Goal: Task Accomplishment & Management: Use online tool/utility

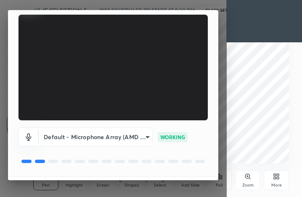
scroll to position [78, 0]
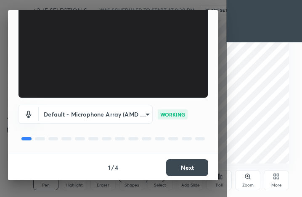
click at [188, 168] on button "Next" at bounding box center [187, 168] width 42 height 17
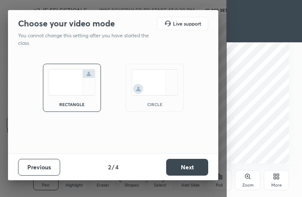
scroll to position [0, 0]
click at [188, 168] on button "Next" at bounding box center [187, 167] width 42 height 17
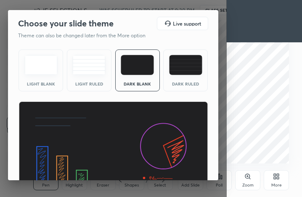
click at [188, 168] on img at bounding box center [112, 155] width 189 height 107
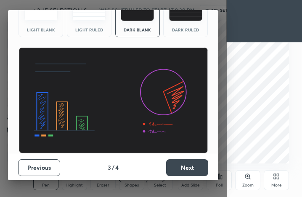
click at [191, 168] on button "Next" at bounding box center [187, 168] width 42 height 17
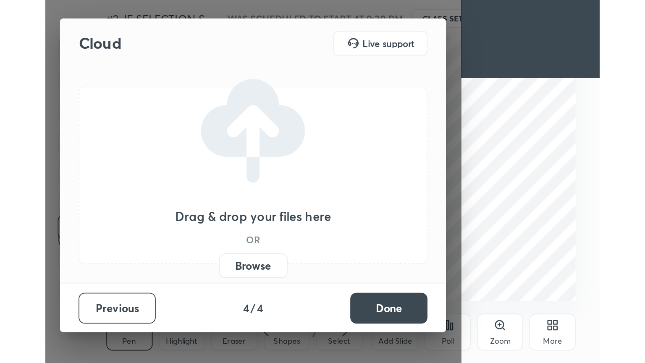
scroll to position [0, 0]
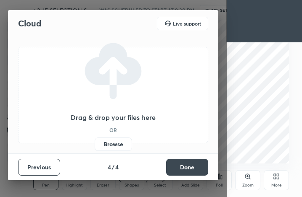
click at [191, 168] on button "Done" at bounding box center [187, 167] width 42 height 17
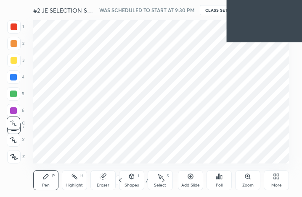
click at [275, 178] on icon at bounding box center [274, 178] width 2 height 2
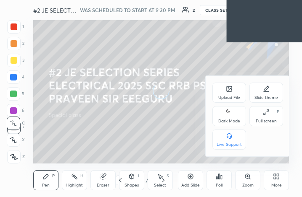
click at [267, 116] on div "Full screen F" at bounding box center [266, 116] width 34 height 20
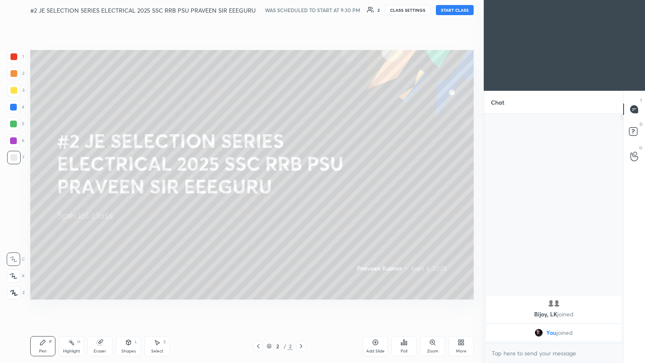
click at [301, 8] on button "START CLASS" at bounding box center [455, 10] width 38 height 10
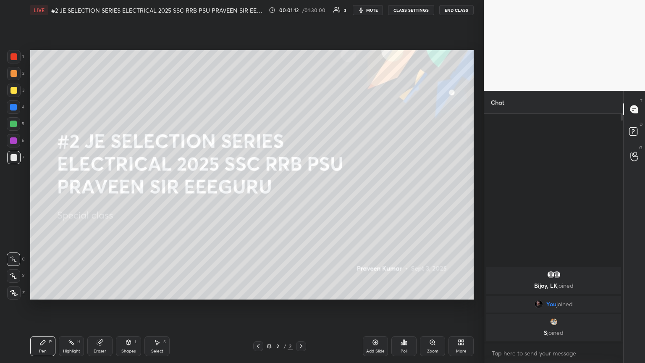
click at [301, 197] on icon at bounding box center [460, 344] width 2 height 2
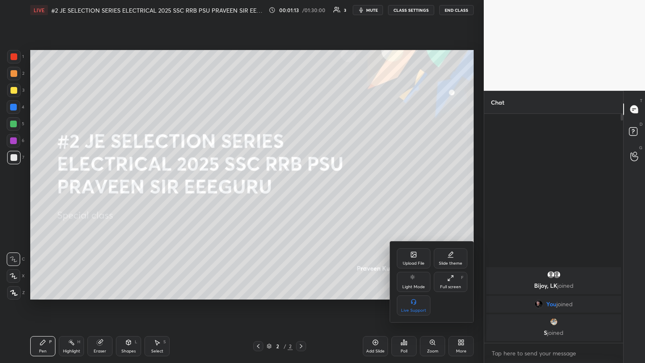
click at [301, 197] on icon at bounding box center [413, 254] width 5 height 5
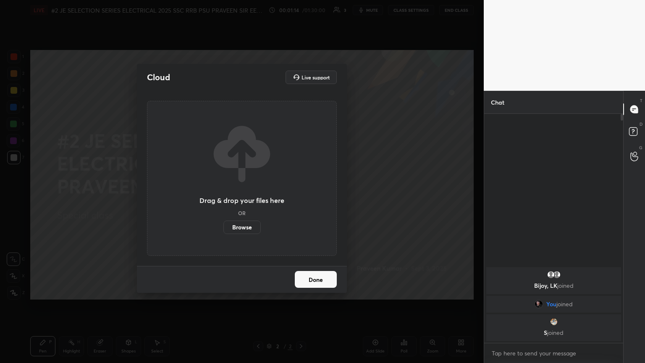
click at [255, 197] on label "Browse" at bounding box center [241, 226] width 37 height 13
click at [223, 197] on input "Browse" at bounding box center [223, 226] width 0 height 13
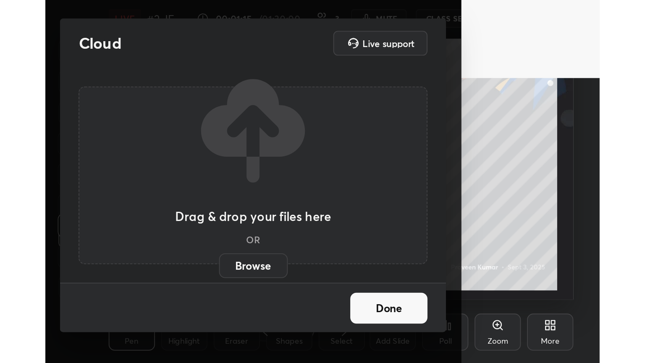
scroll to position [144, 267]
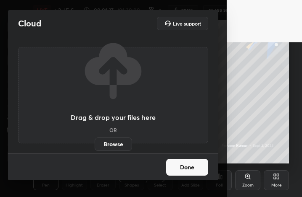
click at [38, 32] on div "Cloud Live support" at bounding box center [113, 23] width 210 height 27
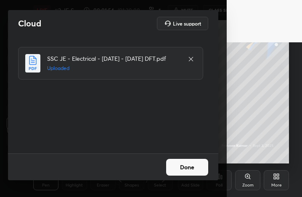
click at [187, 167] on button "Done" at bounding box center [187, 167] width 42 height 17
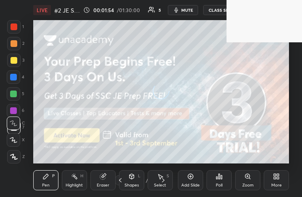
click at [271, 176] on div "More" at bounding box center [275, 180] width 25 height 20
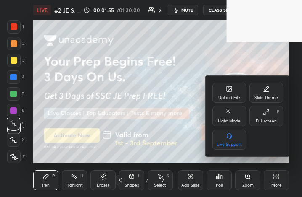
click at [265, 115] on icon at bounding box center [265, 112] width 7 height 7
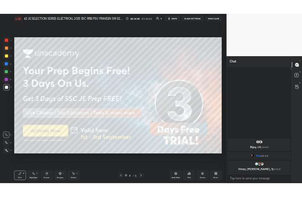
scroll to position [41684, 41543]
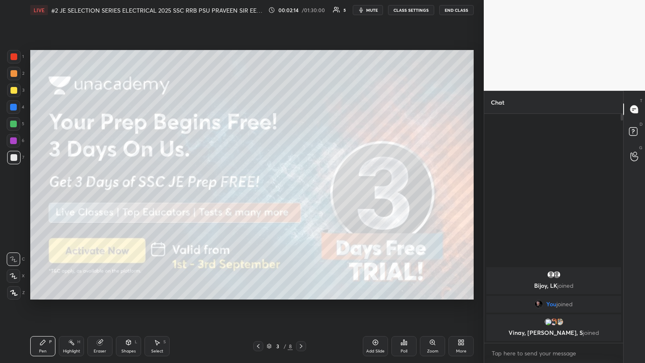
click at [15, 59] on div at bounding box center [13, 56] width 7 height 7
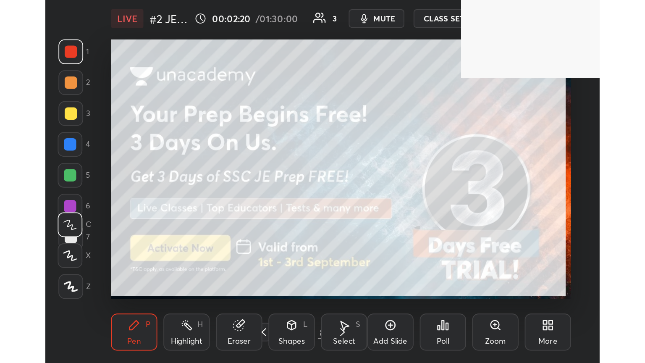
scroll to position [144, 267]
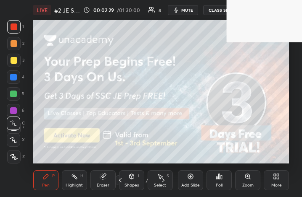
click at [277, 181] on div "More" at bounding box center [275, 180] width 25 height 20
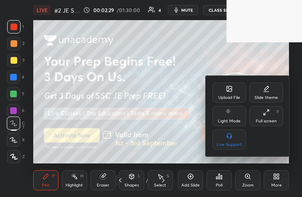
click at [270, 118] on div "Full screen F" at bounding box center [266, 116] width 34 height 20
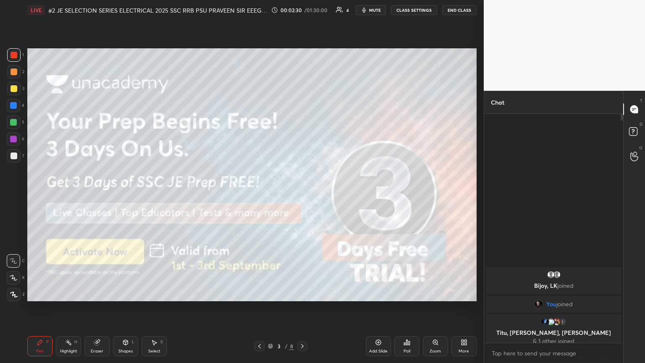
scroll to position [41684, 41543]
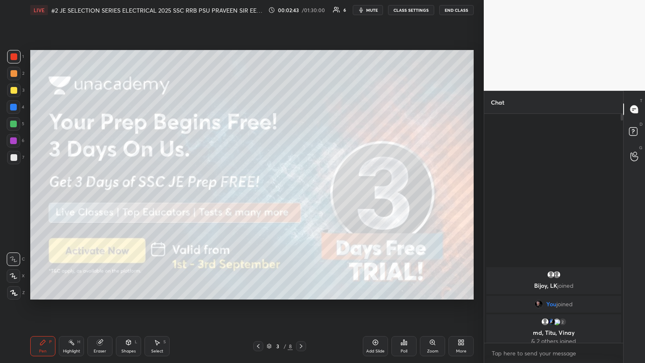
click at [16, 158] on div at bounding box center [13, 157] width 7 height 7
click at [16, 197] on icon at bounding box center [14, 293] width 8 height 6
click at [46, 197] on div "Pen P Highlight H Eraser Shapes L Select S 3 / 8 Add Slide Poll Zoom More" at bounding box center [251, 346] width 443 height 34
click at [13, 89] on div at bounding box center [13, 90] width 7 height 7
click at [13, 160] on div at bounding box center [13, 157] width 7 height 7
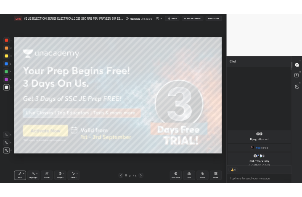
scroll to position [226, 136]
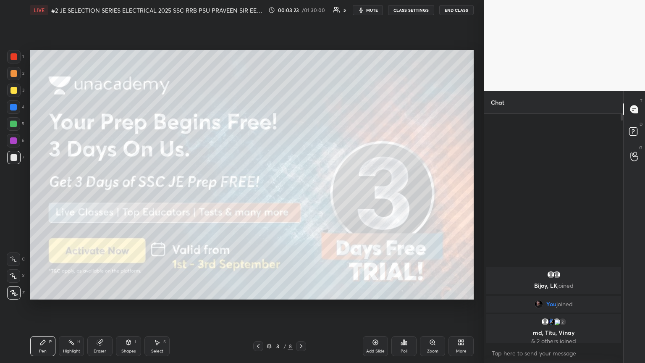
click at [286, 197] on div "Setting up your live class Poll for secs No correct answer Start poll" at bounding box center [252, 174] width 450 height 309
click at [301, 197] on icon at bounding box center [301, 346] width 7 height 7
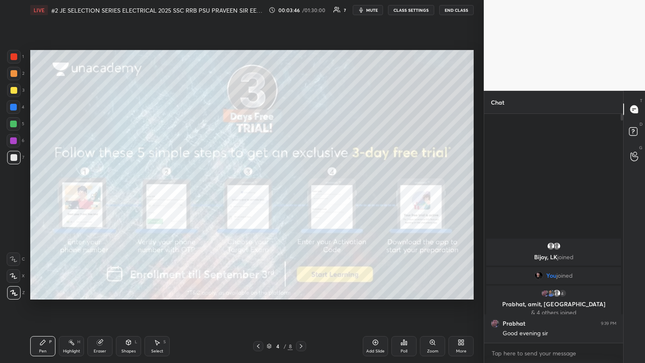
click at [16, 53] on div at bounding box center [13, 56] width 13 height 13
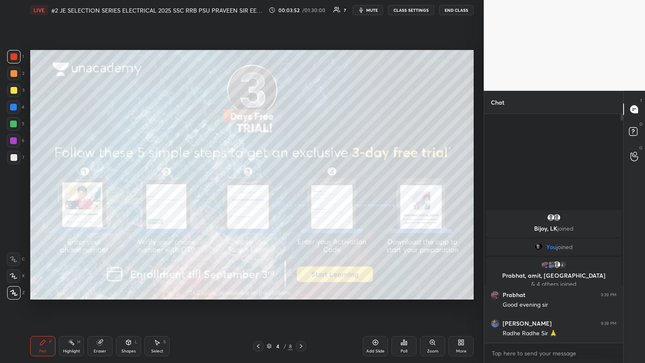
click at [299, 197] on icon at bounding box center [301, 346] width 7 height 7
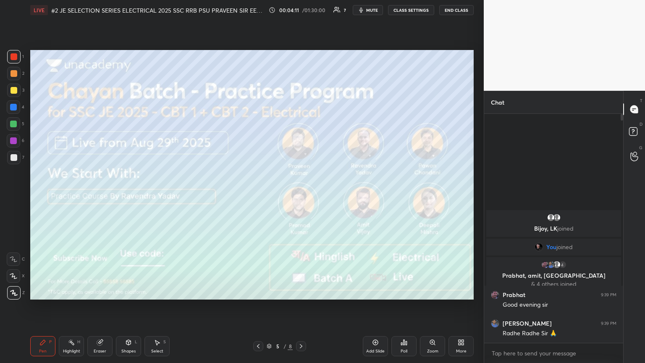
click at [301, 197] on icon at bounding box center [301, 346] width 7 height 7
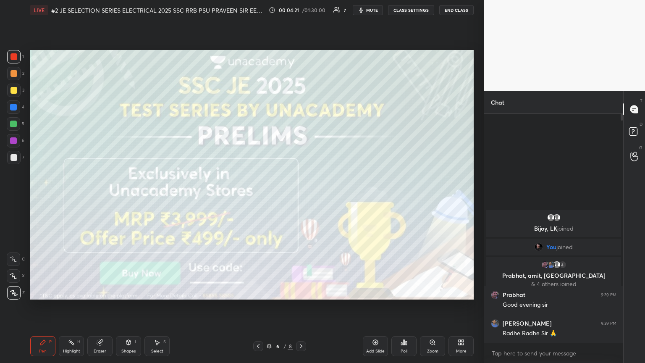
click at [299, 197] on icon at bounding box center [301, 346] width 7 height 7
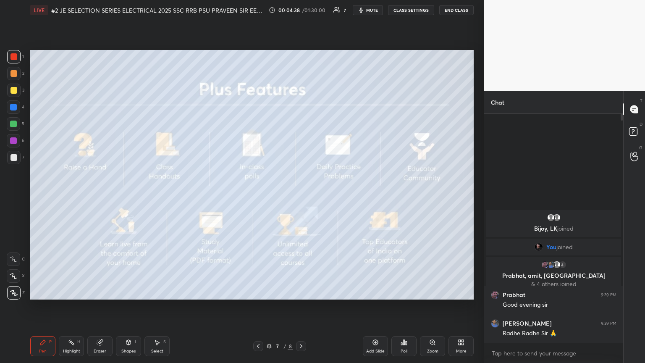
drag, startPoint x: 303, startPoint y: 344, endPoint x: 296, endPoint y: 351, distance: 10.1
click at [301, 197] on icon at bounding box center [301, 346] width 7 height 7
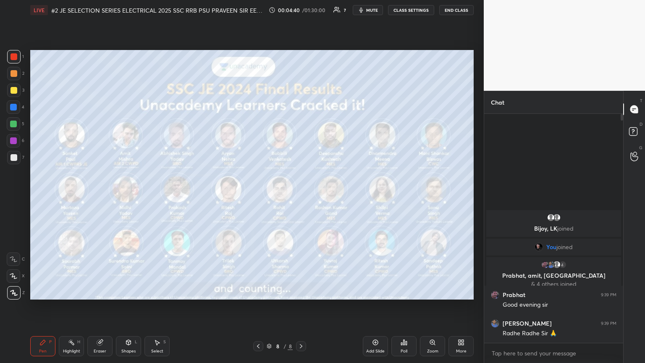
drag, startPoint x: 9, startPoint y: 91, endPoint x: 27, endPoint y: 89, distance: 18.6
click at [10, 90] on div at bounding box center [13, 90] width 13 height 13
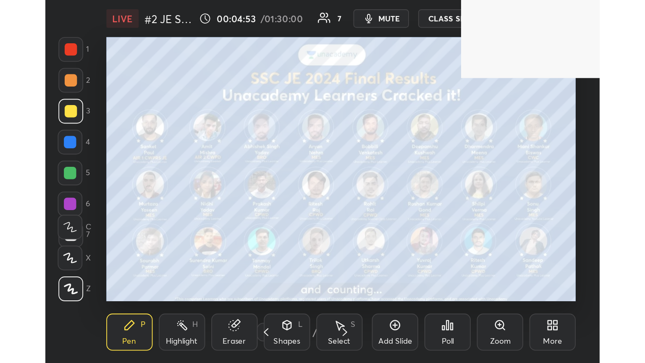
scroll to position [144, 268]
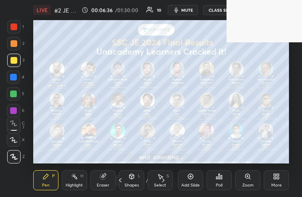
click at [279, 182] on div "More" at bounding box center [275, 180] width 25 height 20
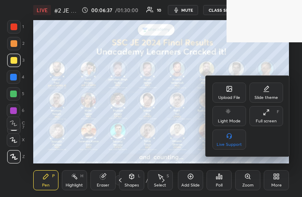
drag, startPoint x: 265, startPoint y: 118, endPoint x: 345, endPoint y: 216, distance: 126.5
click at [265, 118] on div "Full screen F" at bounding box center [266, 116] width 34 height 20
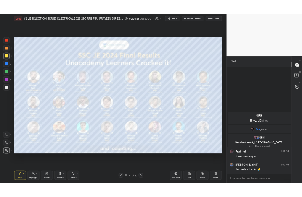
scroll to position [41684, 41543]
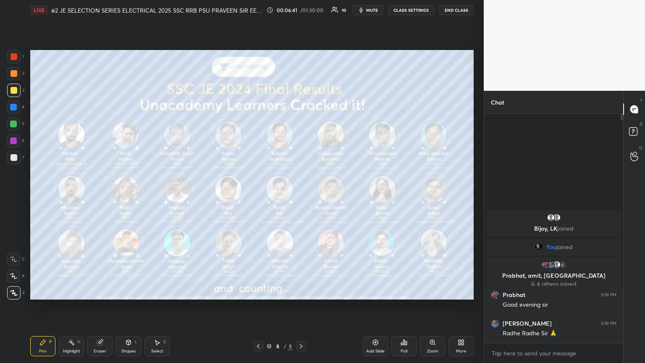
click at [301, 197] on icon at bounding box center [460, 344] width 2 height 2
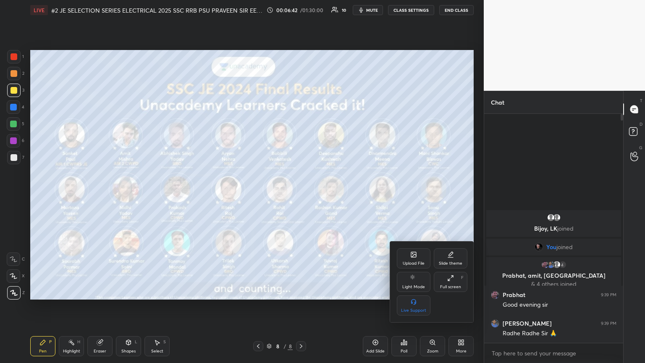
click at [301, 197] on div "Upload File" at bounding box center [414, 263] width 22 height 4
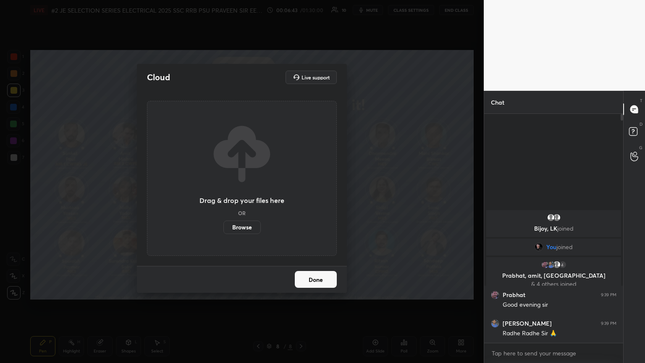
click at [245, 197] on label "Browse" at bounding box center [241, 226] width 37 height 13
click at [223, 197] on input "Browse" at bounding box center [223, 226] width 0 height 13
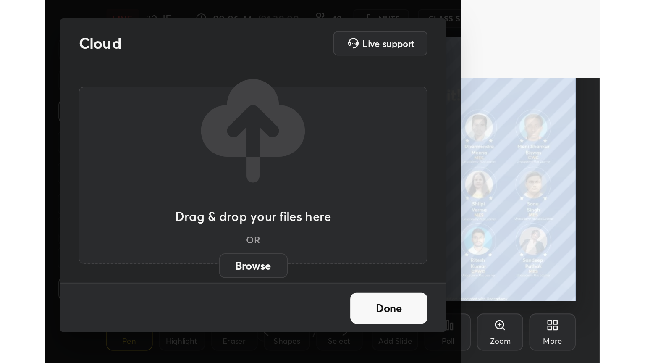
scroll to position [144, 267]
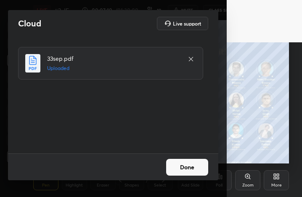
click at [186, 168] on button "Done" at bounding box center [187, 167] width 42 height 17
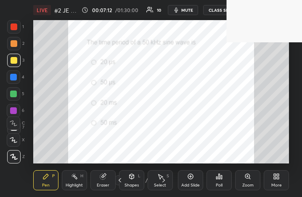
click at [275, 181] on div "More" at bounding box center [275, 180] width 25 height 20
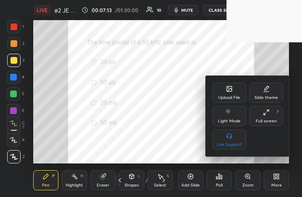
click at [266, 123] on div "Full screen" at bounding box center [265, 121] width 21 height 4
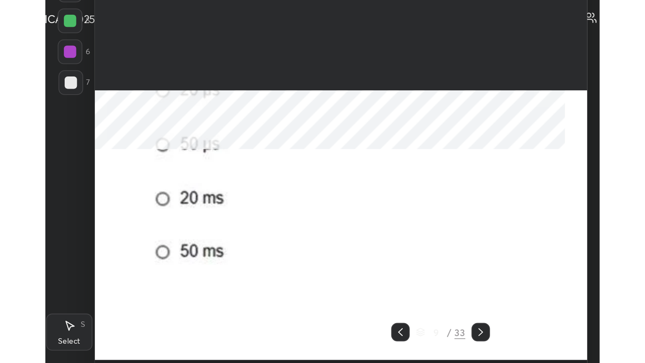
scroll to position [41684, 41391]
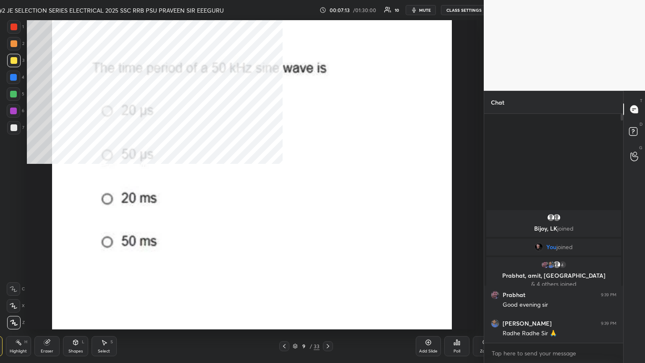
type textarea "x"
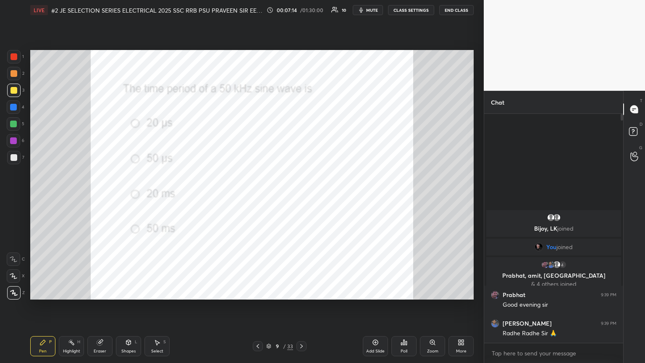
scroll to position [41684, 41543]
click at [301, 197] on div "Poll" at bounding box center [403, 346] width 25 height 20
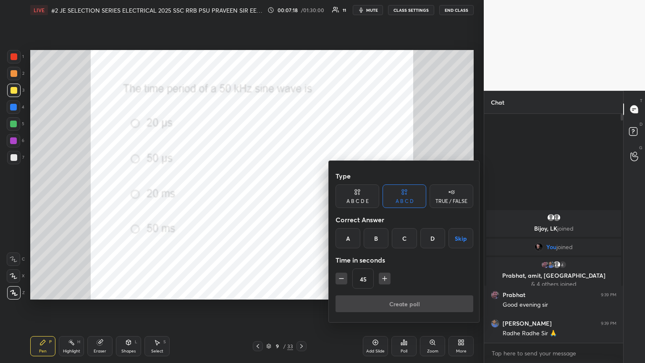
drag, startPoint x: 375, startPoint y: 241, endPoint x: 388, endPoint y: 240, distance: 12.7
click at [301, 197] on div "B" at bounding box center [376, 238] width 25 height 20
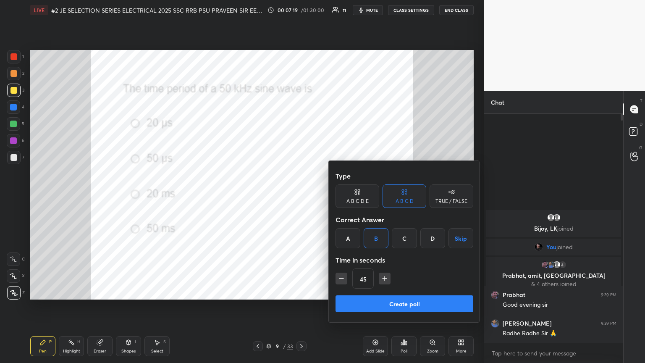
drag, startPoint x: 404, startPoint y: 241, endPoint x: 384, endPoint y: 256, distance: 25.4
click at [301, 197] on div "C" at bounding box center [404, 238] width 25 height 20
click at [301, 197] on div "Type A B C D E A B C D TRUE / FALSE Correct Answer A B C D Skip Time in seconds…" at bounding box center [404, 241] width 151 height 161
drag, startPoint x: 339, startPoint y: 278, endPoint x: 342, endPoint y: 288, distance: 10.9
click at [301, 197] on icon "button" at bounding box center [341, 278] width 8 height 8
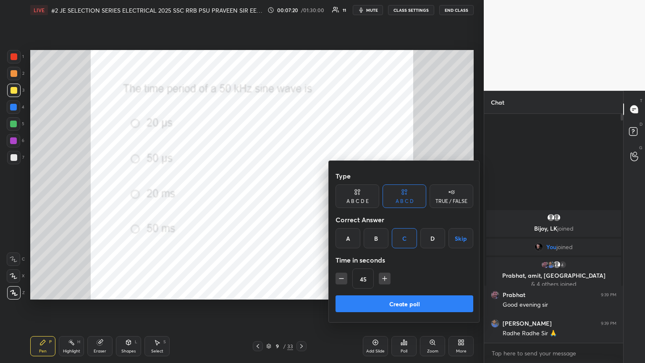
type input "30"
click at [301, 197] on button "Create poll" at bounding box center [405, 303] width 138 height 17
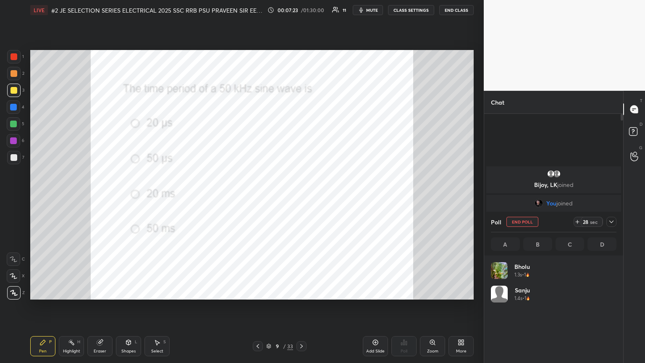
scroll to position [98, 123]
click at [301, 197] on button "End Poll" at bounding box center [522, 222] width 32 height 10
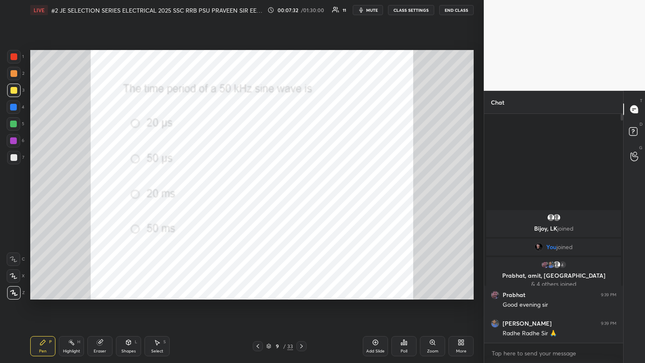
click at [17, 57] on div at bounding box center [13, 56] width 13 height 13
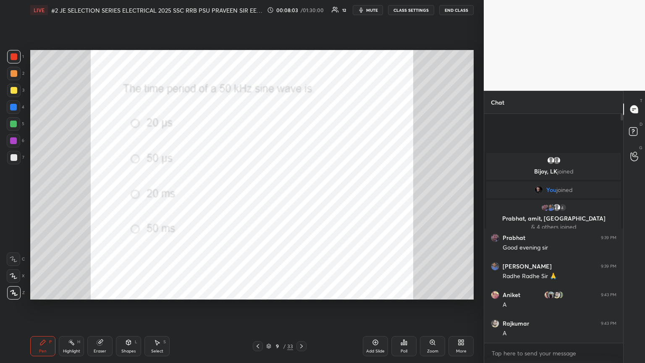
scroll to position [3, 3]
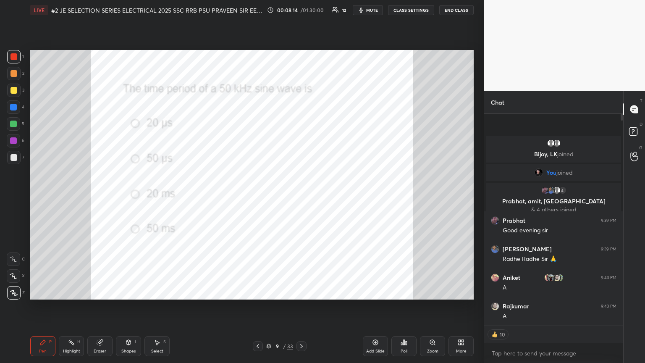
click at [103, 197] on div "Eraser" at bounding box center [99, 346] width 25 height 20
click at [18, 197] on span "Erase all" at bounding box center [13, 293] width 13 height 6
click at [41, 197] on div "Pen P Highlight H Eraser Shapes L Select S 9 / 33 Add Slide Poll Zoom More" at bounding box center [251, 346] width 443 height 34
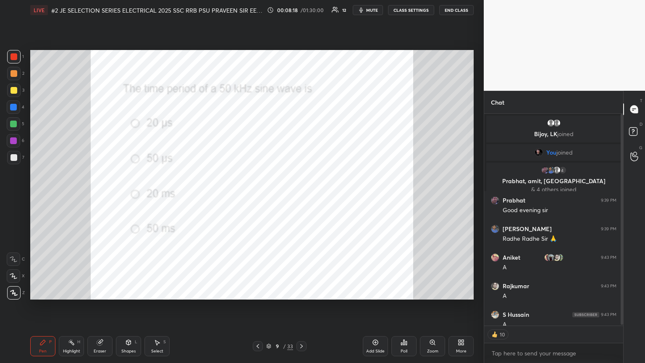
click at [301, 197] on icon at bounding box center [301, 346] width 7 height 7
click at [301, 197] on div "Poll" at bounding box center [403, 346] width 25 height 20
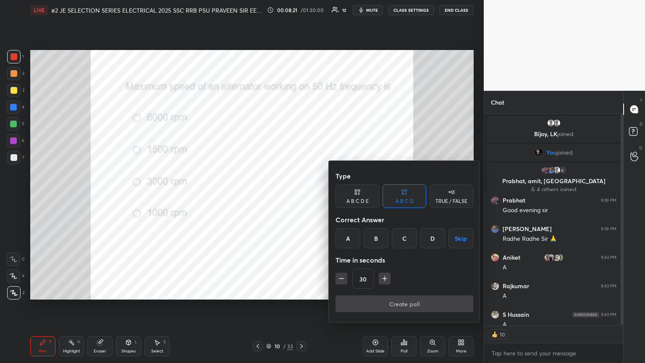
scroll to position [226, 136]
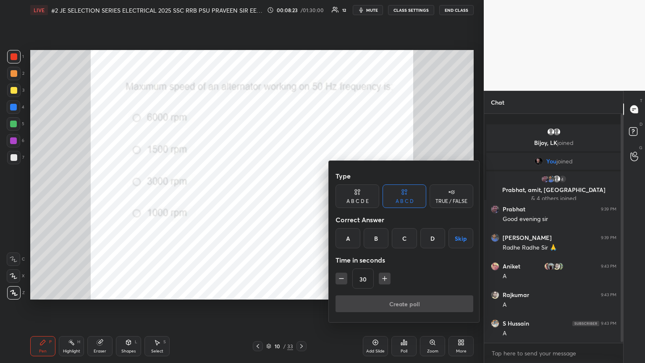
click at [17, 59] on div at bounding box center [322, 181] width 645 height 363
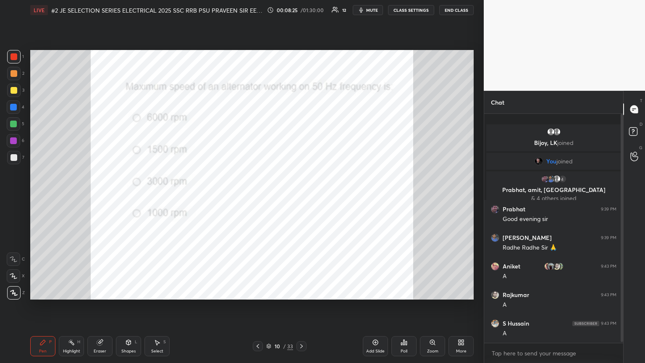
click at [301, 197] on div "Poll" at bounding box center [403, 346] width 25 height 20
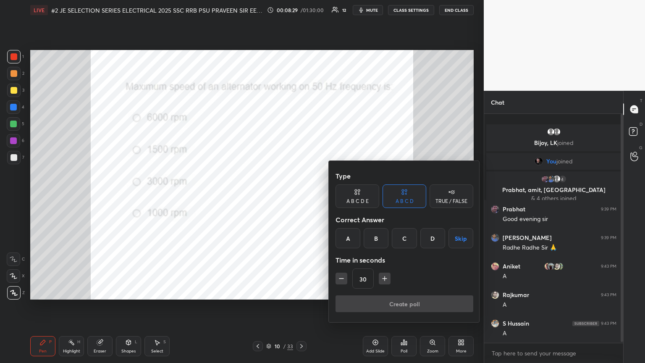
click at [301, 197] on div "C" at bounding box center [404, 238] width 25 height 20
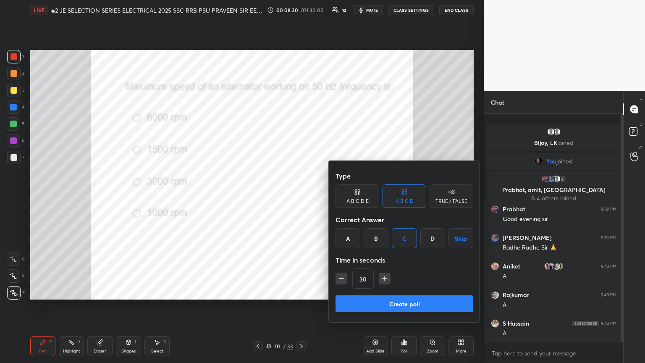
click at [301, 197] on button "Create poll" at bounding box center [405, 303] width 138 height 17
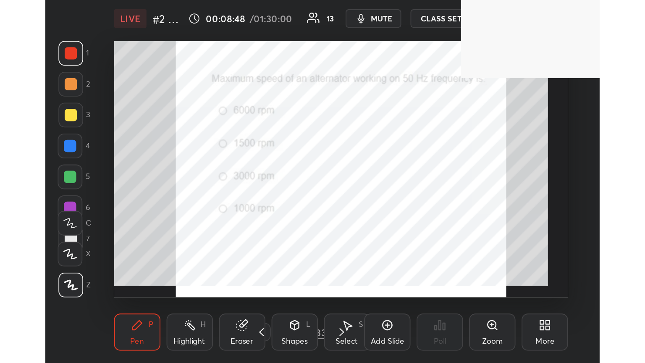
scroll to position [144, 267]
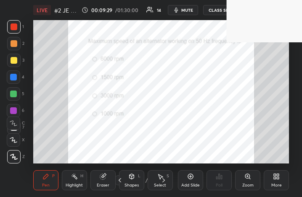
click at [280, 181] on div "More" at bounding box center [275, 180] width 25 height 20
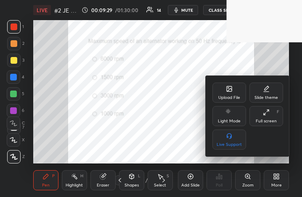
drag, startPoint x: 271, startPoint y: 116, endPoint x: 350, endPoint y: 215, distance: 126.1
click at [271, 118] on div "Full screen F" at bounding box center [266, 116] width 34 height 20
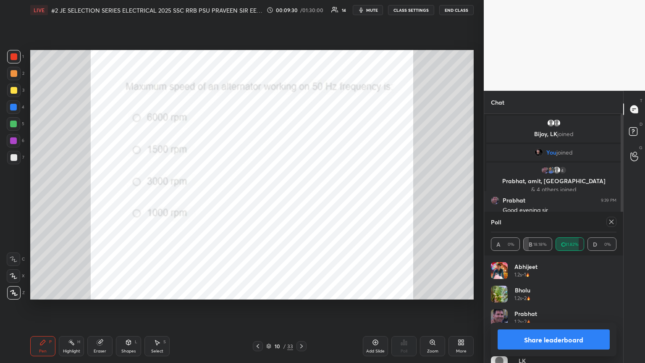
scroll to position [41684, 41543]
drag, startPoint x: 616, startPoint y: 286, endPoint x: 608, endPoint y: 347, distance: 62.4
click at [301, 197] on div "Poll A 0% B 18.18% C 81.82% D 0% [PERSON_NAME] 1.2s • 1 Bholu 1.2s • 2 [PERSON_…" at bounding box center [553, 287] width 139 height 151
click at [15, 197] on div "1 2 3 4 5 6 7 C X Z C X Z E E Erase all H H" at bounding box center [13, 174] width 27 height 249
click at [101, 197] on div "Eraser" at bounding box center [100, 351] width 13 height 4
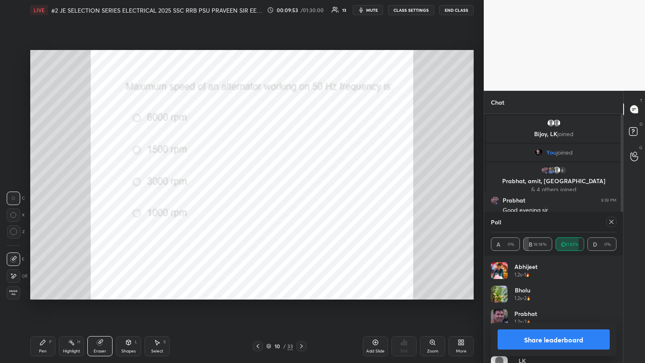
drag, startPoint x: 19, startPoint y: 296, endPoint x: 47, endPoint y: 347, distance: 58.6
click at [20, 197] on div "Erase all" at bounding box center [14, 292] width 15 height 13
click at [48, 197] on div "Pen P" at bounding box center [42, 346] width 25 height 20
click at [301, 197] on icon at bounding box center [611, 221] width 7 height 7
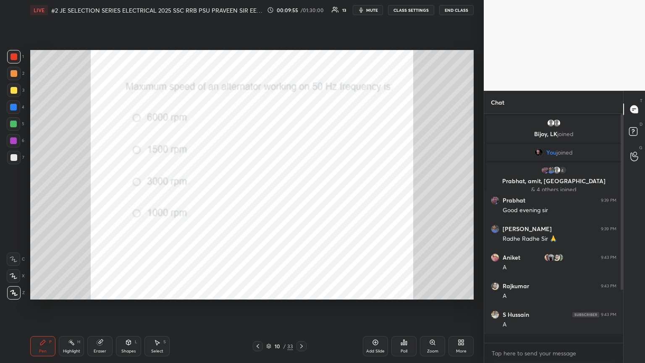
scroll to position [3, 3]
drag, startPoint x: 44, startPoint y: 355, endPoint x: 3, endPoint y: 362, distance: 41.8
click at [43, 197] on div "Pen P" at bounding box center [42, 346] width 25 height 20
click at [14, 61] on div at bounding box center [13, 56] width 13 height 13
click at [13, 60] on div at bounding box center [13, 56] width 13 height 13
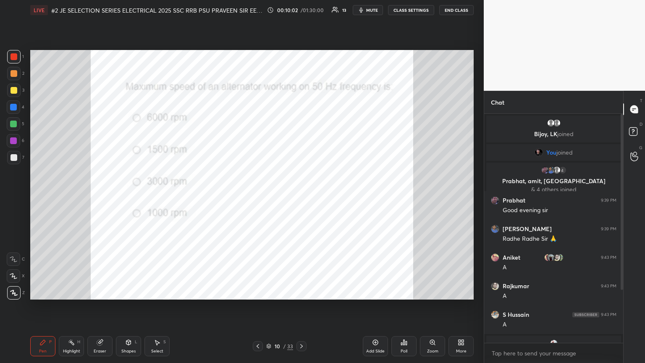
click at [16, 108] on div at bounding box center [13, 107] width 7 height 7
click at [301, 197] on div "Chat [PERSON_NAME] joined You joined 4 Prabhat, amit, md & 4 others joined [PER…" at bounding box center [564, 227] width 161 height 272
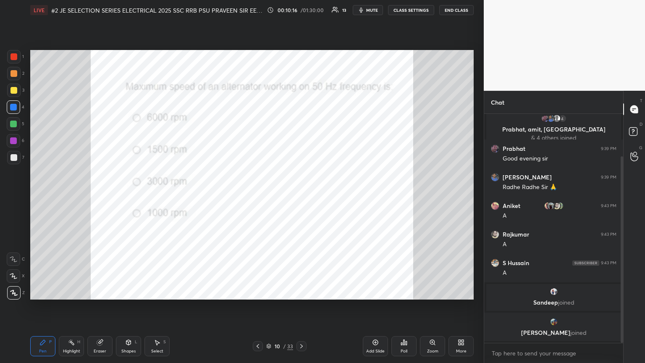
drag, startPoint x: 621, startPoint y: 304, endPoint x: 621, endPoint y: 317, distance: 13.0
click at [301, 197] on div at bounding box center [622, 249] width 3 height 187
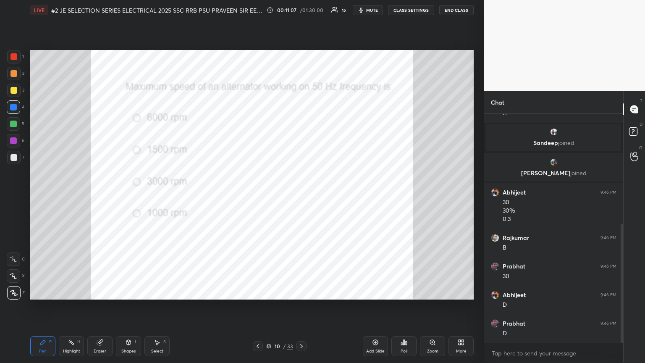
scroll to position [240, 0]
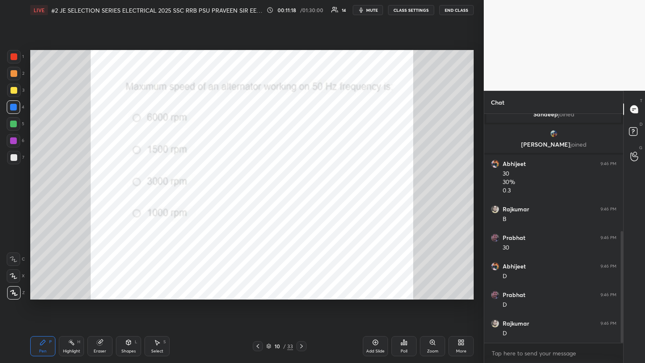
click at [298, 197] on icon at bounding box center [301, 346] width 7 height 7
click at [301, 197] on div "Poll" at bounding box center [403, 346] width 25 height 20
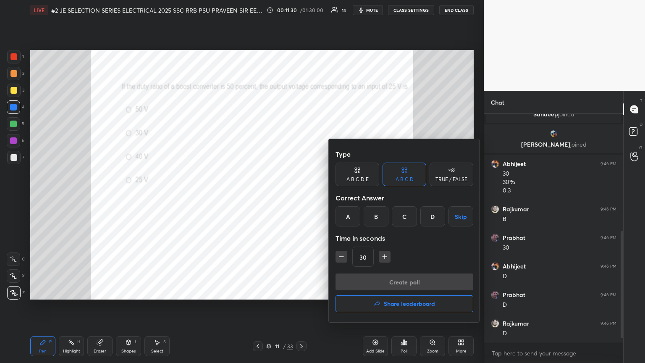
scroll to position [268, 0]
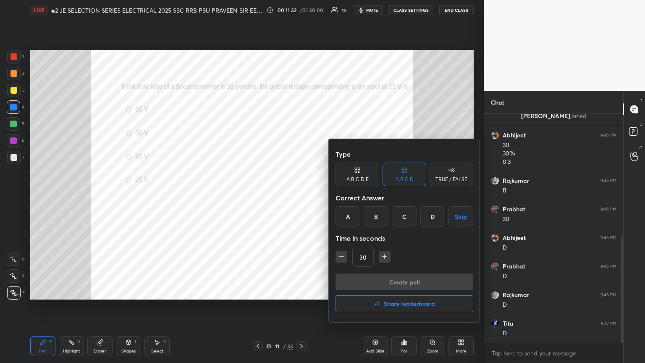
click at [301, 197] on div "A" at bounding box center [348, 216] width 25 height 20
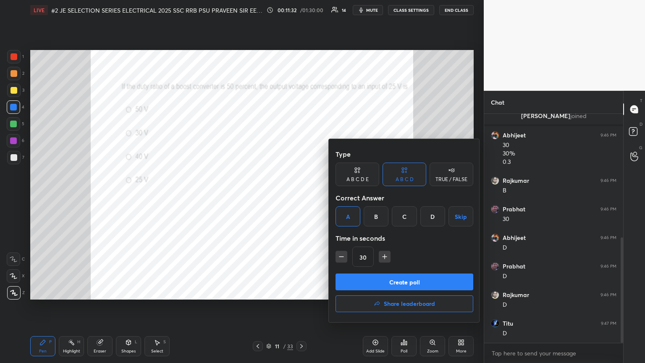
click at [301, 197] on button "Create poll" at bounding box center [405, 281] width 138 height 17
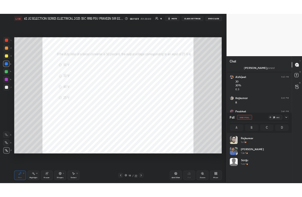
scroll to position [98, 123]
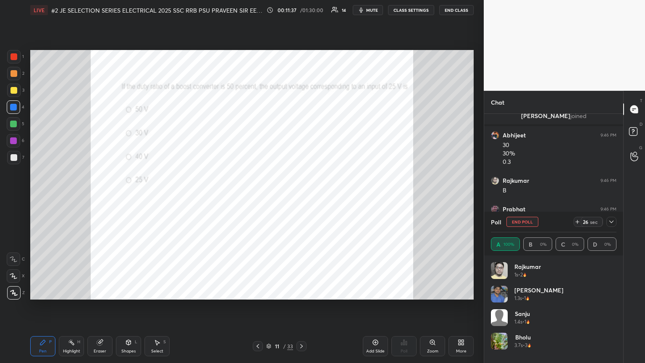
click at [301, 197] on icon at bounding box center [577, 221] width 7 height 7
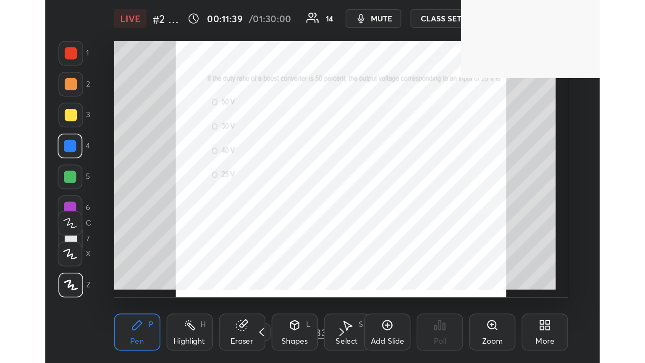
scroll to position [144, 267]
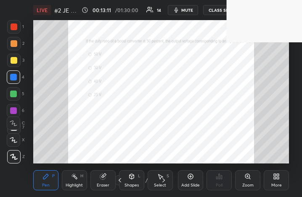
click at [276, 178] on icon at bounding box center [276, 176] width 7 height 7
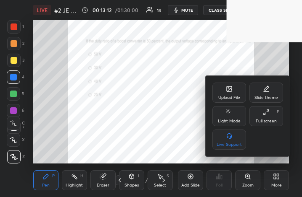
click at [268, 117] on div "Full screen F" at bounding box center [266, 116] width 34 height 20
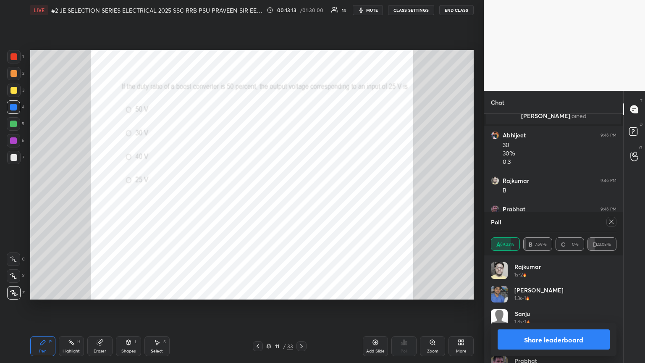
scroll to position [41684, 41543]
click at [301, 197] on icon at bounding box center [611, 221] width 7 height 7
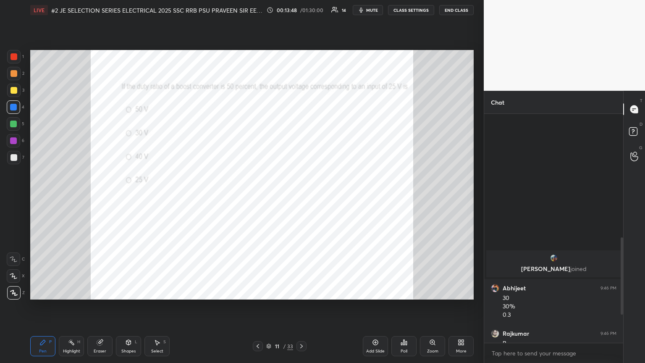
scroll to position [451, 0]
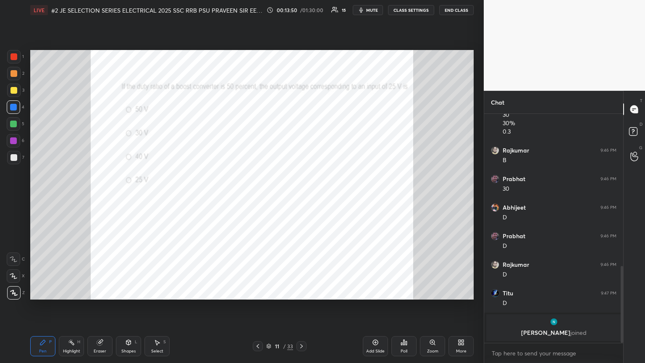
click at [97, 197] on div "Eraser" at bounding box center [99, 346] width 25 height 20
click at [14, 197] on span "Erase all" at bounding box center [13, 293] width 13 height 6
drag, startPoint x: 40, startPoint y: 336, endPoint x: 15, endPoint y: 351, distance: 29.6
click at [39, 197] on div "Pen P Highlight H Eraser Shapes L Select S 11 / 33 Add Slide Poll Zoom More" at bounding box center [251, 346] width 443 height 34
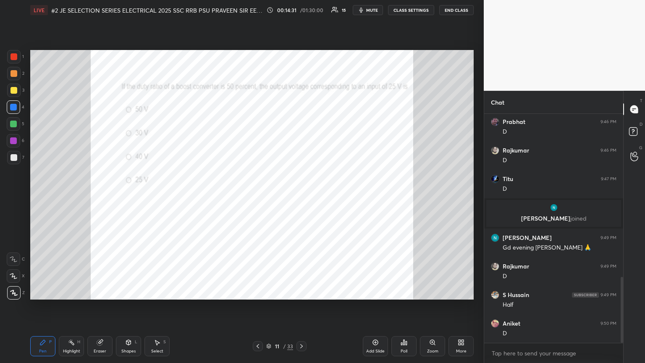
scroll to position [594, 0]
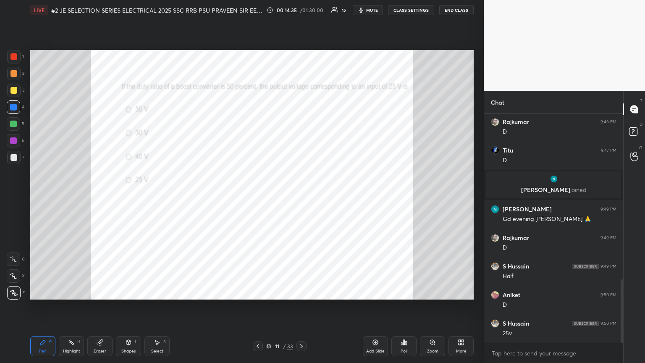
click at [11, 56] on div at bounding box center [13, 56] width 7 height 7
drag, startPoint x: 98, startPoint y: 344, endPoint x: 89, endPoint y: 344, distance: 9.2
click at [99, 197] on icon at bounding box center [99, 342] width 5 height 5
drag, startPoint x: 20, startPoint y: 288, endPoint x: 30, endPoint y: 316, distance: 29.9
click at [20, 197] on div "Erase all" at bounding box center [14, 292] width 15 height 13
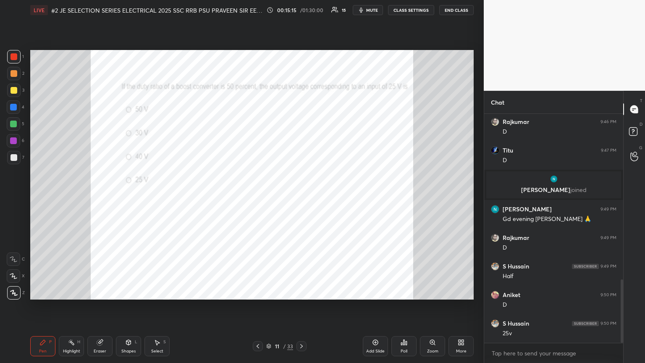
click at [33, 197] on div "Pen P" at bounding box center [42, 346] width 25 height 20
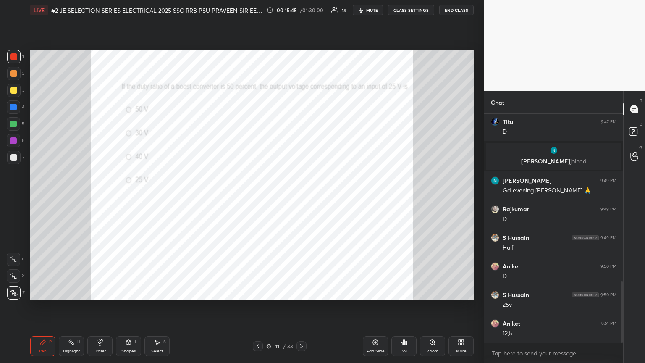
scroll to position [631, 0]
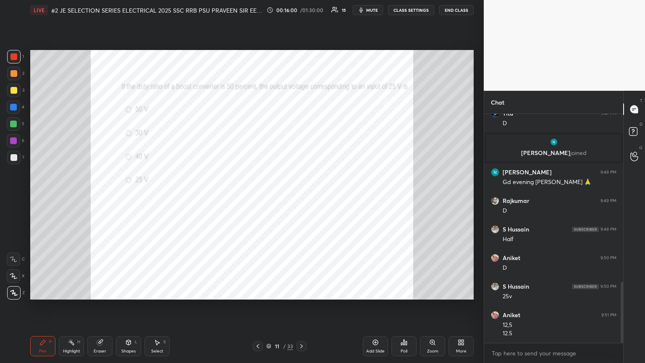
click at [300, 197] on icon at bounding box center [301, 346] width 7 height 7
click at [301, 197] on div "Poll" at bounding box center [404, 351] width 7 height 4
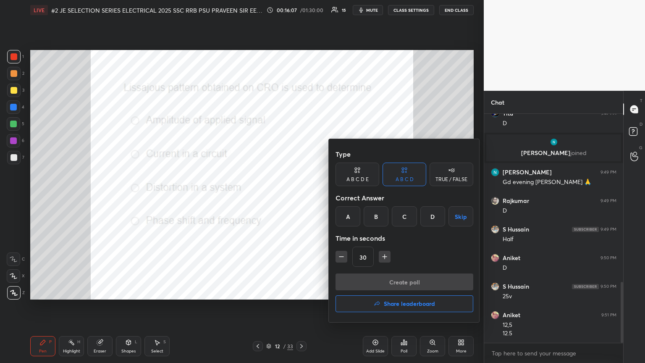
click at [301, 197] on div "D" at bounding box center [432, 216] width 25 height 20
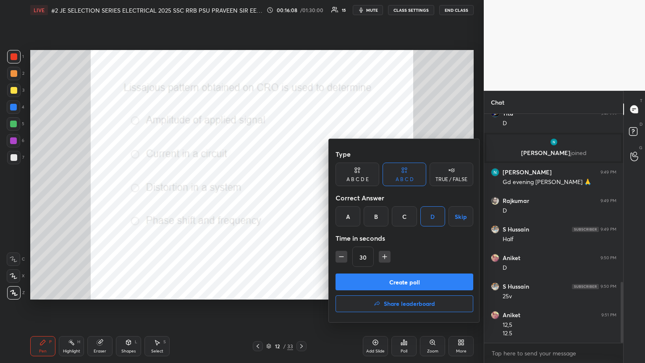
click at [301, 197] on button "Create poll" at bounding box center [405, 281] width 138 height 17
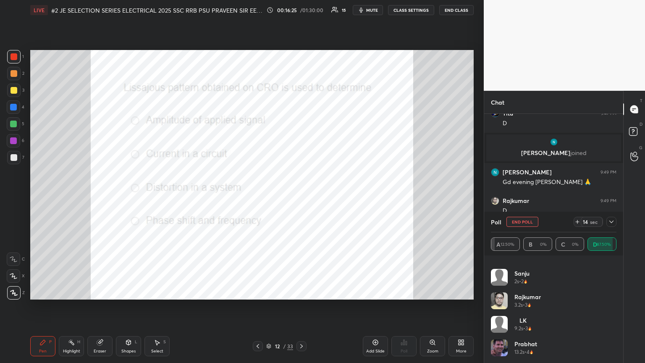
scroll to position [0, 0]
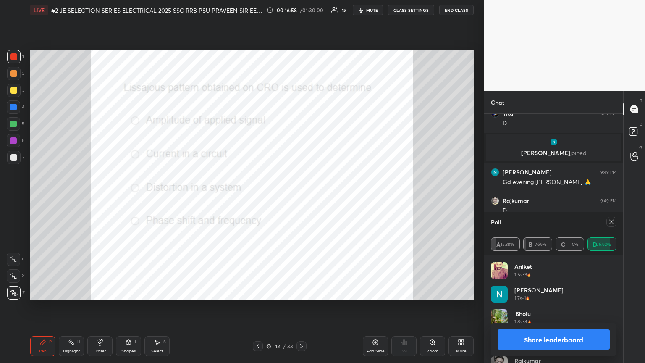
click at [301, 197] on icon at bounding box center [611, 221] width 7 height 7
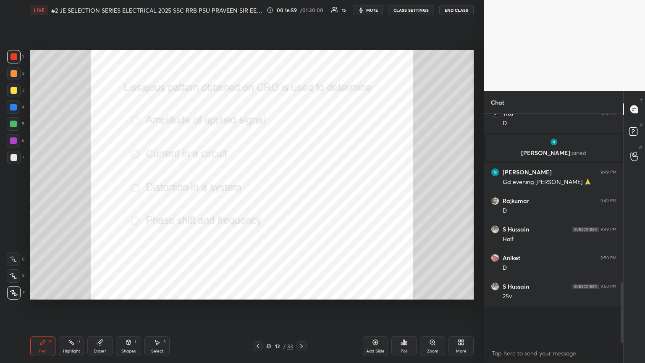
scroll to position [224, 136]
click at [14, 143] on div at bounding box center [13, 140] width 7 height 7
click at [15, 197] on div at bounding box center [13, 292] width 13 height 13
click at [46, 197] on div "Pen P" at bounding box center [42, 346] width 25 height 20
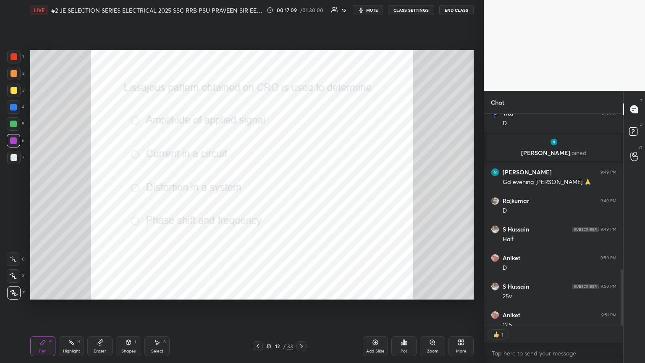
click at [296, 197] on div at bounding box center [301, 346] width 10 height 10
click at [301, 197] on div "Zoom" at bounding box center [432, 346] width 25 height 20
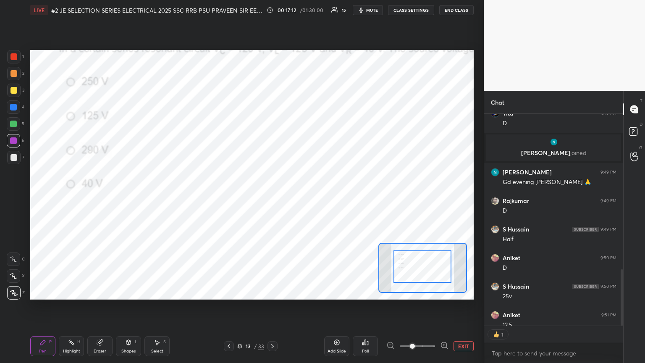
click at [301, 197] on div at bounding box center [422, 268] width 89 height 50
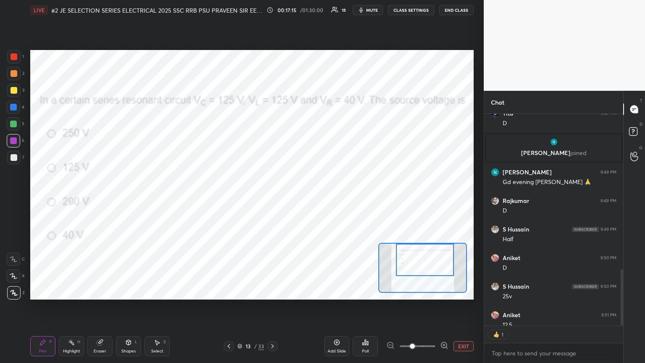
drag, startPoint x: 427, startPoint y: 276, endPoint x: 429, endPoint y: 272, distance: 4.9
click at [301, 197] on div at bounding box center [425, 260] width 58 height 32
click at [301, 197] on div "Poll" at bounding box center [365, 346] width 25 height 20
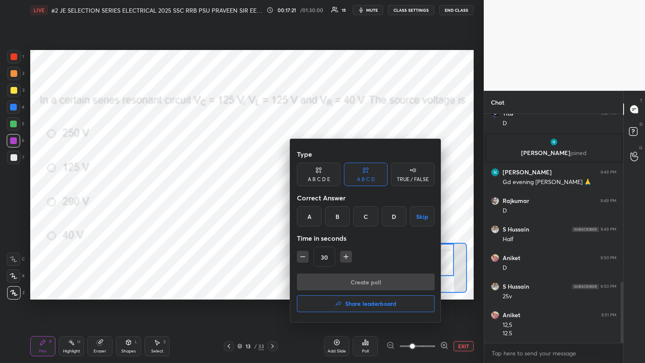
click at [301, 197] on div "D" at bounding box center [394, 216] width 25 height 20
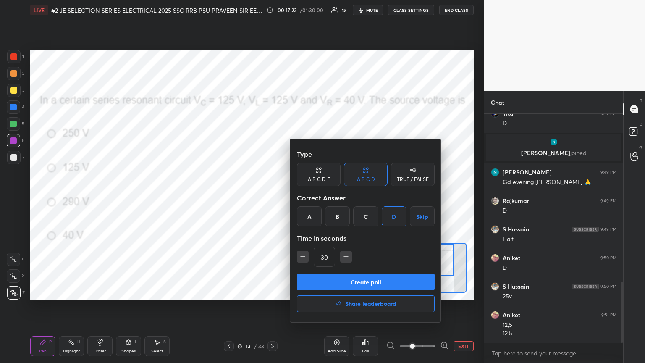
click at [301, 197] on button "Create poll" at bounding box center [366, 281] width 138 height 17
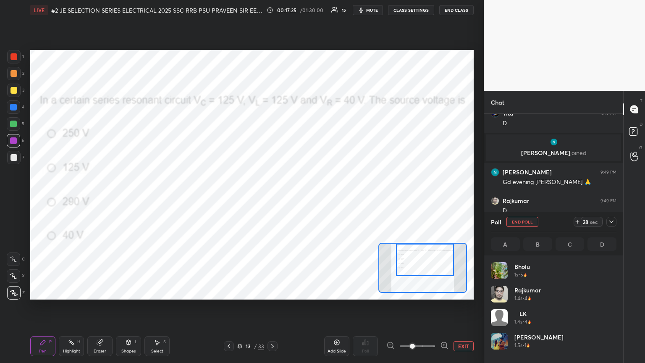
scroll to position [98, 123]
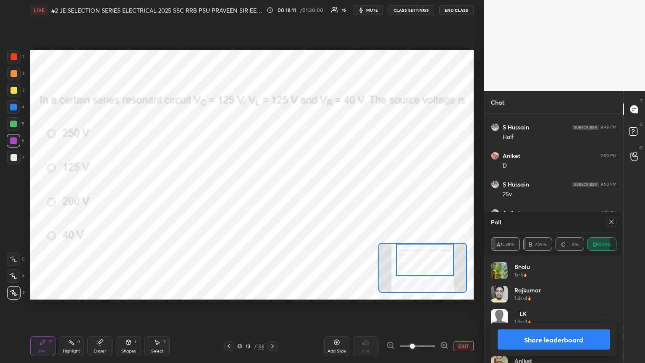
click at [102, 197] on icon at bounding box center [100, 342] width 7 height 7
click at [17, 197] on span "Erase all" at bounding box center [13, 293] width 13 height 6
click at [47, 197] on div "Pen P" at bounding box center [42, 346] width 25 height 20
click at [301, 85] on div "Setting up your live class Poll for secs No correct answer Start poll" at bounding box center [252, 174] width 450 height 309
click at [301, 87] on div "Setting up your live class Poll for secs No correct answer Start poll" at bounding box center [252, 174] width 450 height 309
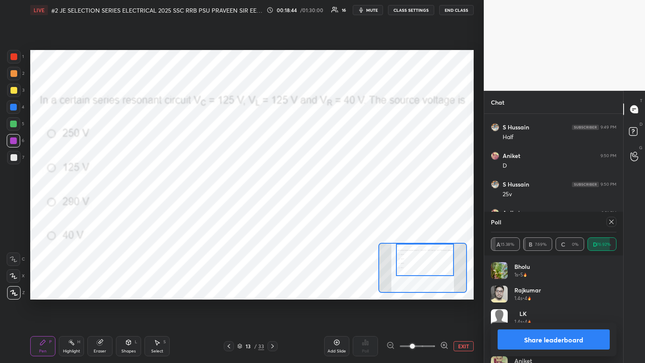
click at [301, 197] on icon at bounding box center [611, 221] width 7 height 7
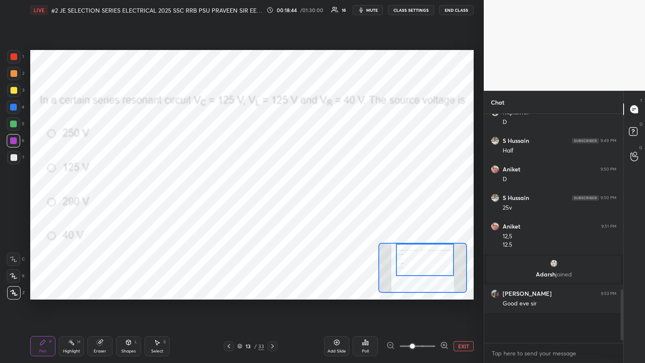
scroll to position [222, 136]
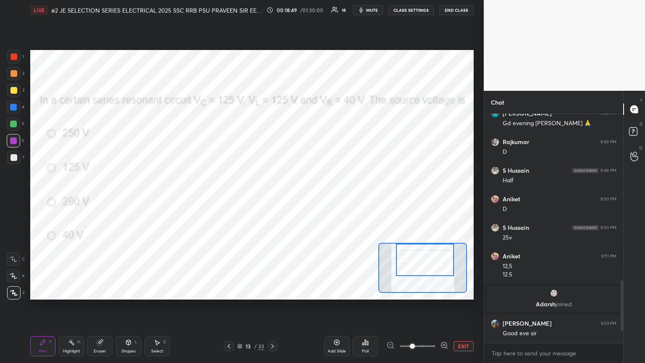
click at [272, 197] on icon at bounding box center [272, 346] width 7 height 7
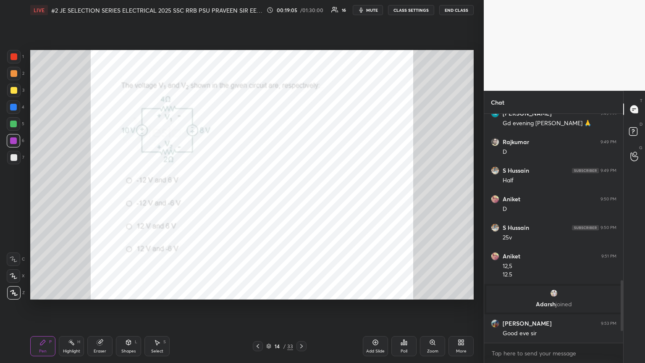
click at [301, 197] on div "Poll" at bounding box center [403, 346] width 25 height 20
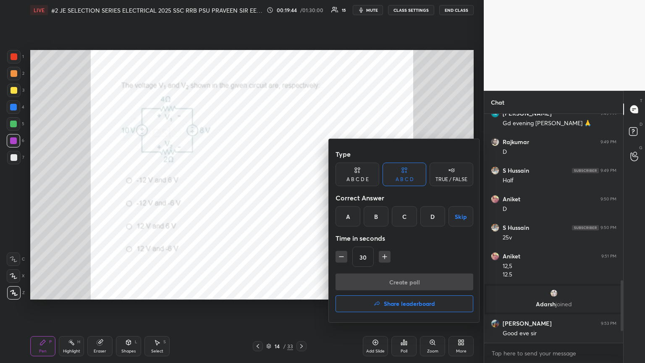
click at [301, 197] on div "D" at bounding box center [432, 216] width 25 height 20
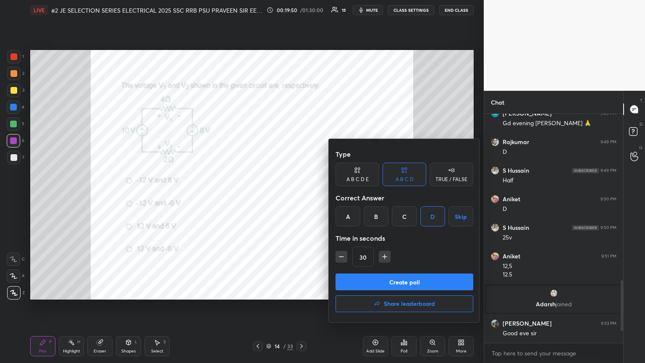
click at [301, 197] on button "Create poll" at bounding box center [405, 281] width 138 height 17
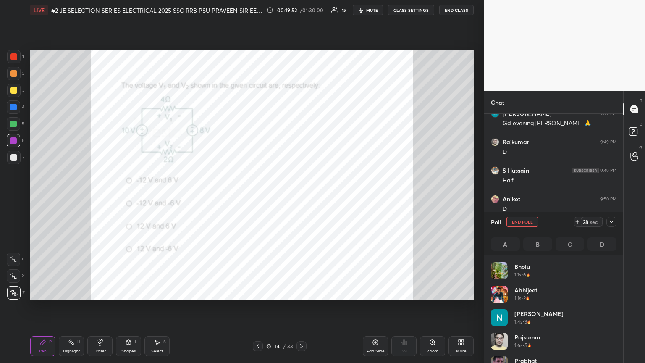
scroll to position [98, 123]
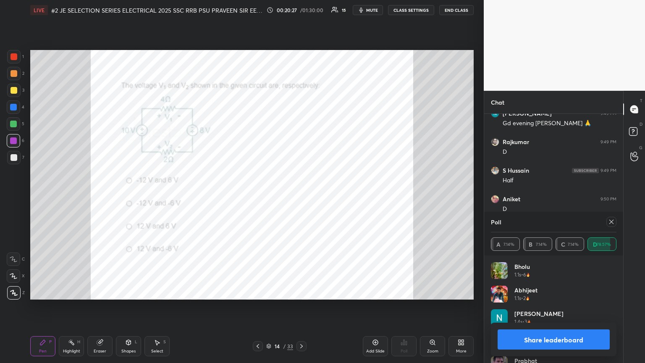
click at [301, 197] on div "Poll A 7.14% B 7.14% C 7.14% D 78.57%" at bounding box center [553, 234] width 139 height 44
click at [301, 197] on icon at bounding box center [611, 221] width 7 height 7
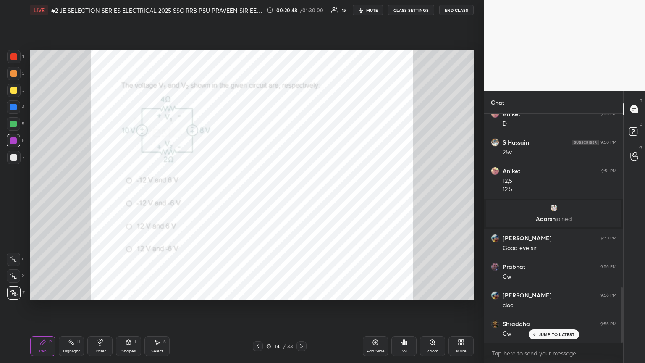
scroll to position [719, 0]
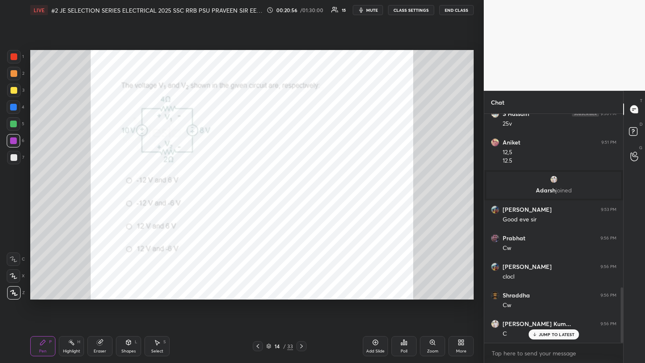
click at [104, 197] on div "Eraser" at bounding box center [100, 351] width 13 height 4
click at [21, 197] on div "E E Erase all" at bounding box center [17, 274] width 21 height 50
click at [17, 197] on div "Erase all" at bounding box center [13, 292] width 13 height 13
click at [57, 197] on div "Pen P Highlight H Eraser Shapes L Select S 14 / 33 Add Slide Poll Zoom More" at bounding box center [251, 346] width 443 height 34
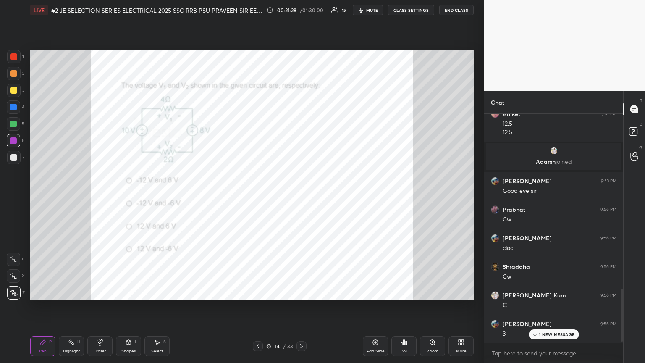
scroll to position [778, 0]
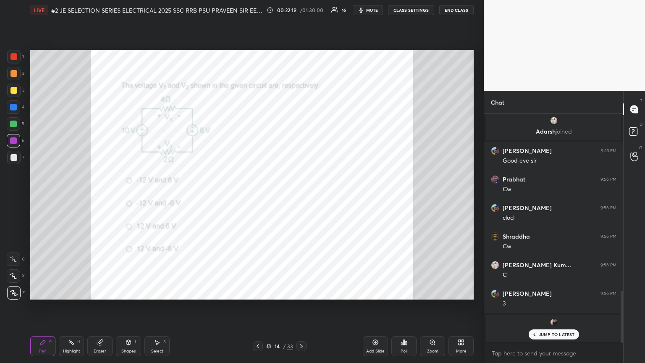
click at [301, 197] on p "JUMP TO LATEST" at bounding box center [557, 334] width 36 height 5
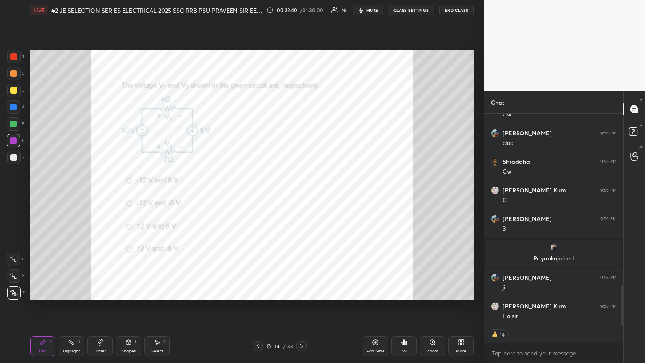
scroll to position [883, 0]
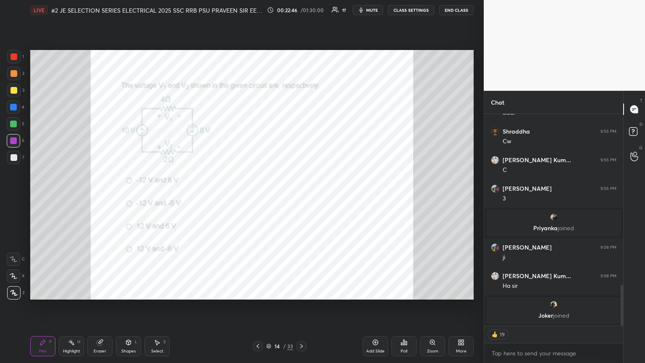
click at [97, 197] on div "Eraser" at bounding box center [99, 346] width 25 height 20
click at [17, 197] on span "Erase all" at bounding box center [13, 293] width 13 height 6
click at [31, 197] on div "Pen P" at bounding box center [42, 346] width 25 height 20
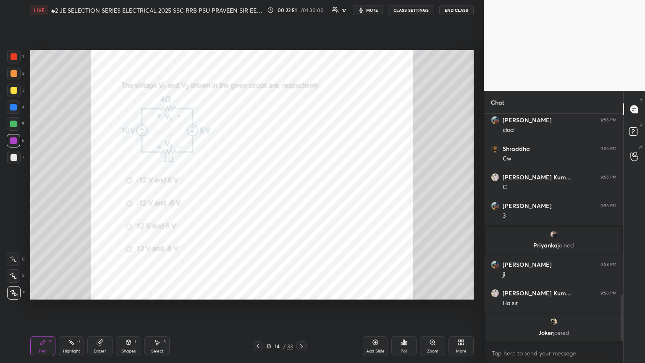
scroll to position [865, 0]
click at [300, 197] on div at bounding box center [301, 346] width 10 height 10
click at [14, 54] on div at bounding box center [13, 56] width 7 height 7
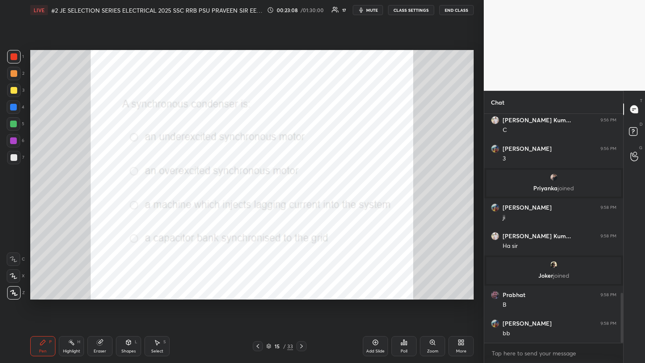
scroll to position [848, 0]
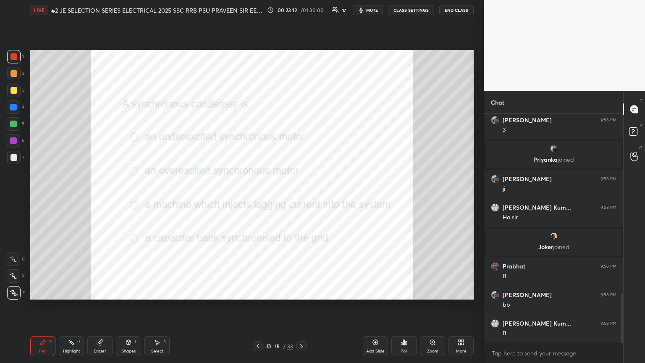
click at [299, 197] on div at bounding box center [301, 346] width 10 height 10
click at [301, 197] on div "Zoom" at bounding box center [432, 346] width 25 height 20
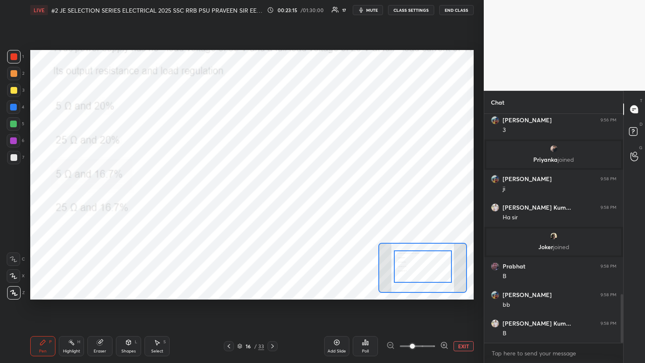
drag, startPoint x: 425, startPoint y: 272, endPoint x: 430, endPoint y: 273, distance: 4.7
drag, startPoint x: 430, startPoint y: 275, endPoint x: 432, endPoint y: 270, distance: 6.1
click at [301, 197] on div at bounding box center [425, 260] width 58 height 32
click at [20, 60] on div at bounding box center [13, 56] width 13 height 13
click at [15, 58] on div at bounding box center [13, 56] width 7 height 7
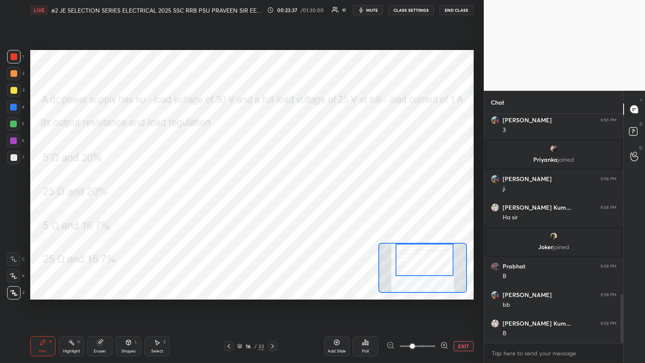
click at [301, 197] on div "Poll" at bounding box center [365, 351] width 7 height 4
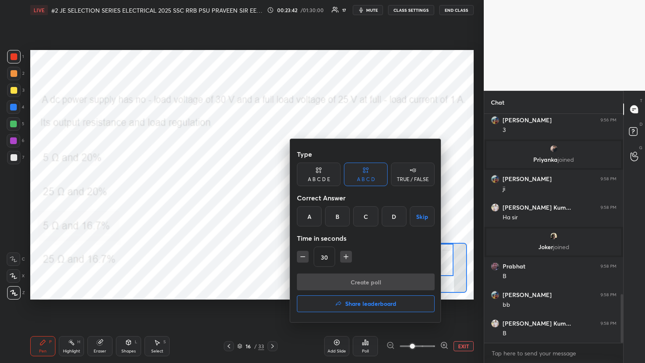
drag, startPoint x: 307, startPoint y: 213, endPoint x: 310, endPoint y: 244, distance: 31.6
click at [301, 197] on div "A" at bounding box center [309, 216] width 25 height 20
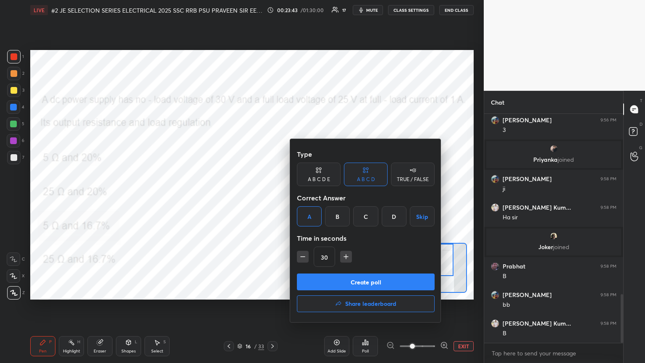
click at [301, 197] on button "Create poll" at bounding box center [366, 281] width 138 height 17
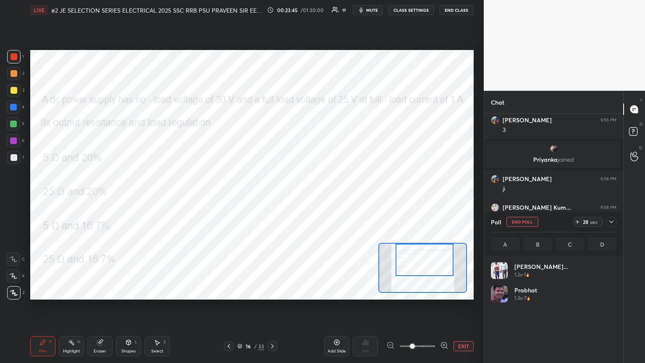
scroll to position [98, 123]
click at [301, 197] on icon at bounding box center [577, 221] width 7 height 7
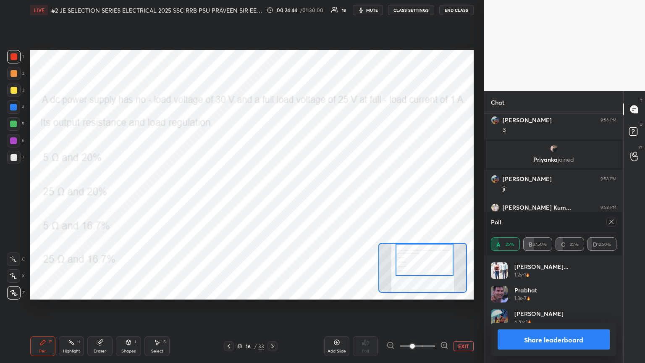
scroll to position [920, 0]
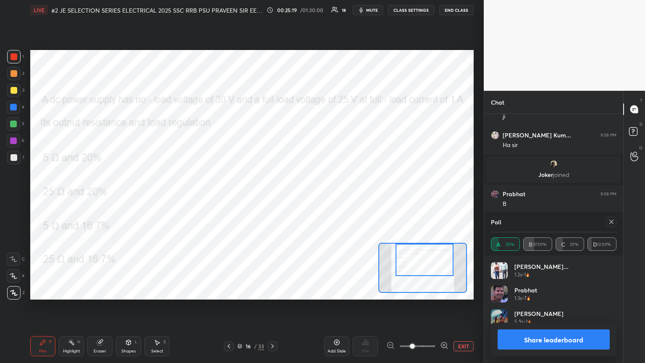
click at [301, 197] on icon at bounding box center [611, 221] width 7 height 7
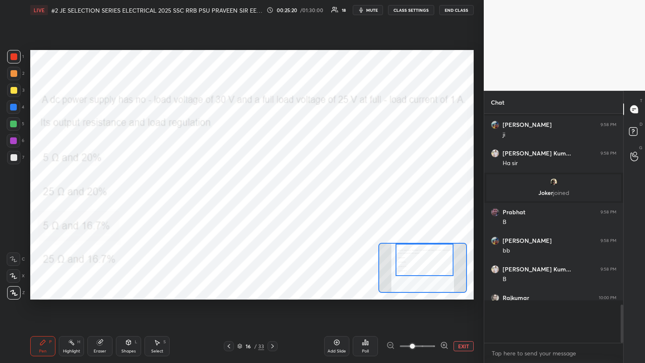
scroll to position [154, 136]
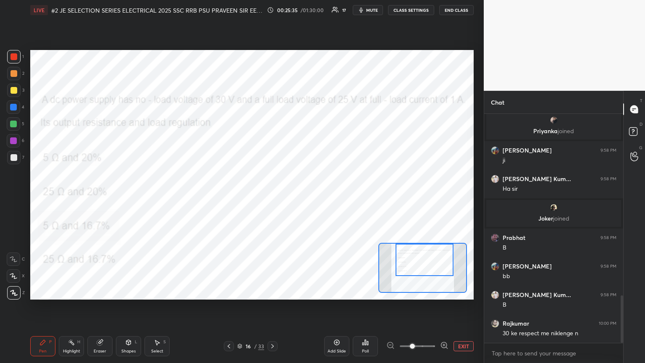
click at [97, 197] on div "Eraser" at bounding box center [99, 346] width 25 height 20
click at [38, 197] on div "Pen P" at bounding box center [42, 346] width 25 height 20
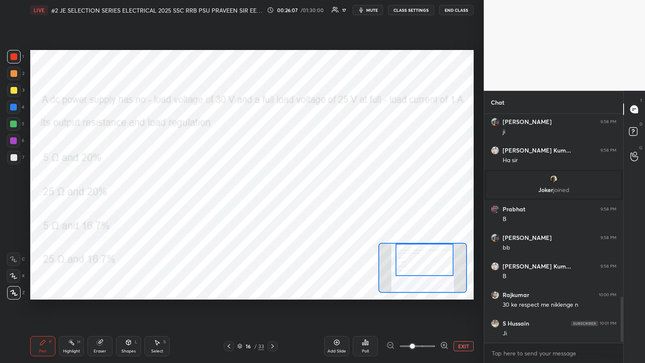
scroll to position [226, 136]
click at [71, 140] on div "1 2 3 4 5 6 7 C X Z C X Z E E Erase all H H LIVE #2 JE SELECTION SERIES ELECTRI…" at bounding box center [238, 181] width 477 height 363
drag, startPoint x: 101, startPoint y: 346, endPoint x: 89, endPoint y: 346, distance: 12.2
click at [100, 197] on div "Eraser" at bounding box center [99, 346] width 25 height 20
drag, startPoint x: 18, startPoint y: 294, endPoint x: 21, endPoint y: 307, distance: 14.3
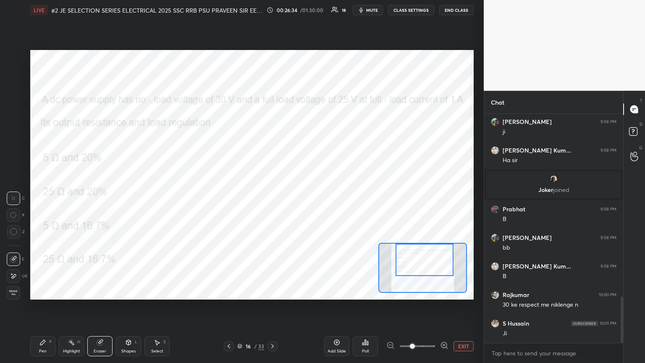
click at [18, 197] on span "Erase all" at bounding box center [13, 293] width 13 height 6
click at [49, 197] on div "Pen P" at bounding box center [42, 346] width 25 height 20
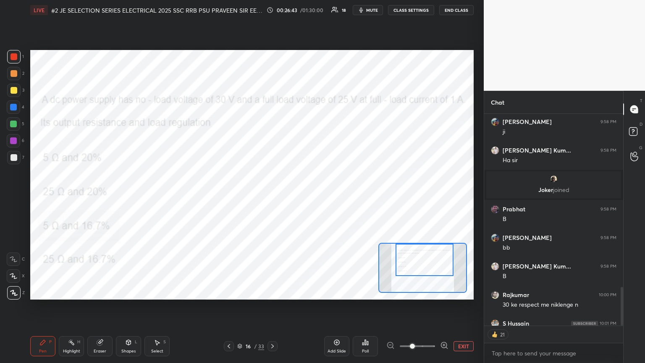
scroll to position [951, 0]
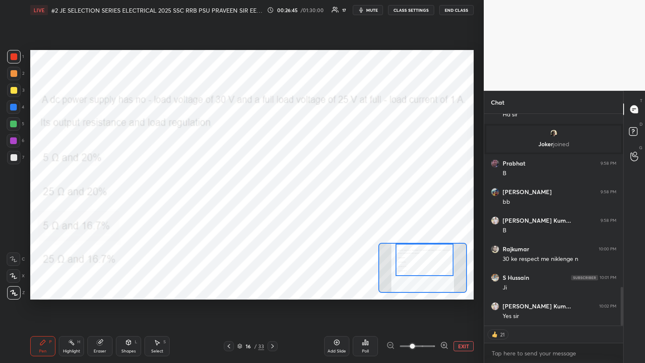
click at [272, 197] on icon at bounding box center [272, 346] width 7 height 7
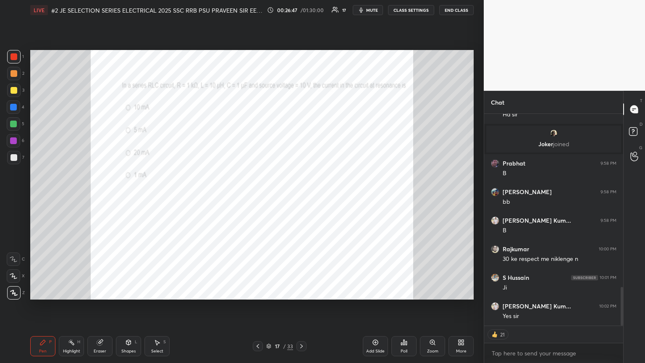
click at [301, 197] on div "Zoom" at bounding box center [432, 346] width 25 height 20
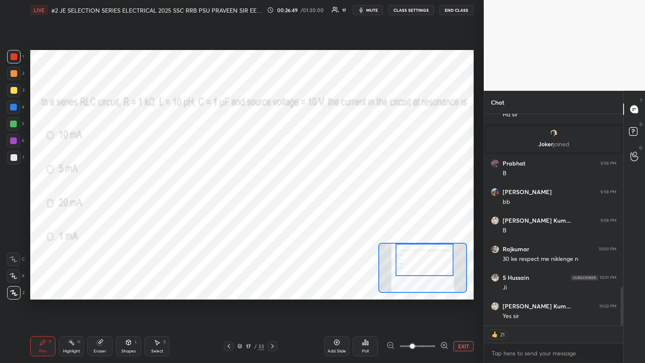
drag, startPoint x: 430, startPoint y: 277, endPoint x: 432, endPoint y: 272, distance: 4.9
click at [301, 197] on div at bounding box center [425, 260] width 58 height 32
type textarea "x"
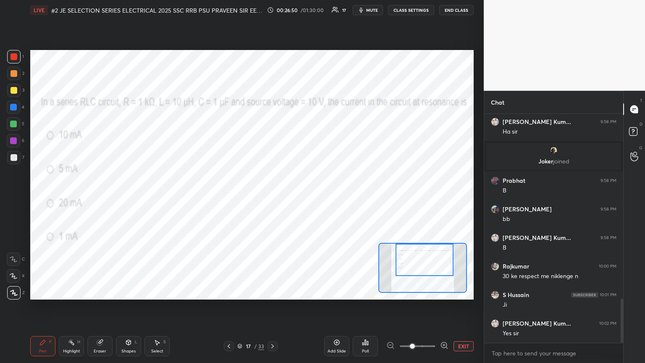
scroll to position [934, 0]
click at [301, 197] on icon at bounding box center [365, 342] width 1 height 5
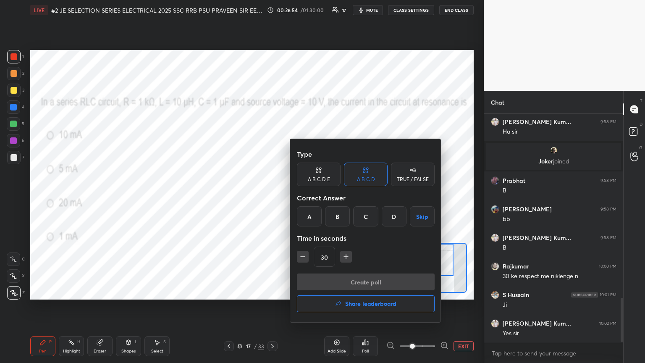
click at [301, 197] on div "A" at bounding box center [309, 216] width 25 height 20
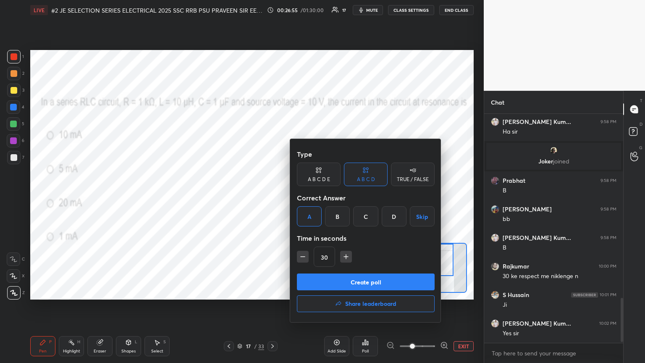
drag, startPoint x: 304, startPoint y: 259, endPoint x: 302, endPoint y: 264, distance: 5.2
click at [301, 197] on icon "button" at bounding box center [303, 256] width 8 height 8
type input "15"
click at [301, 197] on button "Create poll" at bounding box center [366, 281] width 138 height 17
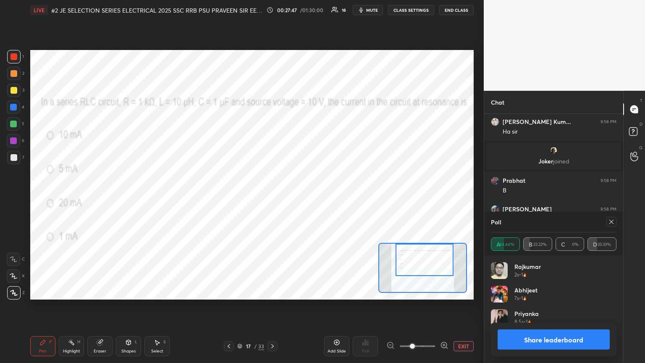
scroll to position [977, 0]
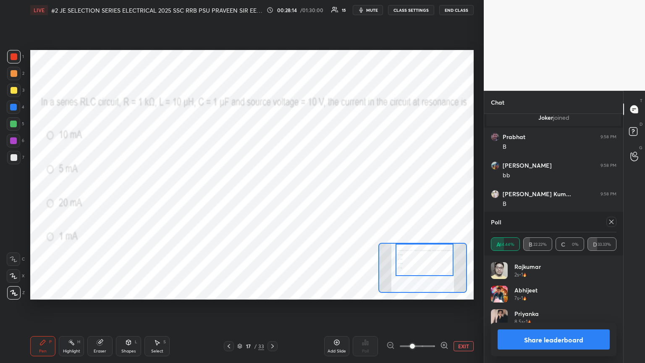
click at [301, 197] on icon at bounding box center [611, 221] width 7 height 7
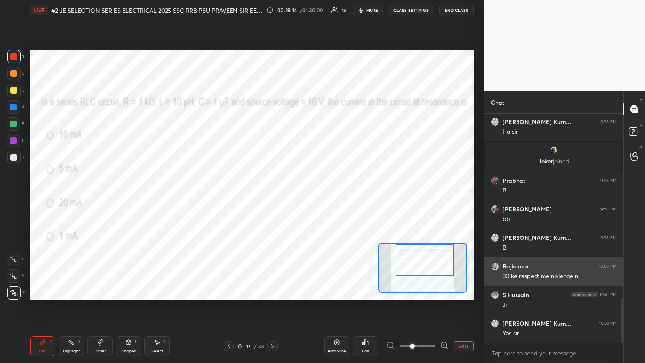
scroll to position [3, 3]
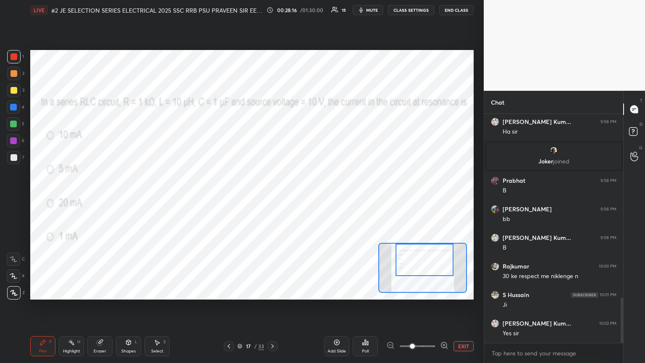
click at [272, 197] on icon at bounding box center [272, 346] width 3 height 4
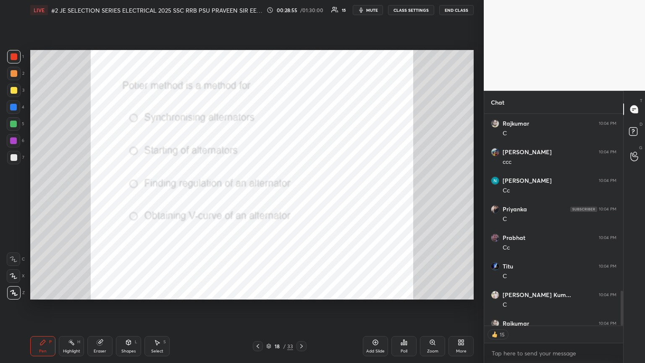
scroll to position [1188, 0]
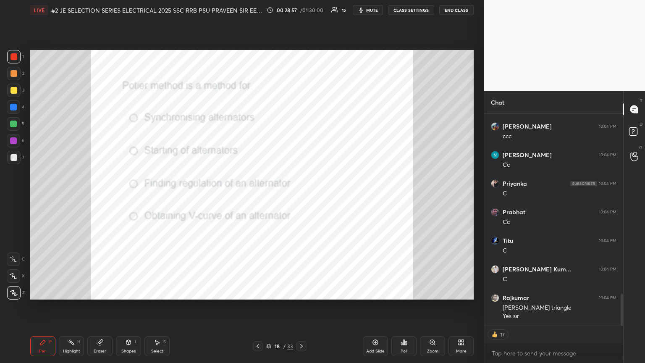
click at [301, 197] on div "More" at bounding box center [460, 346] width 25 height 20
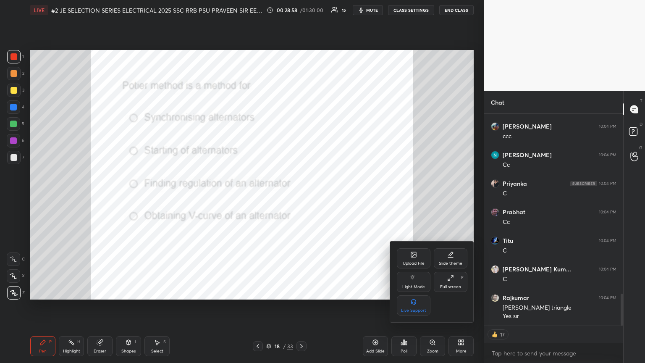
click at [301, 197] on div "Upload File" at bounding box center [414, 263] width 22 height 4
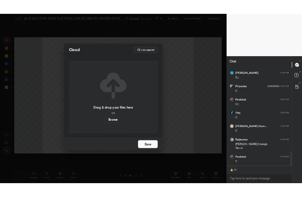
scroll to position [1245, 0]
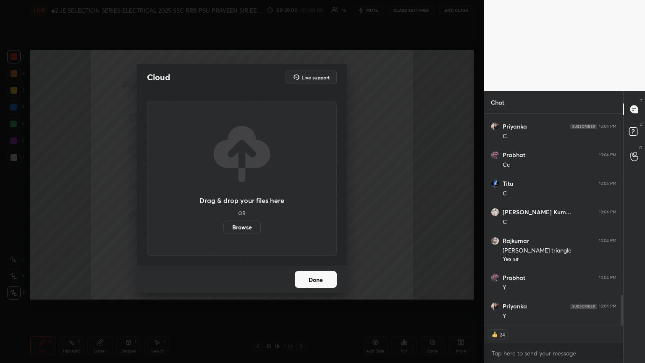
click at [244, 197] on label "Browse" at bounding box center [241, 226] width 37 height 13
click at [223, 197] on input "Browse" at bounding box center [223, 226] width 0 height 13
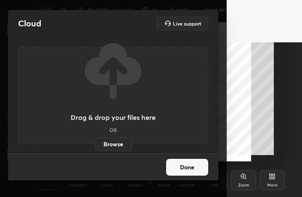
scroll to position [41849, 41726]
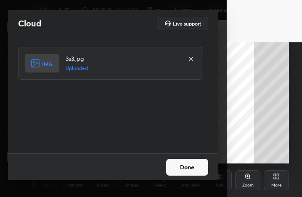
click at [178, 170] on button "Done" at bounding box center [187, 167] width 42 height 17
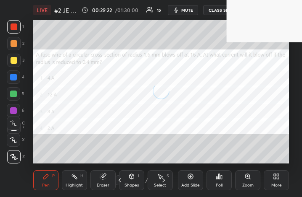
click at [275, 182] on div "More" at bounding box center [275, 180] width 25 height 20
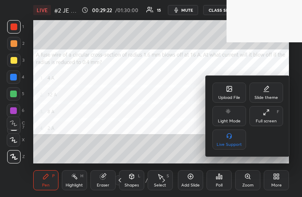
click at [265, 111] on icon at bounding box center [265, 112] width 7 height 7
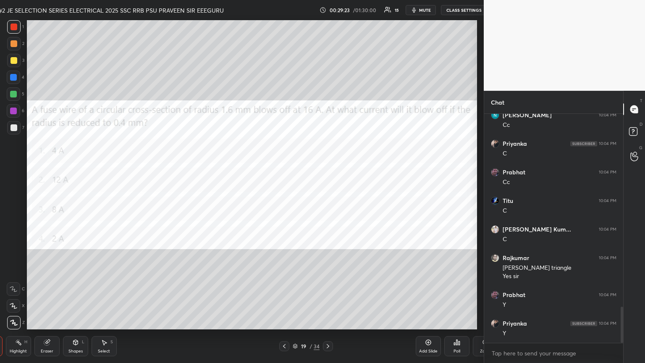
scroll to position [1227, 0]
type textarea "x"
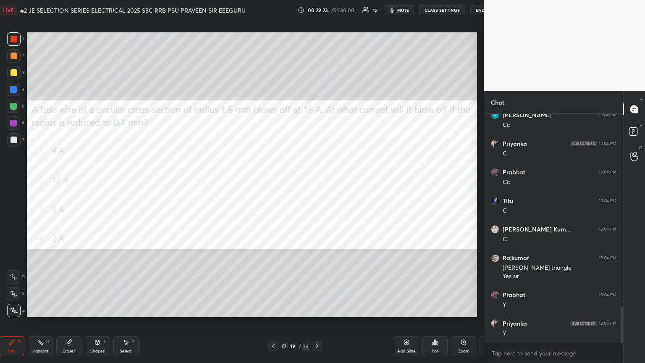
scroll to position [41684, 41505]
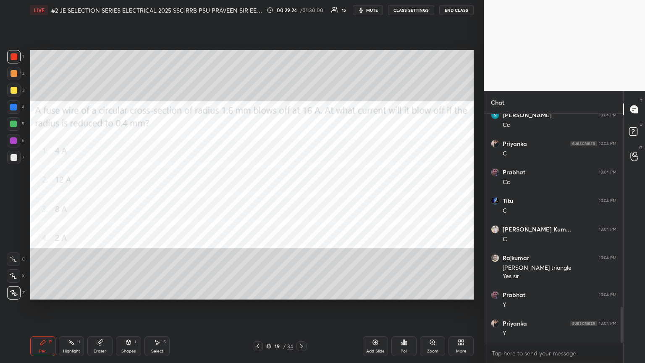
click at [301, 197] on div "Poll" at bounding box center [403, 346] width 25 height 20
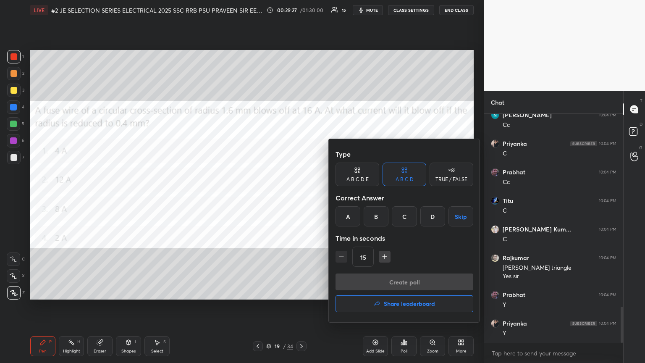
click at [301, 197] on div "D" at bounding box center [432, 216] width 25 height 20
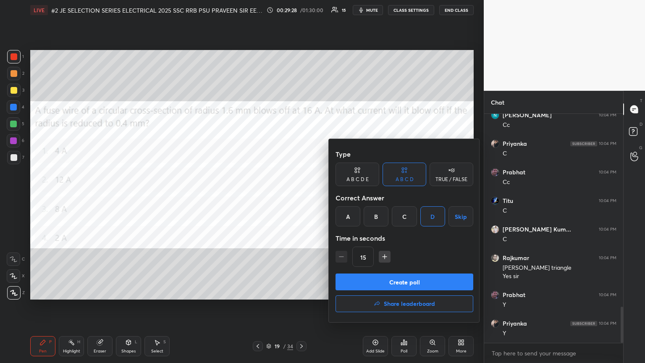
drag, startPoint x: 388, startPoint y: 258, endPoint x: 381, endPoint y: 281, distance: 23.1
click at [301, 197] on icon "button" at bounding box center [384, 256] width 8 height 8
type input "30"
click at [301, 197] on button "Create poll" at bounding box center [405, 281] width 138 height 17
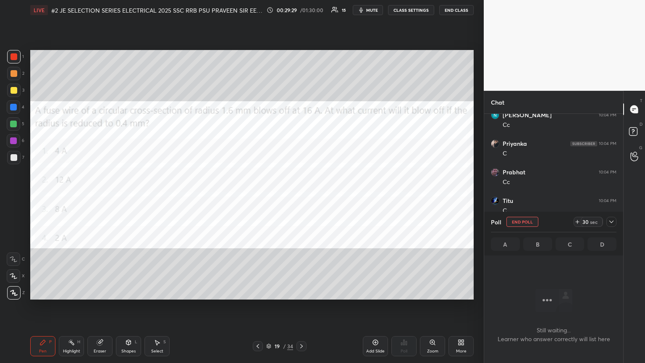
scroll to position [212, 136]
click at [301, 197] on icon at bounding box center [577, 222] width 3 height 0
click at [301, 197] on icon at bounding box center [577, 221] width 0 height 3
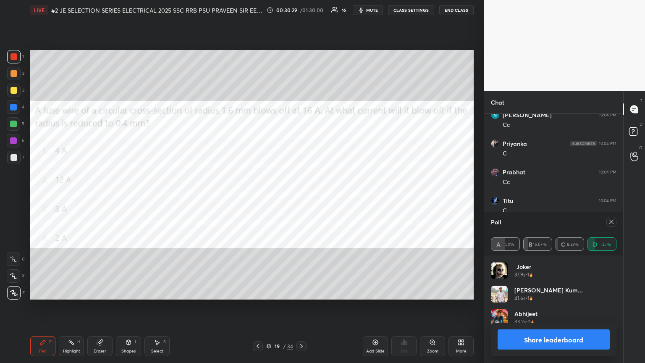
scroll to position [1300, 0]
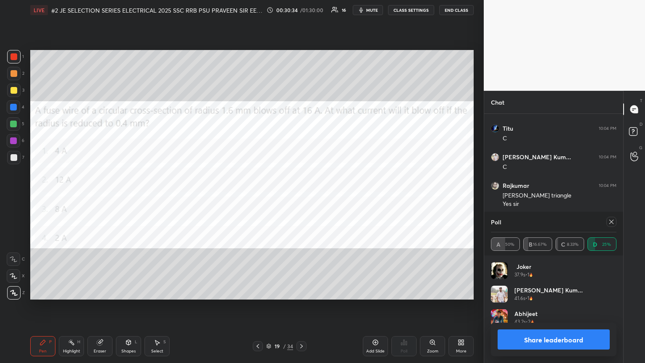
drag, startPoint x: 611, startPoint y: 222, endPoint x: 617, endPoint y: 222, distance: 6.3
click at [301, 197] on icon at bounding box center [611, 221] width 7 height 7
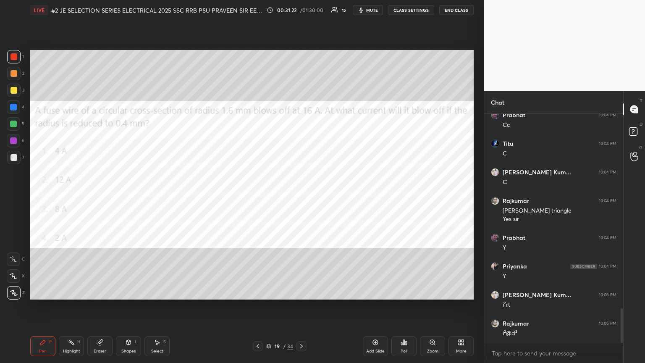
scroll to position [1313, 0]
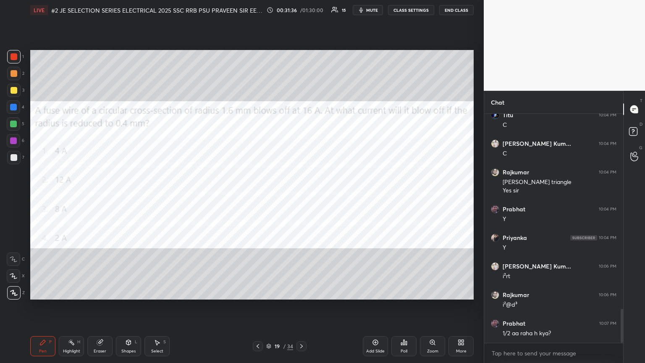
click at [104, 197] on div "Eraser" at bounding box center [99, 346] width 25 height 20
drag, startPoint x: 48, startPoint y: 344, endPoint x: 17, endPoint y: 362, distance: 35.6
click at [48, 197] on div "Pen P" at bounding box center [42, 346] width 25 height 20
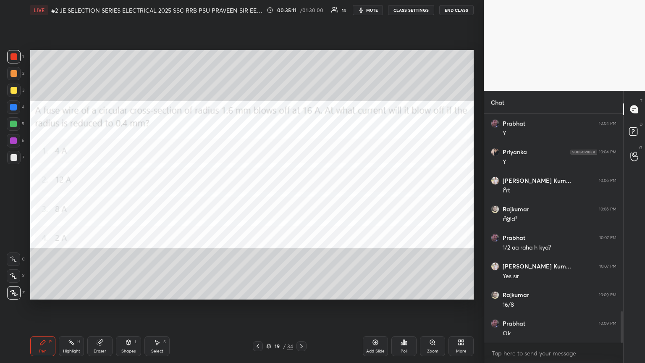
scroll to position [1427, 0]
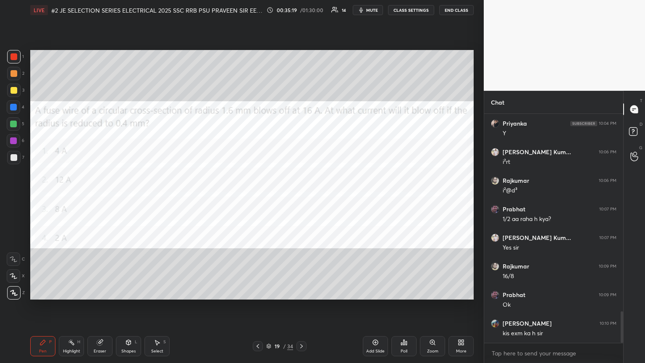
drag, startPoint x: 13, startPoint y: 139, endPoint x: 14, endPoint y: 144, distance: 4.6
click at [13, 140] on div at bounding box center [13, 140] width 7 height 7
click at [17, 197] on div at bounding box center [13, 292] width 13 height 13
click at [31, 197] on div "Pen P Highlight H Eraser Shapes L Select S 19 / 34 Add Slide Poll Zoom More" at bounding box center [251, 346] width 443 height 34
drag, startPoint x: 42, startPoint y: 343, endPoint x: 21, endPoint y: 326, distance: 26.6
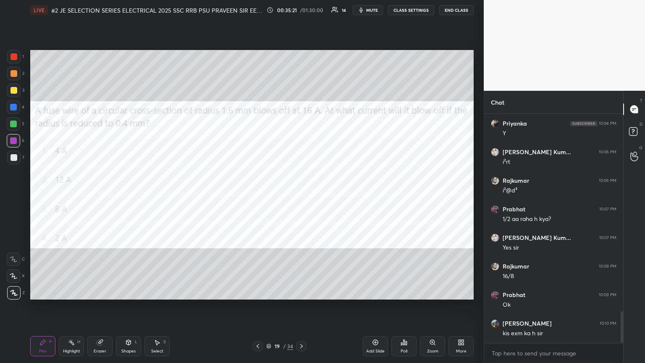
click at [42, 197] on icon at bounding box center [42, 342] width 5 height 5
click at [12, 197] on icon at bounding box center [14, 293] width 8 height 6
click at [18, 197] on div "1 2 3 4 5 6 7 C X Z C X Z E E Erase all H H LIVE #2 JE SELECTION SERIES ELECTRI…" at bounding box center [238, 181] width 477 height 363
drag, startPoint x: 16, startPoint y: 295, endPoint x: 15, endPoint y: 310, distance: 14.7
click at [16, 197] on div at bounding box center [13, 292] width 13 height 13
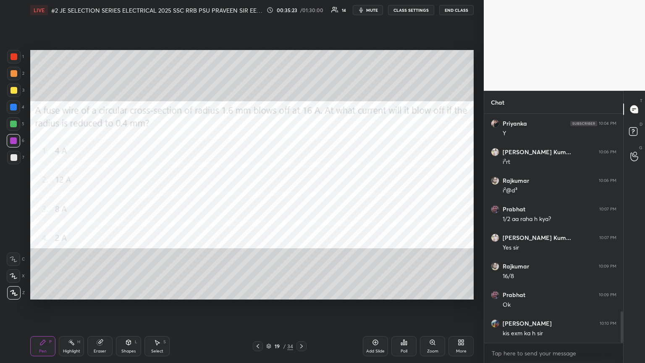
click at [13, 142] on div at bounding box center [13, 140] width 7 height 7
click at [102, 197] on div "Eraser" at bounding box center [99, 346] width 25 height 20
drag, startPoint x: 13, startPoint y: 294, endPoint x: 13, endPoint y: 315, distance: 21.0
click at [13, 197] on span "Erase all" at bounding box center [13, 293] width 13 height 6
drag, startPoint x: 42, startPoint y: 349, endPoint x: 18, endPoint y: 350, distance: 24.0
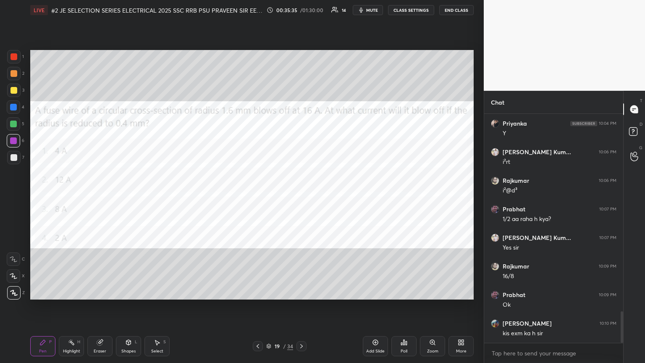
click at [42, 197] on div "Pen" at bounding box center [43, 351] width 8 height 4
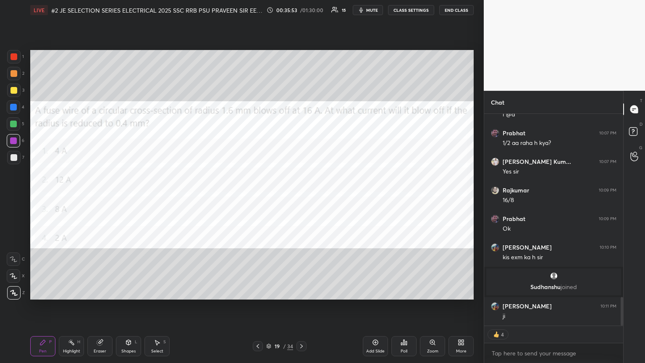
scroll to position [1349, 0]
click at [301, 197] on icon at bounding box center [301, 346] width 7 height 7
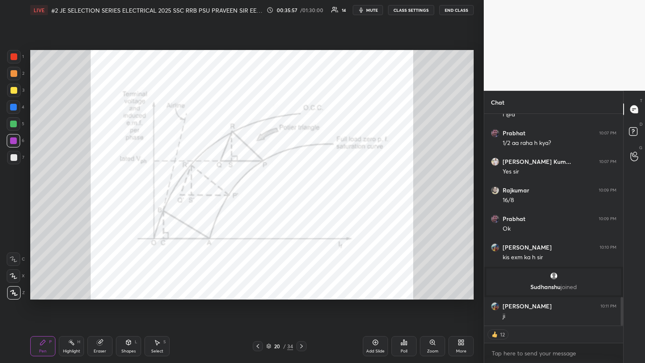
click at [301, 197] on icon at bounding box center [301, 346] width 7 height 7
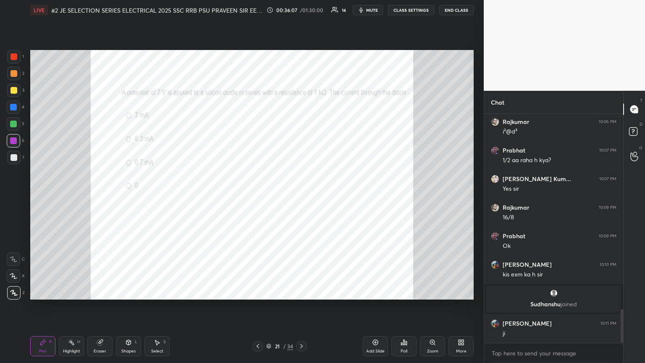
scroll to position [1332, 0]
click at [301, 197] on div "Poll" at bounding box center [403, 346] width 25 height 20
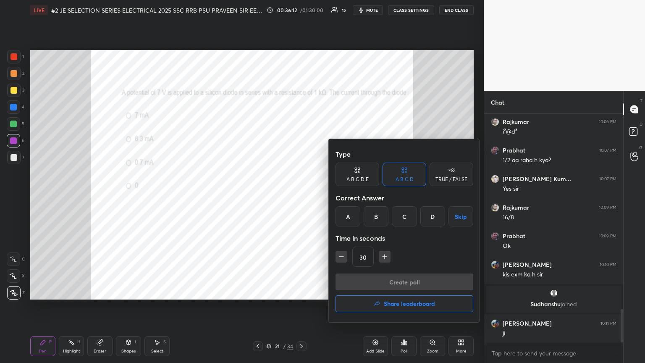
drag, startPoint x: 377, startPoint y: 219, endPoint x: 370, endPoint y: 233, distance: 15.4
click at [301, 197] on div "B" at bounding box center [376, 216] width 25 height 20
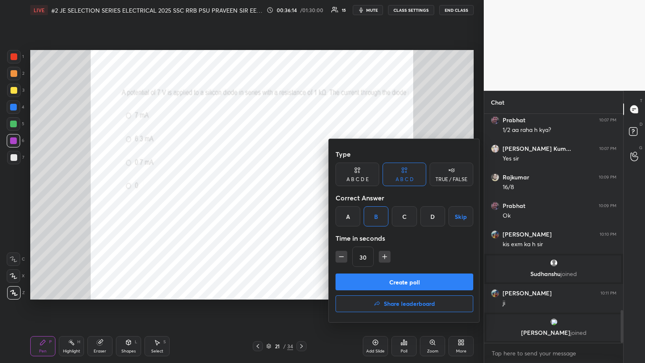
click at [301, 197] on button "Create poll" at bounding box center [405, 281] width 138 height 17
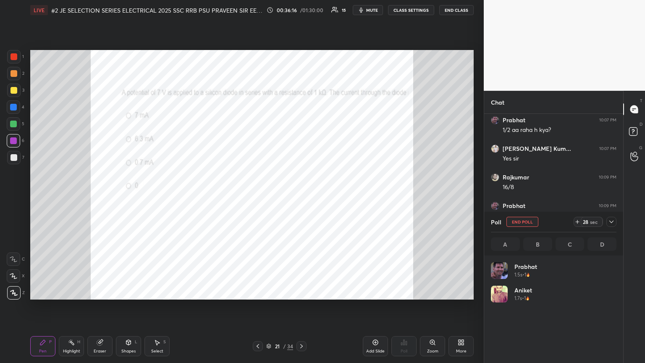
scroll to position [98, 123]
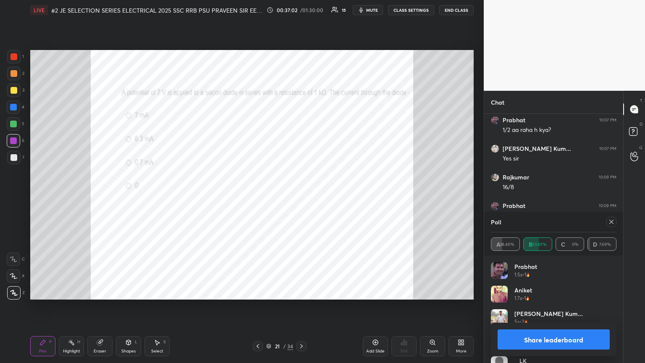
click at [301, 197] on div at bounding box center [611, 222] width 10 height 10
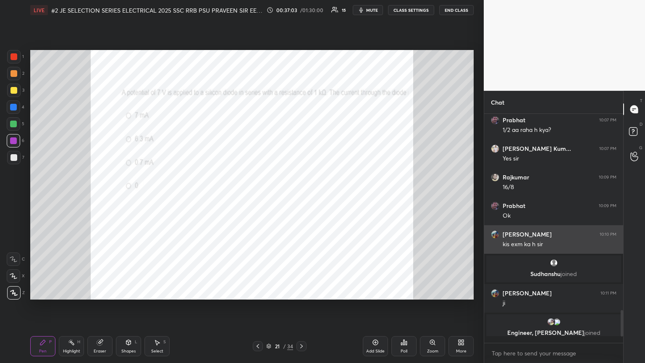
scroll to position [152, 136]
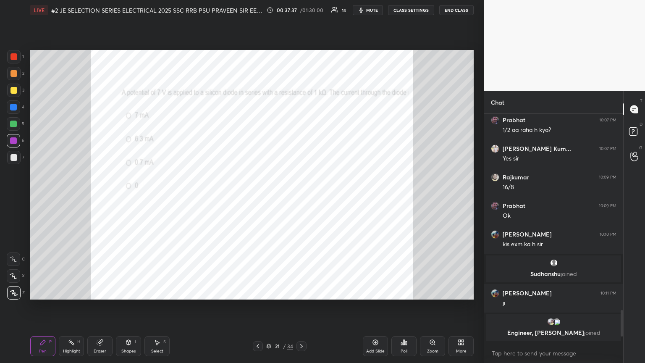
click at [301, 197] on icon at bounding box center [301, 346] width 7 height 7
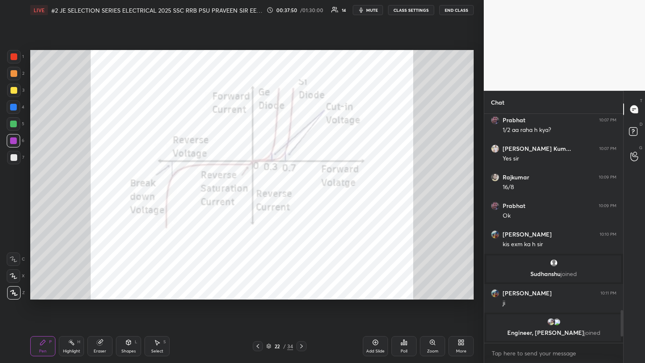
click at [301, 197] on icon at bounding box center [301, 346] width 7 height 7
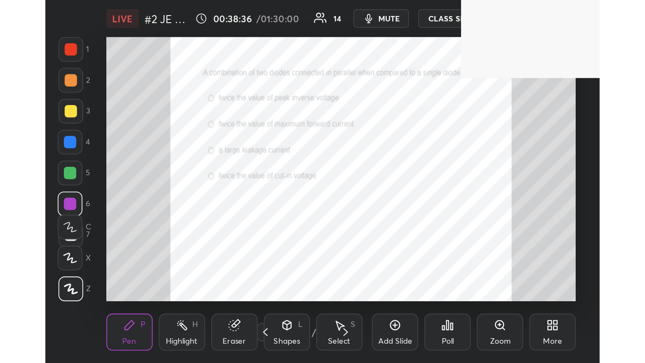
scroll to position [144, 267]
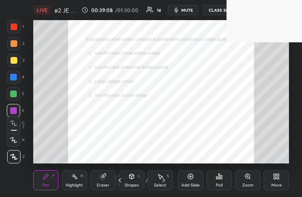
drag, startPoint x: 265, startPoint y: 172, endPoint x: 269, endPoint y: 178, distance: 7.5
click at [269, 177] on div "Add Slide Poll Zoom More" at bounding box center [233, 180] width 111 height 47
click at [278, 180] on icon at bounding box center [276, 176] width 7 height 7
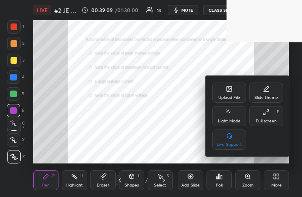
drag, startPoint x: 271, startPoint y: 121, endPoint x: 350, endPoint y: 217, distance: 123.8
click at [270, 120] on div "Full screen" at bounding box center [265, 121] width 21 height 4
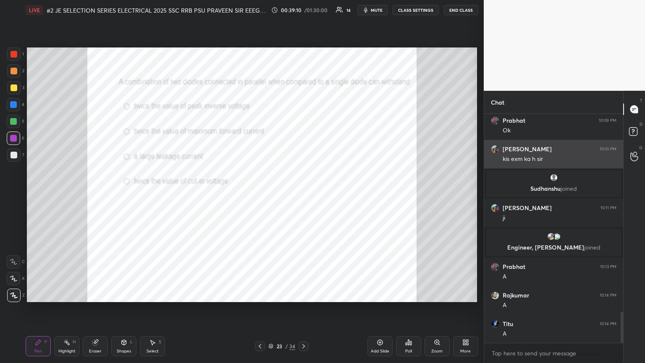
scroll to position [41684, 41543]
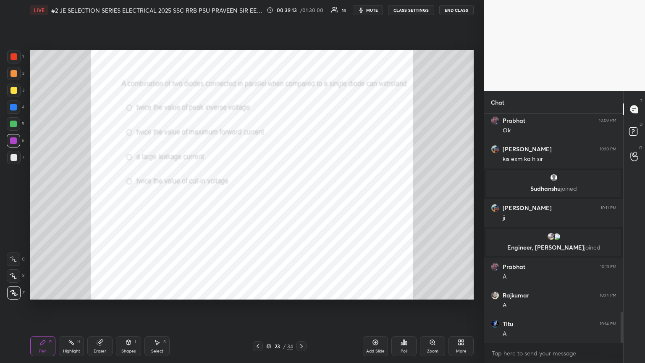
click at [102, 197] on div "Eraser" at bounding box center [99, 346] width 25 height 20
click at [18, 197] on span "Erase all" at bounding box center [13, 293] width 13 height 6
click at [40, 197] on icon at bounding box center [42, 342] width 7 height 7
click at [301, 197] on div "Zoom" at bounding box center [432, 346] width 25 height 20
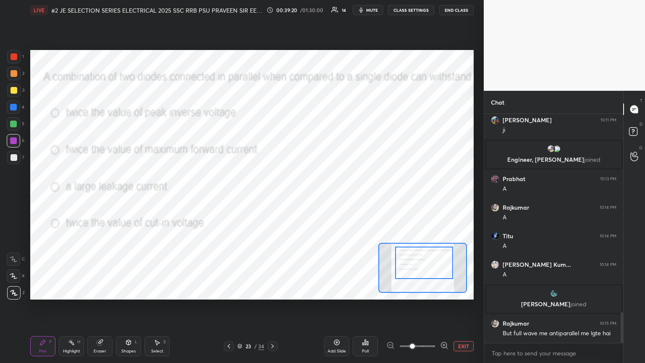
scroll to position [1473, 0]
click at [301, 197] on div at bounding box center [425, 262] width 58 height 32
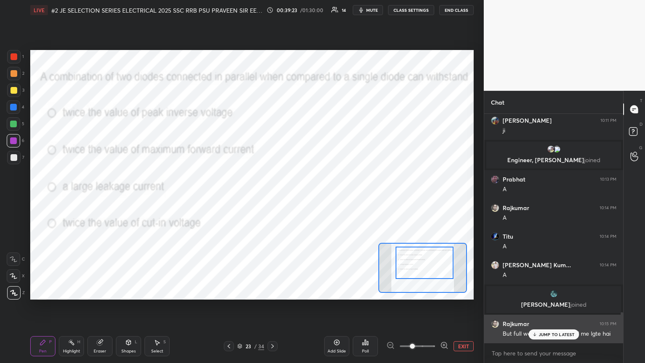
click at [301, 197] on div "JUMP TO LATEST" at bounding box center [553, 334] width 50 height 10
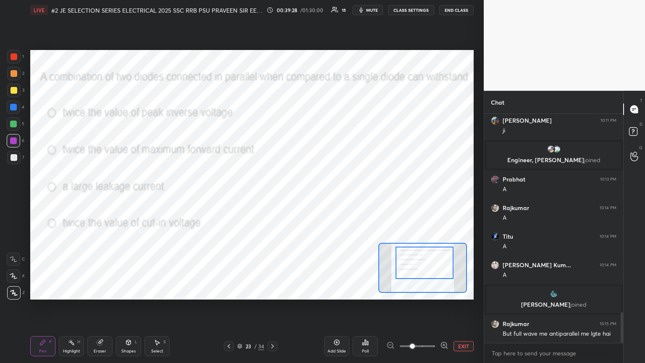
click at [17, 55] on div at bounding box center [13, 56] width 7 height 7
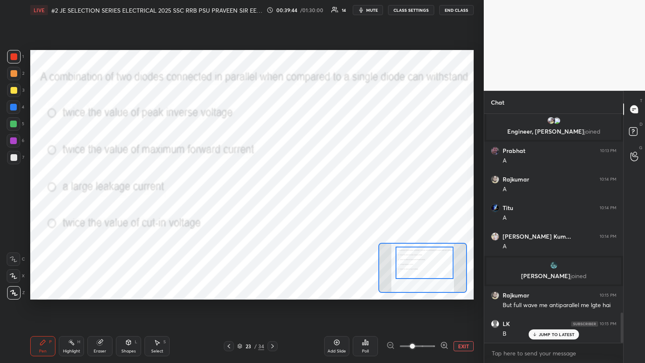
click at [100, 197] on div "Eraser" at bounding box center [100, 351] width 13 height 4
click at [13, 197] on div "Erase all" at bounding box center [13, 292] width 13 height 13
click at [40, 197] on icon at bounding box center [42, 342] width 7 height 7
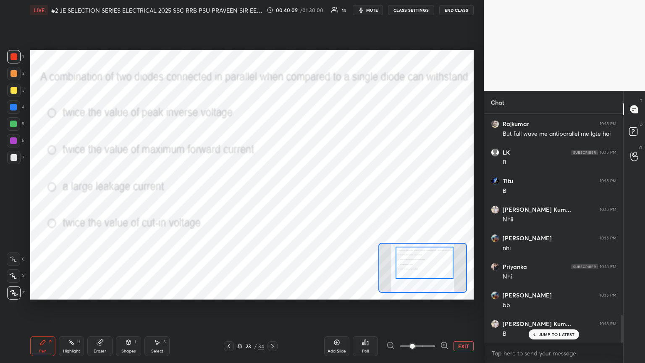
scroll to position [1702, 0]
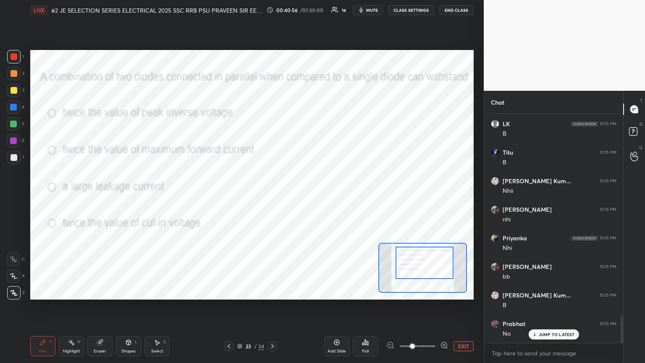
click at [301, 197] on div "JUMP TO LATEST" at bounding box center [553, 334] width 50 height 10
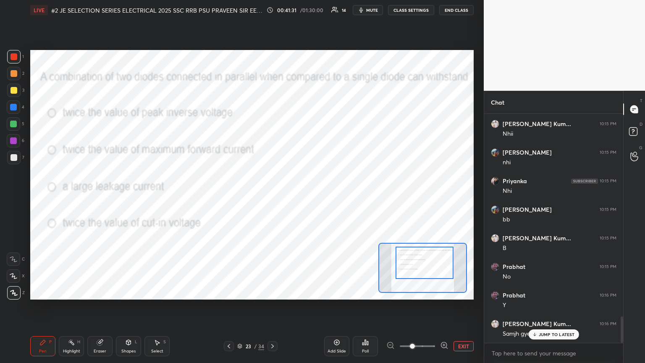
scroll to position [210, 136]
click at [101, 197] on div "Eraser" at bounding box center [100, 351] width 13 height 4
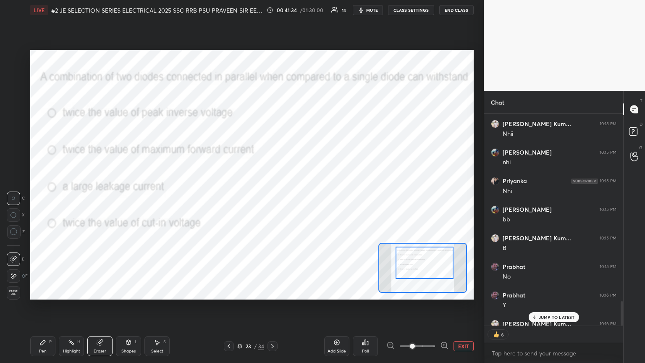
click at [42, 197] on div "Pen" at bounding box center [43, 351] width 8 height 4
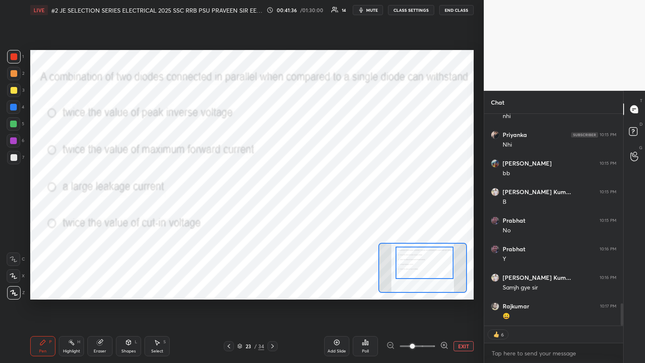
click at [19, 197] on div at bounding box center [13, 292] width 13 height 13
click at [15, 197] on icon at bounding box center [13, 292] width 7 height 5
click at [47, 197] on div "Pen P Highlight H Eraser Shapes L Select S 23 / 34 Add Slide Poll EXIT" at bounding box center [251, 346] width 443 height 34
click at [103, 197] on div "Eraser" at bounding box center [99, 346] width 25 height 20
drag, startPoint x: 10, startPoint y: 289, endPoint x: 18, endPoint y: 306, distance: 18.6
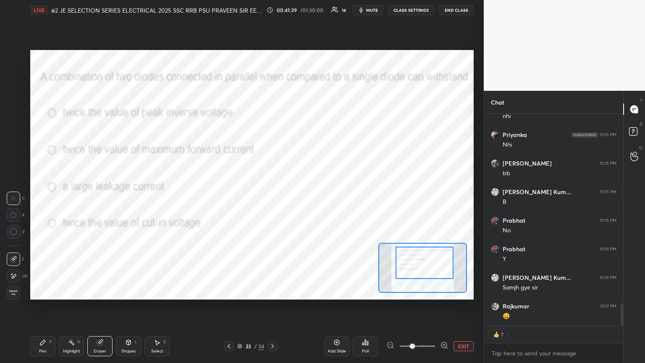
click at [12, 197] on div "Erase all" at bounding box center [13, 292] width 13 height 13
click at [42, 197] on icon at bounding box center [42, 342] width 5 height 5
click at [273, 197] on icon at bounding box center [272, 346] width 7 height 7
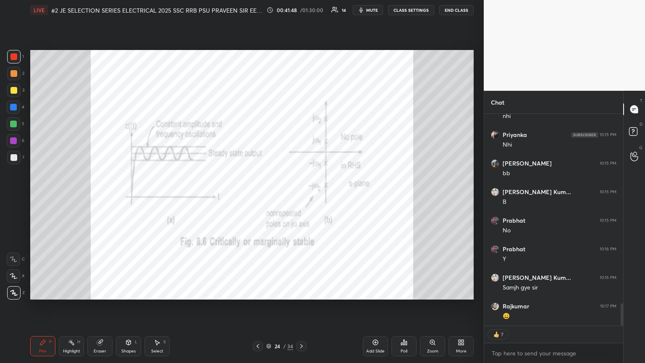
type textarea "x"
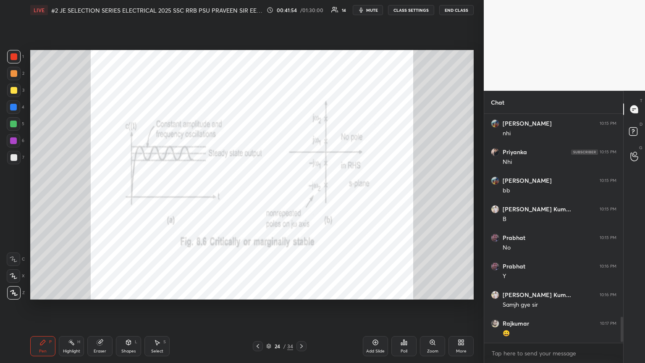
click at [301, 197] on icon at bounding box center [301, 346] width 7 height 7
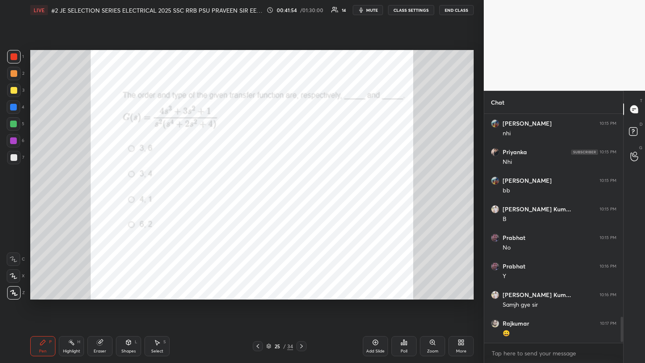
click at [301, 197] on icon at bounding box center [301, 346] width 7 height 7
click at [257, 197] on icon at bounding box center [257, 346] width 7 height 7
click at [301, 197] on icon at bounding box center [301, 346] width 7 height 7
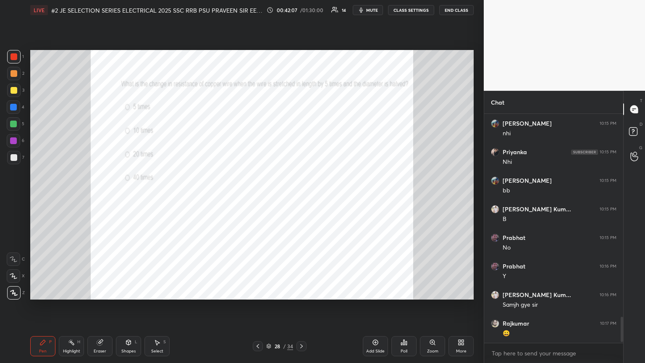
click at [301, 197] on div at bounding box center [301, 346] width 10 height 10
click at [299, 197] on icon at bounding box center [301, 346] width 7 height 7
click at [259, 197] on icon at bounding box center [257, 346] width 7 height 7
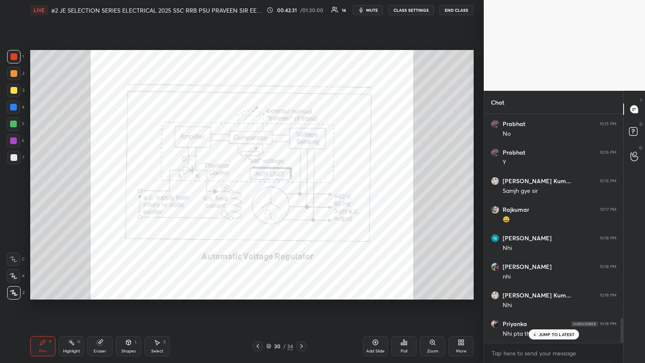
scroll to position [1930, 0]
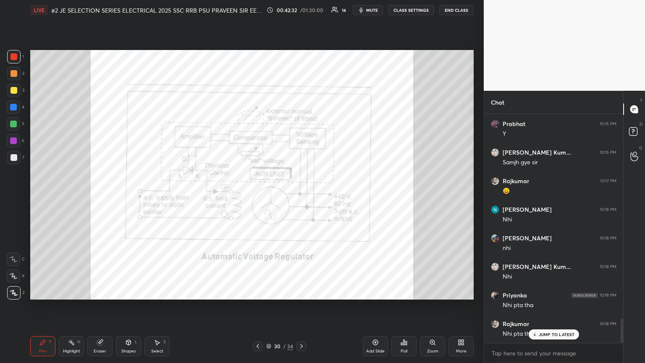
click at [257, 197] on icon at bounding box center [258, 346] width 3 height 4
click at [301, 197] on icon at bounding box center [301, 346] width 7 height 7
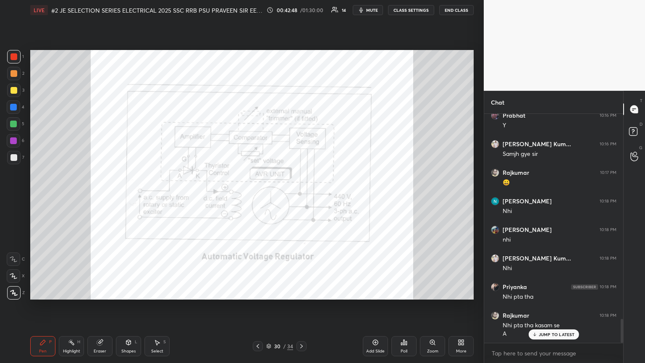
scroll to position [1967, 0]
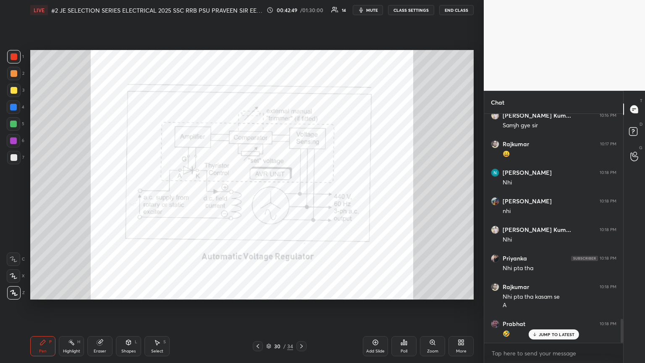
click at [301, 197] on icon at bounding box center [301, 346] width 7 height 7
click at [301, 197] on div "Poll" at bounding box center [403, 346] width 25 height 20
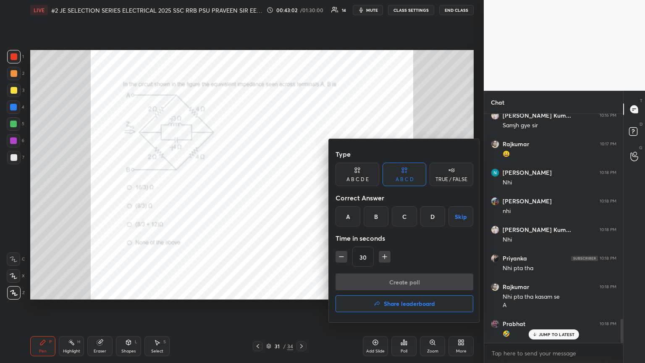
drag, startPoint x: 376, startPoint y: 217, endPoint x: 373, endPoint y: 233, distance: 16.3
click at [301, 197] on div "B" at bounding box center [376, 216] width 25 height 20
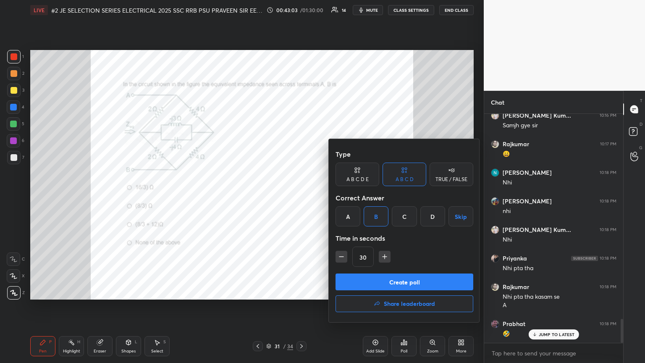
drag, startPoint x: 386, startPoint y: 257, endPoint x: 382, endPoint y: 262, distance: 6.6
click at [301, 197] on icon "button" at bounding box center [384, 256] width 8 height 8
type input "45"
click at [301, 197] on button "Create poll" at bounding box center [405, 281] width 138 height 17
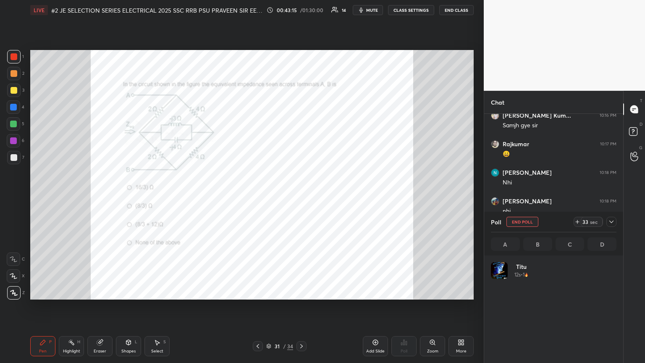
scroll to position [98, 123]
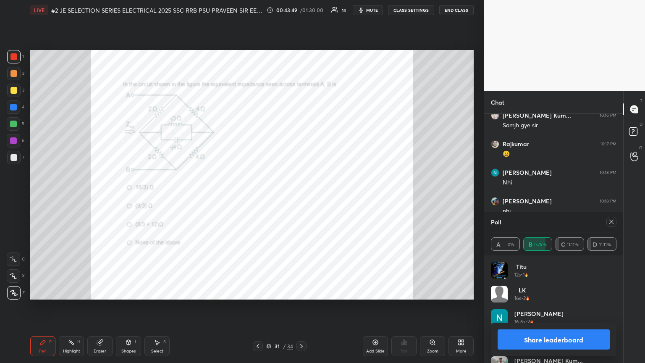
click at [301, 197] on div at bounding box center [611, 222] width 10 height 10
type textarea "x"
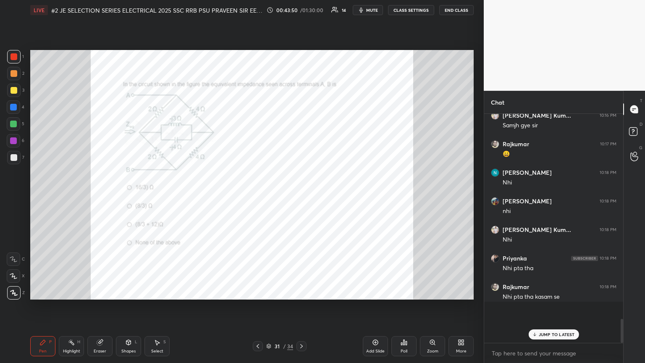
scroll to position [3, 3]
click at [301, 197] on div "Zoom" at bounding box center [432, 346] width 25 height 20
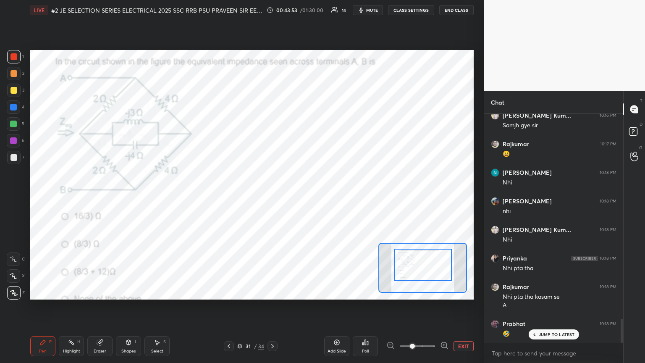
click at [301, 197] on div at bounding box center [423, 265] width 58 height 32
click at [301, 197] on button "EXIT" at bounding box center [464, 346] width 20 height 10
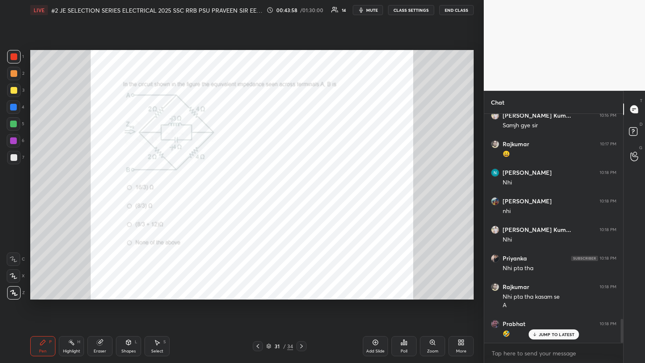
click at [301, 197] on div "Zoom" at bounding box center [432, 351] width 11 height 4
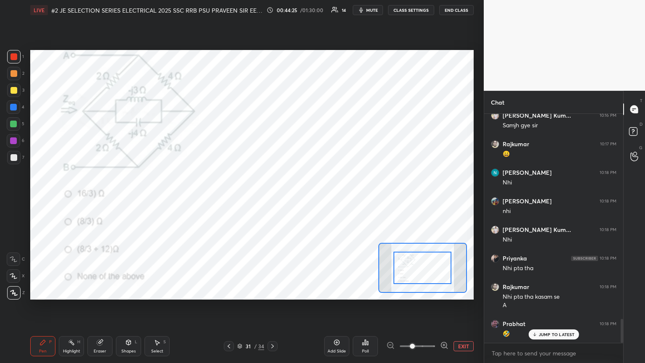
click at [106, 197] on div "Eraser" at bounding box center [99, 346] width 25 height 20
drag, startPoint x: 15, startPoint y: 294, endPoint x: 31, endPoint y: 331, distance: 40.4
click at [15, 197] on span "Erase all" at bounding box center [13, 293] width 13 height 6
click at [42, 197] on div "Pen P" at bounding box center [42, 346] width 25 height 20
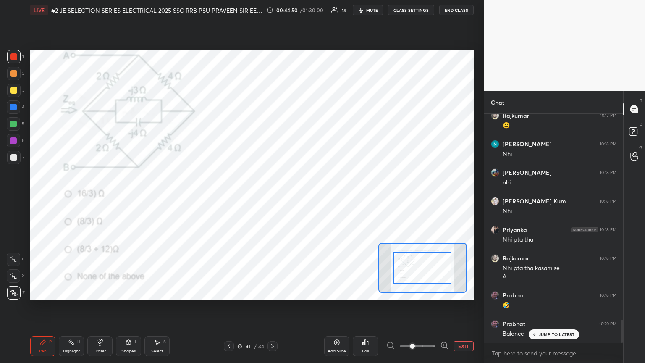
scroll to position [2024, 0]
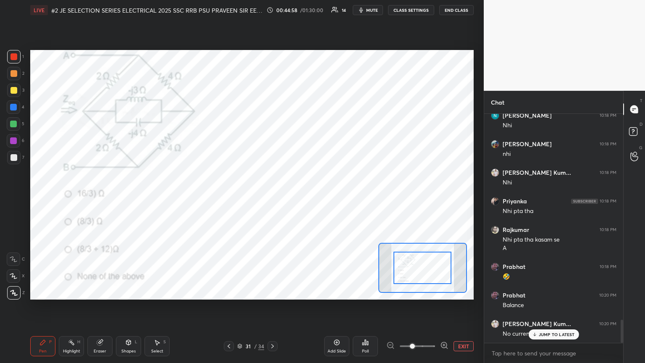
click at [93, 197] on div "Eraser" at bounding box center [99, 346] width 25 height 20
click at [44, 197] on div "Pen P" at bounding box center [42, 346] width 25 height 20
click at [21, 149] on div "6" at bounding box center [16, 142] width 18 height 17
click at [15, 59] on div at bounding box center [13, 56] width 7 height 7
click at [301, 197] on div "[PERSON_NAME] Kum... 10:20 PM No current flow in middle" at bounding box center [553, 329] width 139 height 29
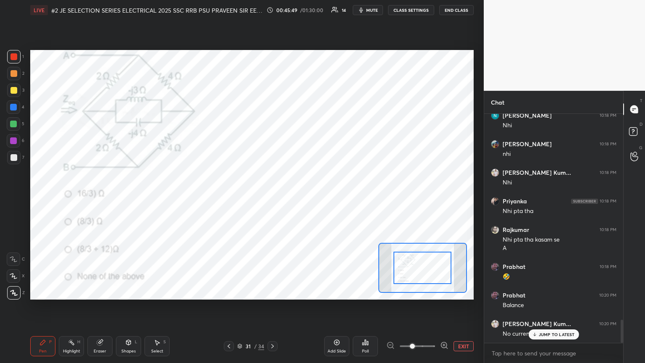
click at [47, 197] on div "Pen P Highlight H Eraser Shapes L Select S 31 / 34 Add Slide Poll EXIT" at bounding box center [251, 346] width 443 height 34
click at [103, 197] on div "Eraser" at bounding box center [99, 346] width 25 height 20
click at [16, 197] on span "Erase all" at bounding box center [13, 293] width 13 height 6
click at [40, 197] on icon at bounding box center [42, 342] width 7 height 7
click at [15, 62] on div at bounding box center [13, 56] width 13 height 13
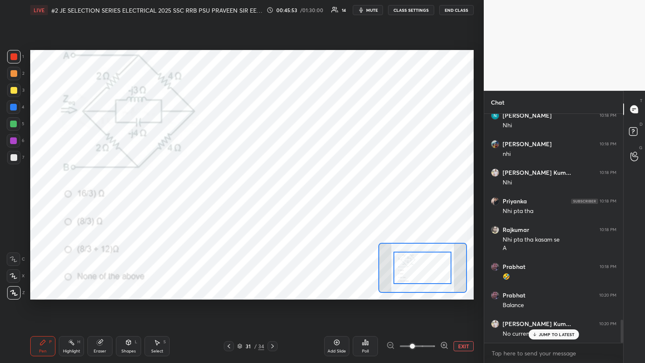
click at [15, 72] on div at bounding box center [13, 73] width 7 height 7
click at [16, 92] on div at bounding box center [13, 90] width 7 height 7
drag, startPoint x: 18, startPoint y: 108, endPoint x: 17, endPoint y: 118, distance: 10.1
click at [18, 109] on div at bounding box center [13, 106] width 13 height 13
click at [16, 125] on div at bounding box center [13, 124] width 7 height 7
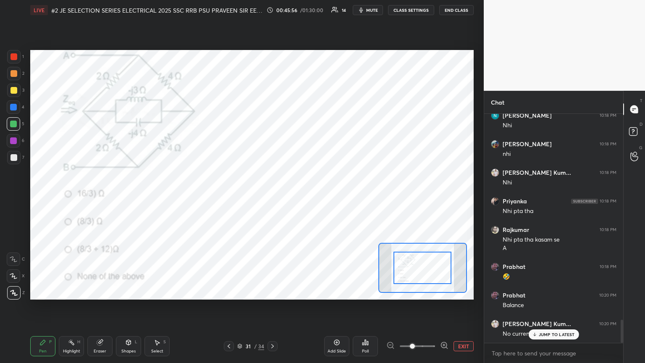
drag, startPoint x: 18, startPoint y: 136, endPoint x: 18, endPoint y: 129, distance: 7.1
click at [18, 136] on div at bounding box center [13, 140] width 13 height 13
drag, startPoint x: 18, startPoint y: 157, endPoint x: 16, endPoint y: 150, distance: 7.2
click at [18, 157] on div at bounding box center [13, 157] width 13 height 13
click at [37, 197] on div "Pen P" at bounding box center [42, 346] width 25 height 20
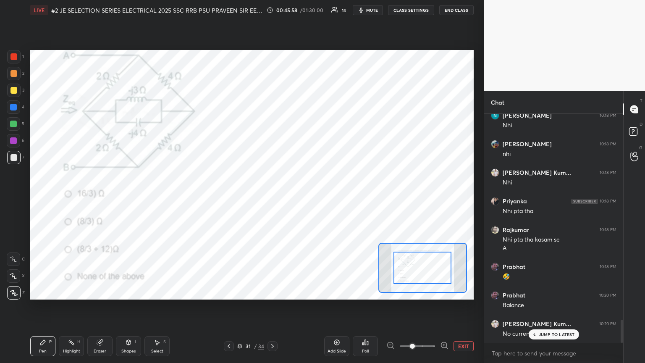
click at [18, 197] on div at bounding box center [13, 292] width 13 height 13
click at [30, 197] on div "LIVE #2 JE SELECTION SERIES ELECTRICAL 2025 SSC RRB PSU PRAVEEN SIR EEEGURU 00:…" at bounding box center [252, 181] width 450 height 363
click at [301, 197] on p "JUMP TO LATEST" at bounding box center [557, 334] width 36 height 5
click at [274, 197] on icon at bounding box center [272, 346] width 7 height 7
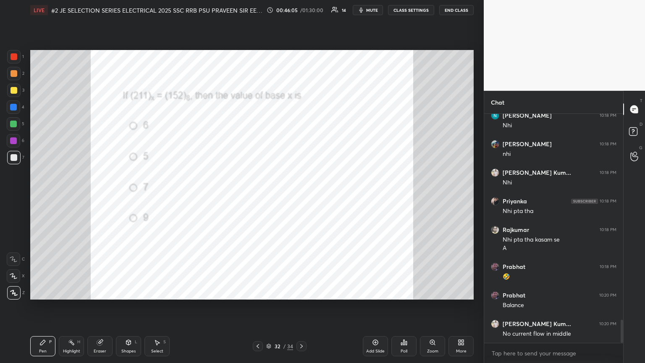
click at [301, 197] on div "32 / 34" at bounding box center [280, 346] width 166 height 10
click at [301, 197] on div at bounding box center [301, 346] width 10 height 10
click at [301, 197] on icon at bounding box center [432, 342] width 5 height 5
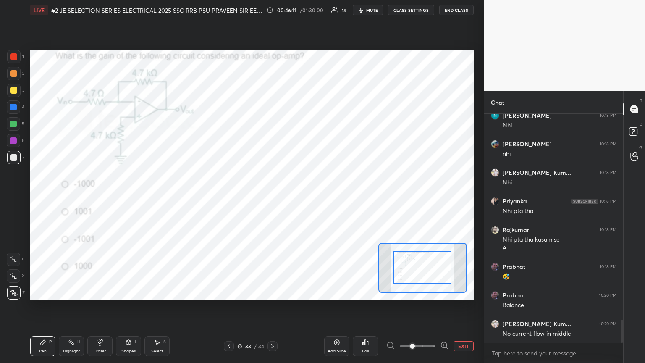
drag, startPoint x: 432, startPoint y: 269, endPoint x: 430, endPoint y: 260, distance: 8.9
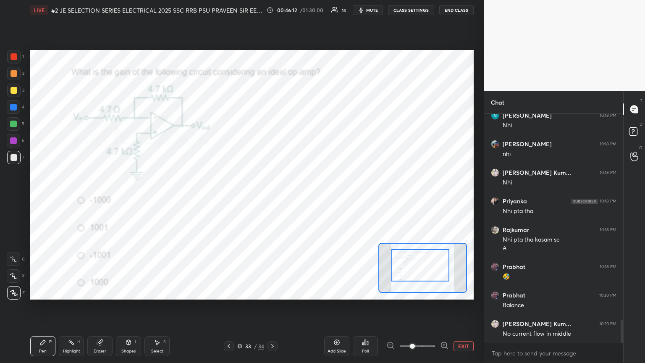
drag, startPoint x: 434, startPoint y: 267, endPoint x: 429, endPoint y: 265, distance: 5.5
click at [301, 197] on div at bounding box center [420, 265] width 58 height 32
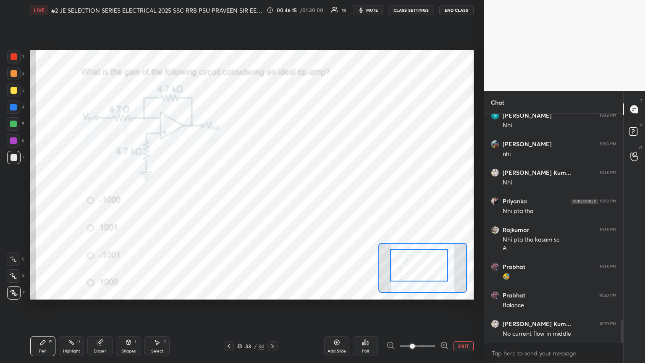
click at [301, 197] on div "Poll" at bounding box center [365, 346] width 25 height 20
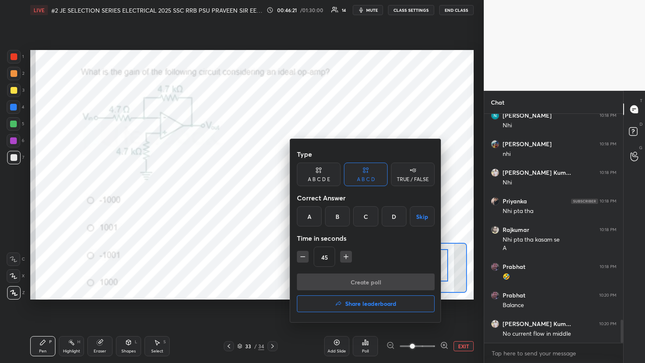
drag, startPoint x: 307, startPoint y: 217, endPoint x: 310, endPoint y: 239, distance: 22.9
click at [301, 197] on div "A" at bounding box center [309, 216] width 25 height 20
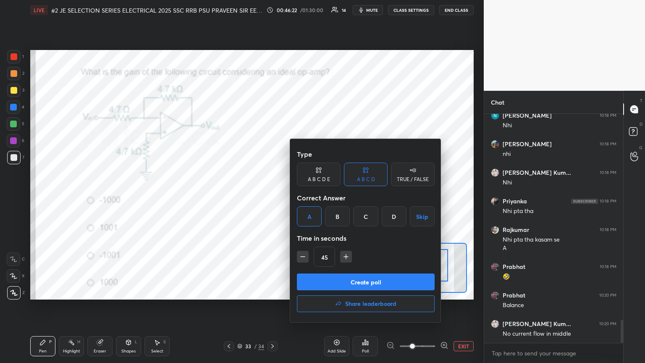
drag, startPoint x: 307, startPoint y: 255, endPoint x: 307, endPoint y: 267, distance: 12.2
click at [301, 197] on icon "button" at bounding box center [303, 256] width 8 height 8
type input "30"
click at [301, 197] on button "Create poll" at bounding box center [366, 281] width 138 height 17
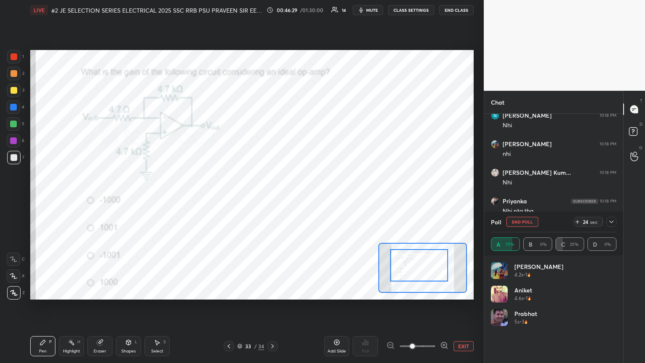
scroll to position [98, 123]
click at [301, 197] on icon at bounding box center [577, 221] width 7 height 7
click at [301, 197] on div "[PERSON_NAME] 4.2s • 1 [PERSON_NAME] 4.6s • 1 [PERSON_NAME] 5s • 3 [PERSON_NAME…" at bounding box center [553, 309] width 139 height 108
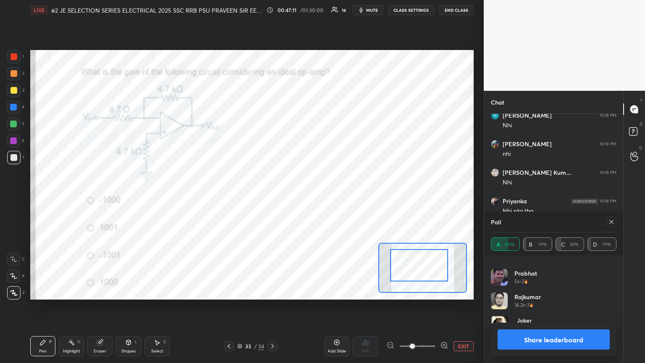
click at [50, 197] on div "Pen P" at bounding box center [42, 346] width 25 height 20
click at [96, 197] on div "Eraser" at bounding box center [99, 346] width 25 height 20
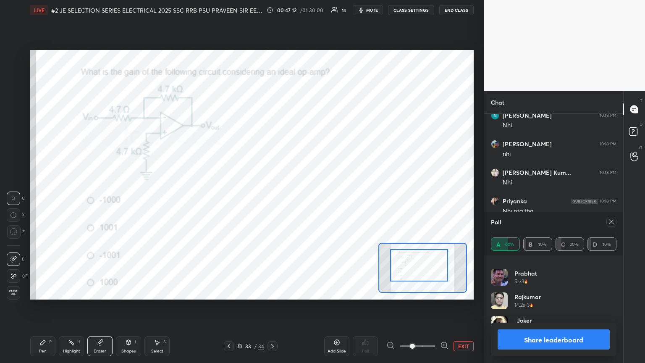
click at [8, 197] on span "Erase all" at bounding box center [13, 293] width 13 height 6
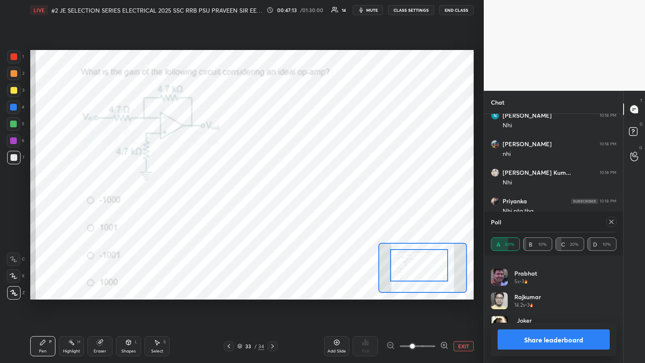
click at [47, 197] on div "Pen P" at bounding box center [42, 346] width 25 height 20
click at [14, 57] on div at bounding box center [13, 56] width 7 height 7
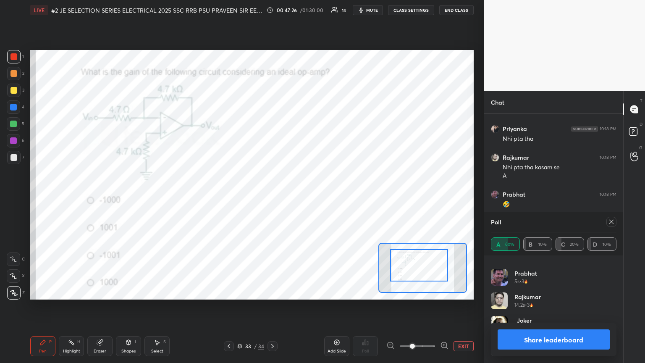
scroll to position [2125, 0]
click at [301, 197] on icon at bounding box center [611, 221] width 7 height 7
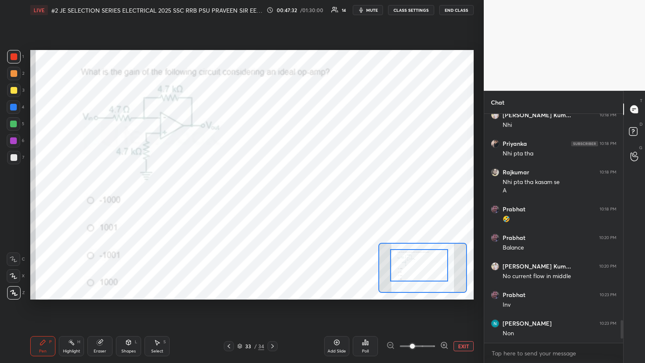
scroll to position [2110, 0]
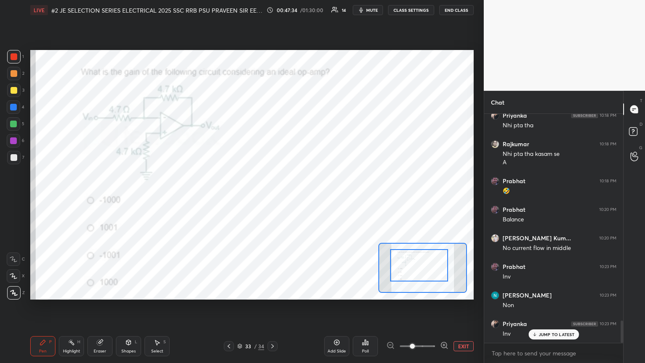
drag, startPoint x: 99, startPoint y: 345, endPoint x: 80, endPoint y: 351, distance: 19.5
click at [98, 197] on icon at bounding box center [100, 342] width 7 height 7
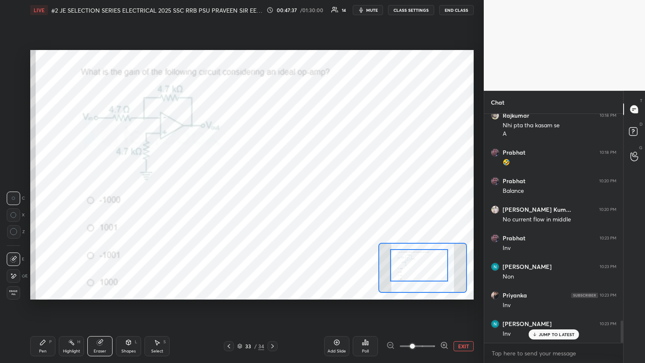
click at [41, 197] on div "Pen P" at bounding box center [42, 346] width 25 height 20
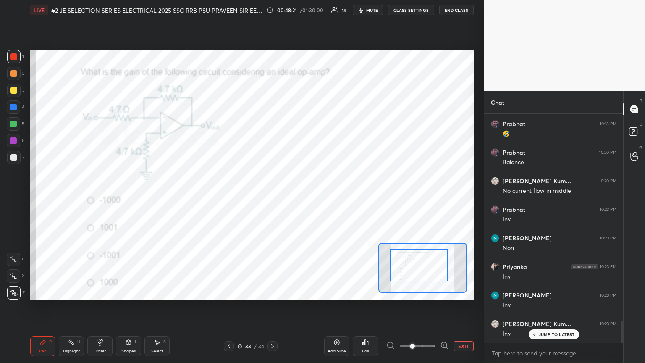
click at [15, 139] on div at bounding box center [13, 140] width 7 height 7
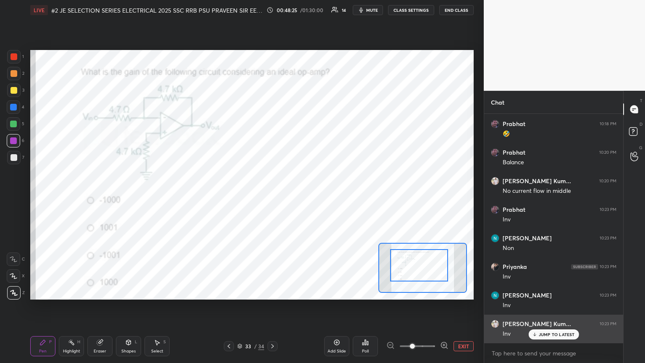
click at [301, 197] on p "JUMP TO LATEST" at bounding box center [557, 334] width 36 height 5
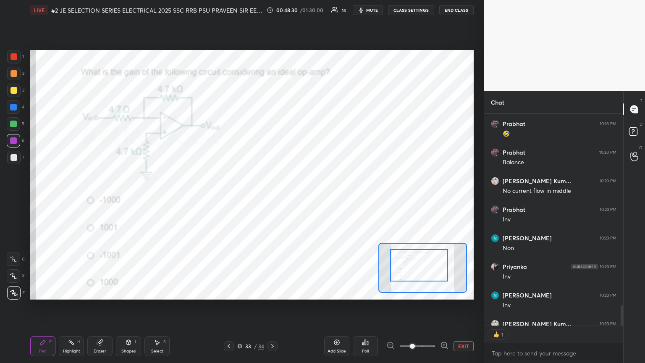
scroll to position [3, 3]
click at [274, 197] on icon at bounding box center [272, 346] width 7 height 7
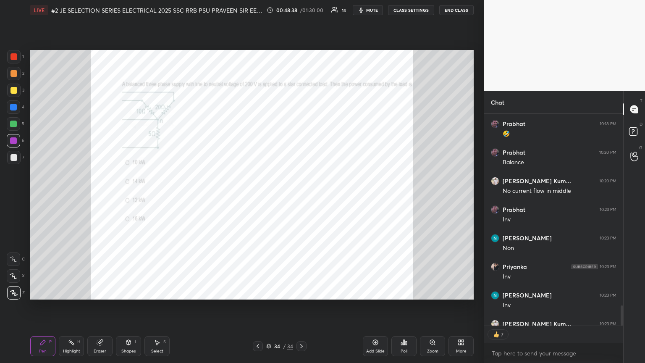
click at [301, 197] on div "Zoom" at bounding box center [432, 351] width 11 height 4
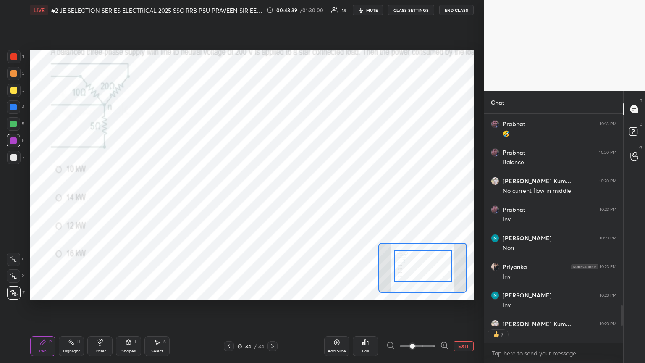
drag, startPoint x: 421, startPoint y: 275, endPoint x: 425, endPoint y: 264, distance: 12.5
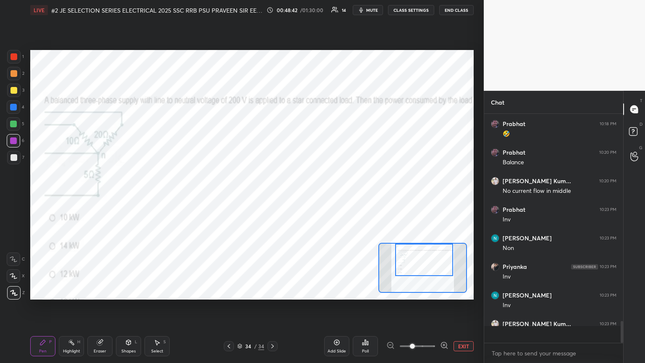
scroll to position [2167, 0]
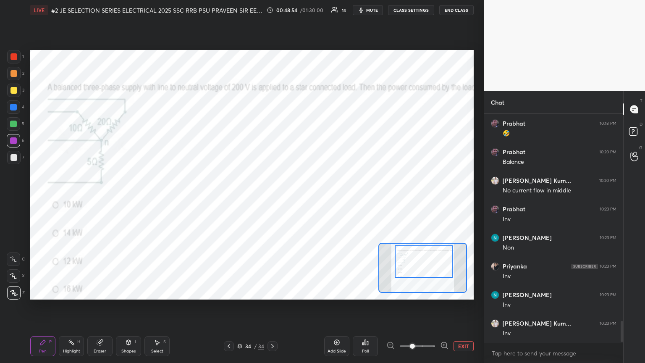
click at [301, 197] on div at bounding box center [424, 261] width 58 height 32
click at [301, 197] on div at bounding box center [424, 262] width 58 height 32
click at [16, 58] on div at bounding box center [13, 56] width 7 height 7
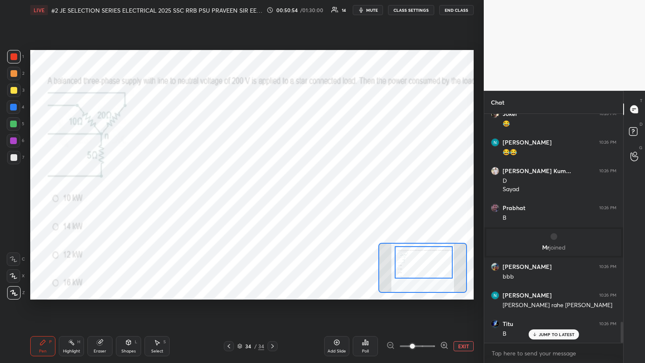
scroll to position [2278, 0]
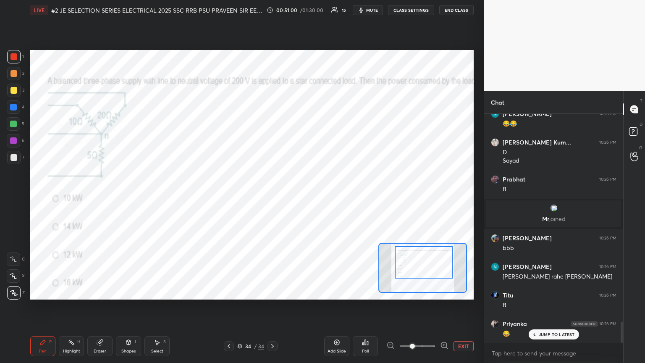
click at [13, 110] on div at bounding box center [13, 106] width 13 height 13
click at [15, 127] on div at bounding box center [13, 123] width 13 height 13
click at [12, 64] on div "1" at bounding box center [15, 58] width 17 height 17
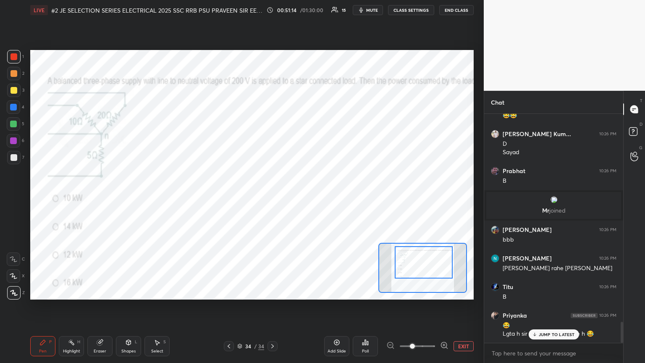
click at [301, 197] on p "JUMP TO LATEST" at bounding box center [557, 334] width 36 height 5
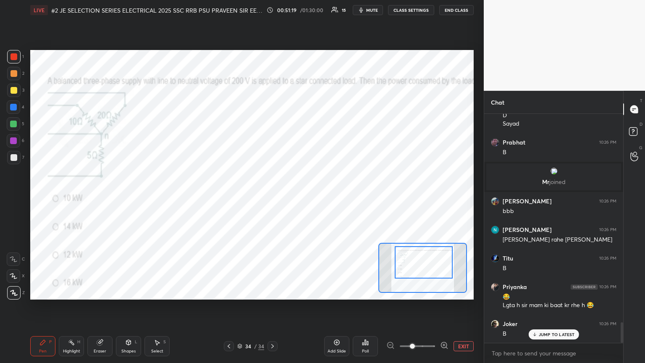
click at [95, 197] on div "Eraser" at bounding box center [99, 346] width 25 height 20
click at [15, 197] on span "Erase all" at bounding box center [13, 293] width 13 height 6
click at [36, 197] on div "Pen P" at bounding box center [42, 346] width 25 height 20
click at [15, 142] on div at bounding box center [13, 140] width 7 height 7
click at [8, 197] on div at bounding box center [13, 292] width 13 height 13
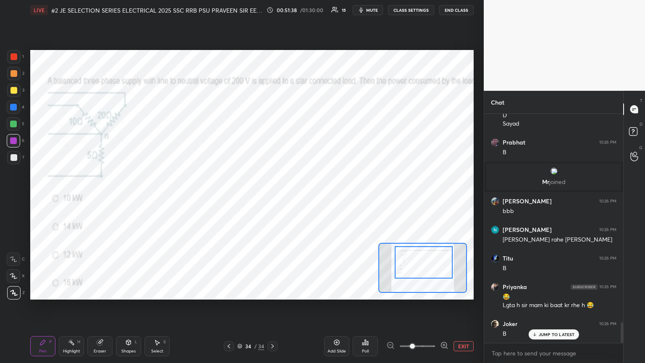
click at [108, 197] on div "Eraser" at bounding box center [99, 346] width 25 height 20
click at [12, 197] on span "Erase all" at bounding box center [13, 293] width 13 height 6
drag, startPoint x: 45, startPoint y: 347, endPoint x: 31, endPoint y: 348, distance: 14.3
click at [45, 197] on div "Pen P" at bounding box center [42, 346] width 25 height 20
click at [99, 197] on div "Eraser" at bounding box center [100, 351] width 13 height 4
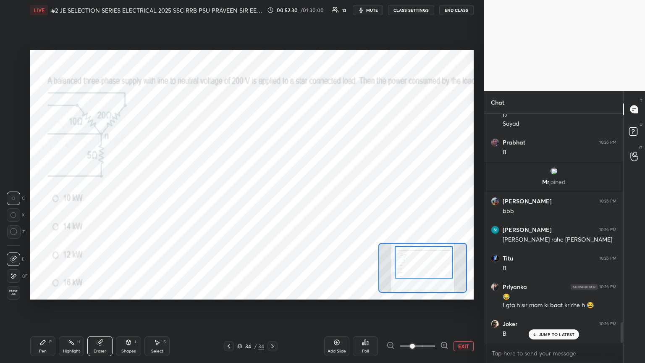
click at [44, 197] on icon at bounding box center [42, 342] width 7 height 7
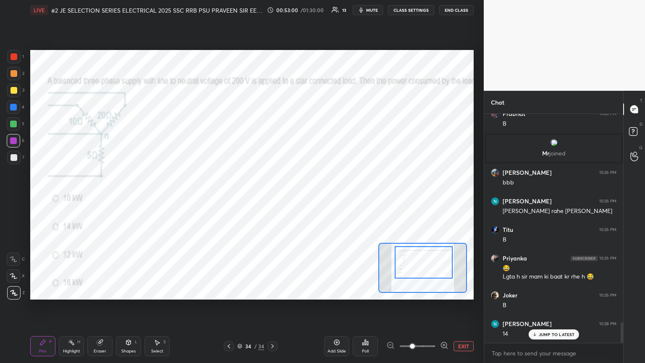
click at [26, 197] on div "1 2 3 4 5 6 7 C X Z C X Z E E Erase all H H LIVE #2 JE SELECTION SERIES ELECTRI…" at bounding box center [238, 181] width 477 height 363
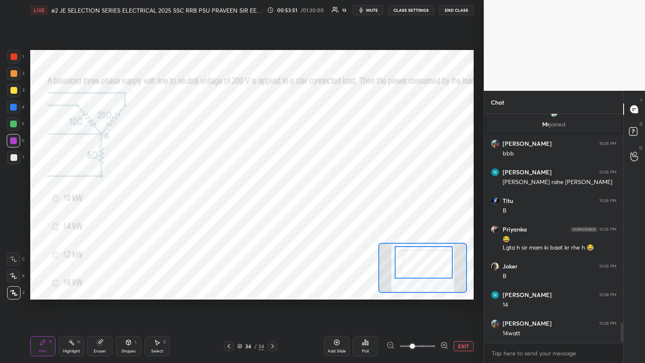
scroll to position [226, 136]
drag, startPoint x: 16, startPoint y: 55, endPoint x: 11, endPoint y: 54, distance: 4.9
click at [14, 55] on div at bounding box center [13, 56] width 7 height 7
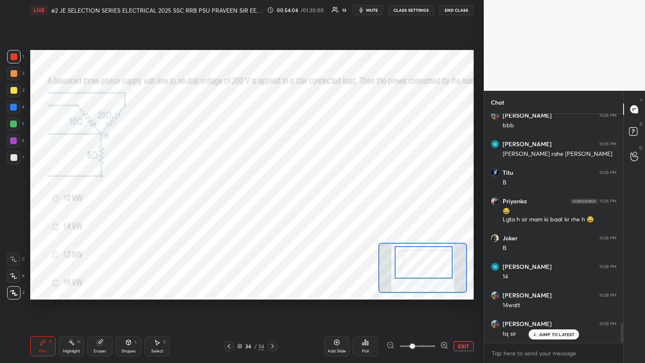
click at [16, 197] on icon at bounding box center [13, 292] width 7 height 5
click at [48, 197] on div "Pen P" at bounding box center [42, 346] width 25 height 20
click at [242, 197] on div "34 / 34" at bounding box center [250, 346] width 27 height 8
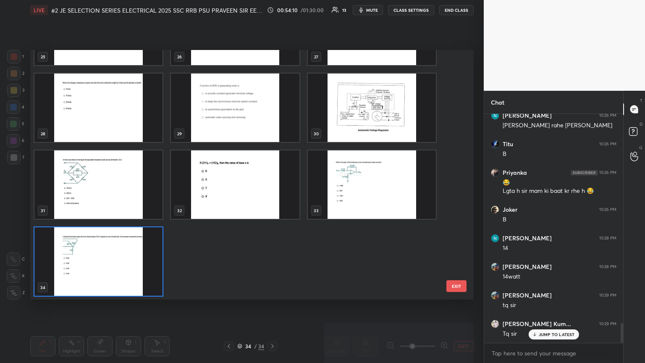
scroll to position [2457, 0]
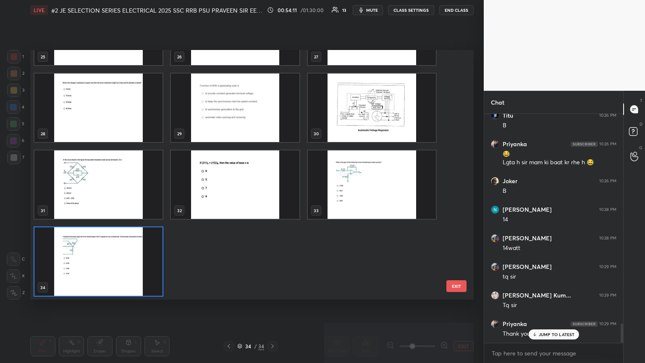
drag, startPoint x: 459, startPoint y: 242, endPoint x: 462, endPoint y: 129, distance: 113.0
click at [301, 129] on div "22 23 24 25 26 27 28 29 30 31 32 33 34 EXIT" at bounding box center [251, 174] width 443 height 249
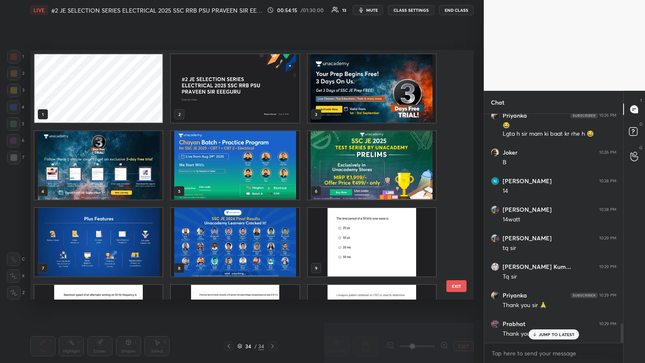
scroll to position [3, 3]
drag, startPoint x: 371, startPoint y: 84, endPoint x: 369, endPoint y: 90, distance: 6.9
click at [301, 84] on img "grid" at bounding box center [372, 88] width 128 height 68
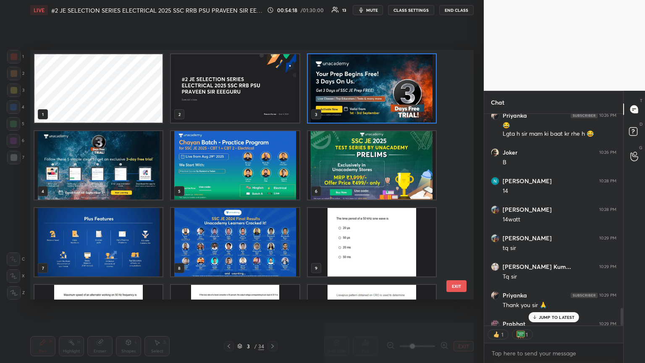
click at [301, 86] on img "grid" at bounding box center [372, 88] width 128 height 68
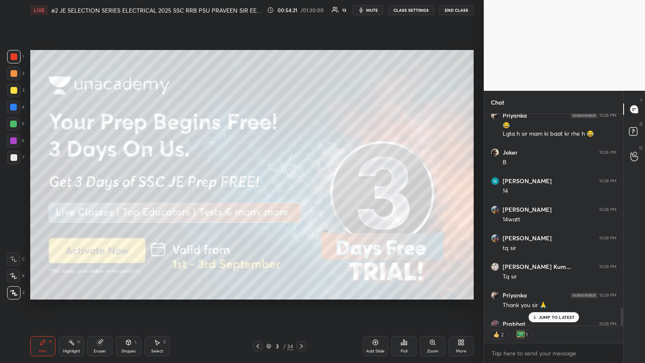
click at [13, 91] on div at bounding box center [13, 90] width 7 height 7
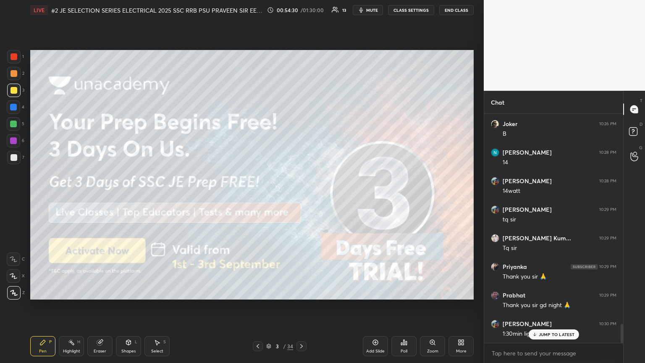
scroll to position [2543, 0]
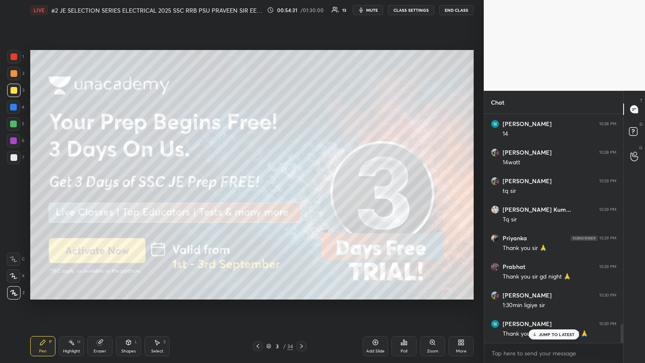
click at [301, 197] on div "JUMP TO LATEST" at bounding box center [553, 334] width 50 height 10
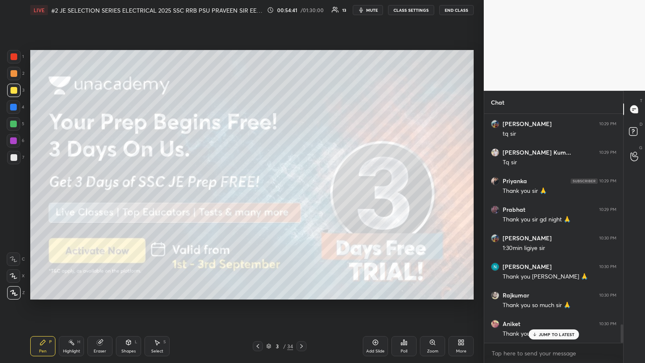
scroll to position [2629, 0]
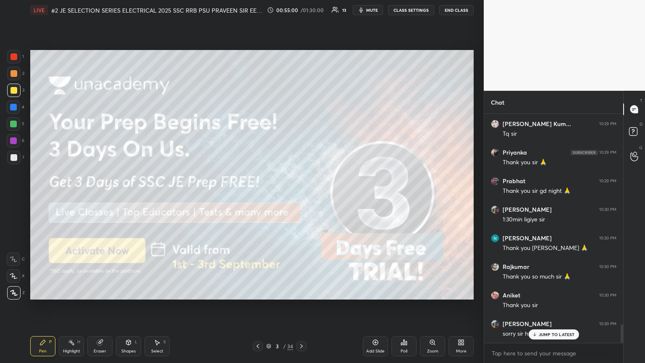
click at [301, 197] on p "JUMP TO LATEST" at bounding box center [557, 334] width 36 height 5
click at [300, 197] on icon at bounding box center [301, 346] width 7 height 7
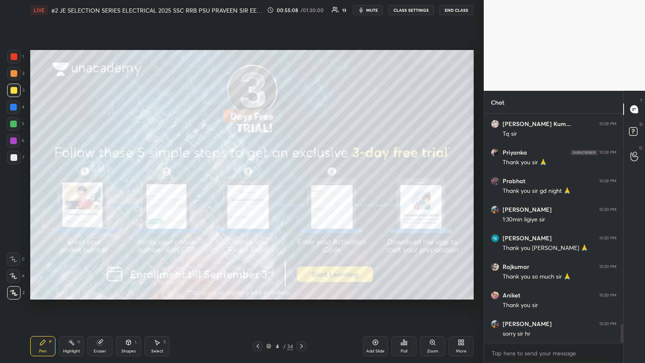
click at [300, 197] on icon at bounding box center [301, 346] width 7 height 7
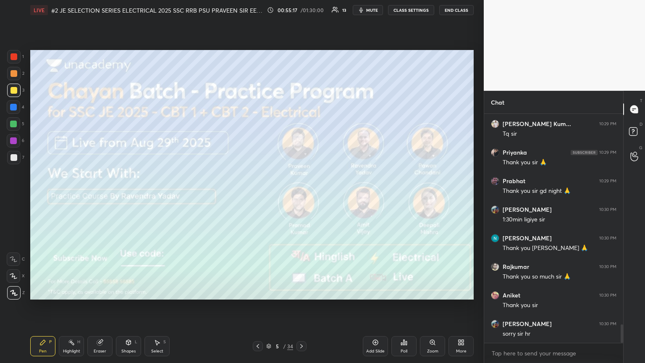
click at [13, 157] on div at bounding box center [13, 157] width 7 height 7
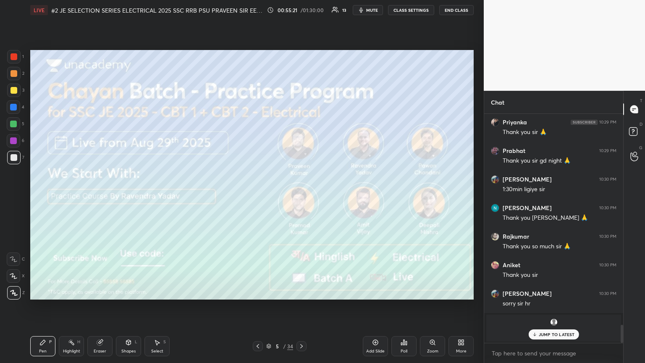
drag, startPoint x: 549, startPoint y: 334, endPoint x: 541, endPoint y: 333, distance: 8.0
click at [301, 197] on p "JUMP TO LATEST" at bounding box center [557, 334] width 36 height 5
click at [301, 197] on div at bounding box center [301, 346] width 10 height 10
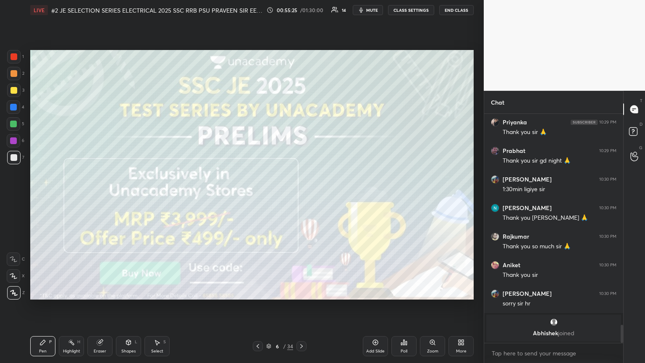
click at [301, 197] on icon at bounding box center [301, 346] width 7 height 7
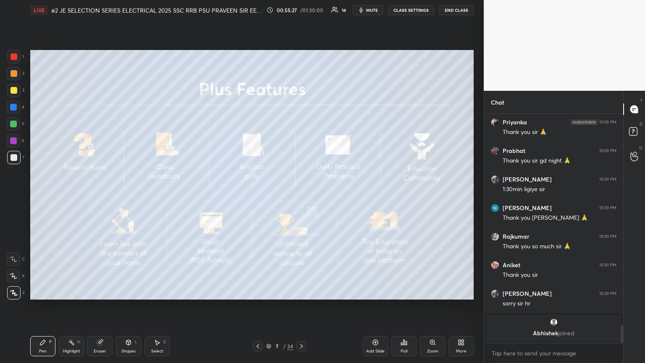
click at [301, 197] on icon at bounding box center [301, 346] width 7 height 7
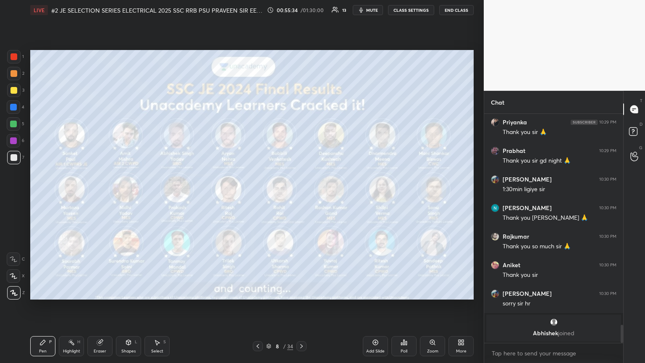
click at [301, 197] on div "Poll" at bounding box center [403, 346] width 25 height 20
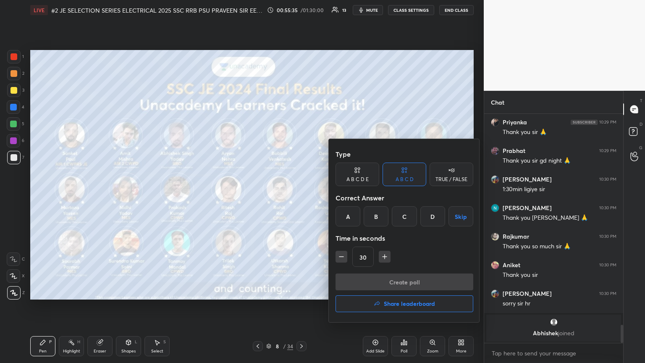
click at [301, 197] on button "Share leaderboard" at bounding box center [405, 303] width 138 height 17
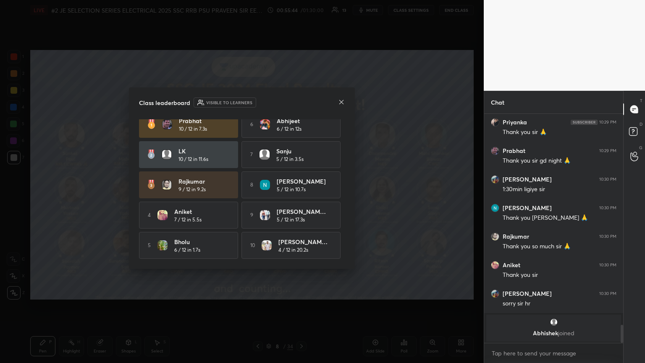
scroll to position [2488, 0]
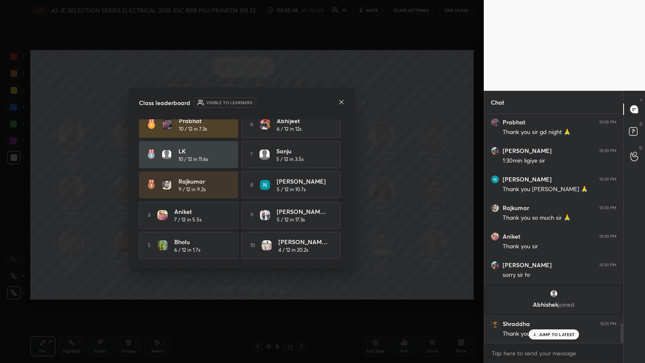
click at [301, 102] on icon at bounding box center [341, 102] width 7 height 7
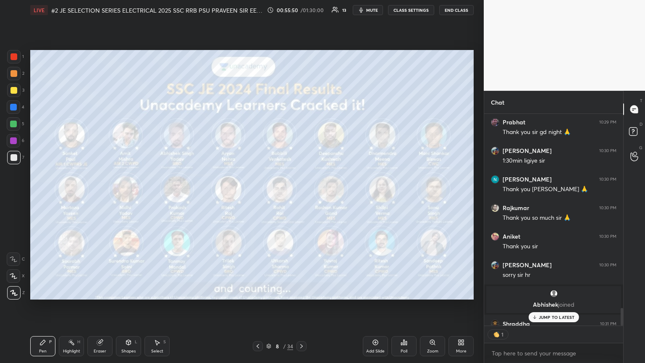
scroll to position [3, 3]
click at [18, 58] on div at bounding box center [13, 56] width 13 height 13
click at [10, 55] on div at bounding box center [13, 56] width 13 height 13
click at [301, 10] on span "mute" at bounding box center [372, 10] width 12 height 6
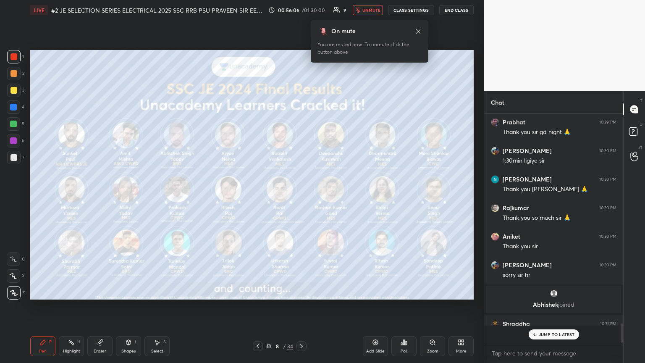
scroll to position [226, 136]
drag, startPoint x: 19, startPoint y: 107, endPoint x: 15, endPoint y: 120, distance: 14.0
click at [18, 108] on div at bounding box center [13, 106] width 13 height 13
click at [17, 128] on div at bounding box center [13, 123] width 13 height 13
click at [13, 147] on div "6" at bounding box center [16, 142] width 18 height 17
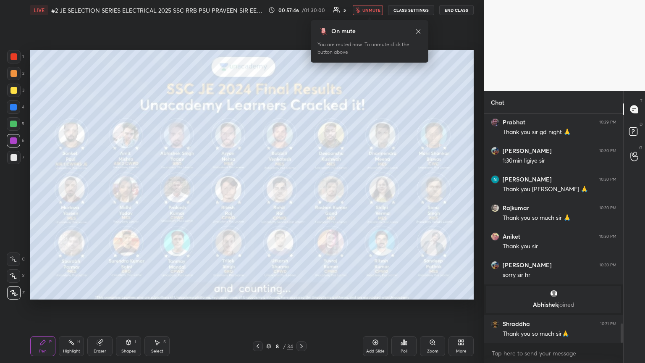
click at [12, 152] on div at bounding box center [13, 157] width 13 height 13
click at [14, 60] on div at bounding box center [13, 56] width 13 height 13
click at [12, 78] on div at bounding box center [13, 73] width 13 height 13
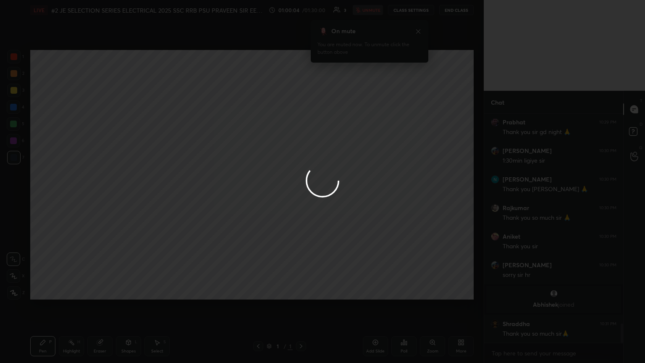
click at [301, 31] on div at bounding box center [322, 181] width 645 height 363
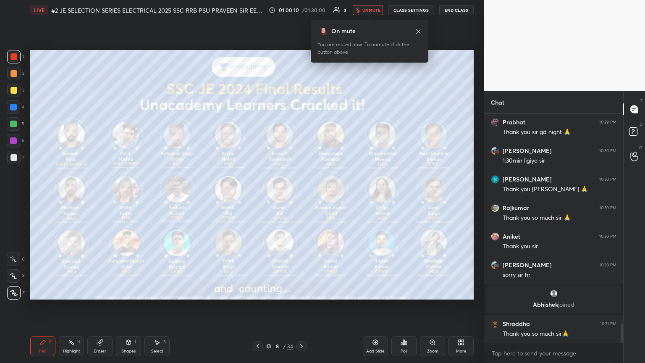
click at [301, 7] on button "unmute" at bounding box center [368, 10] width 30 height 10
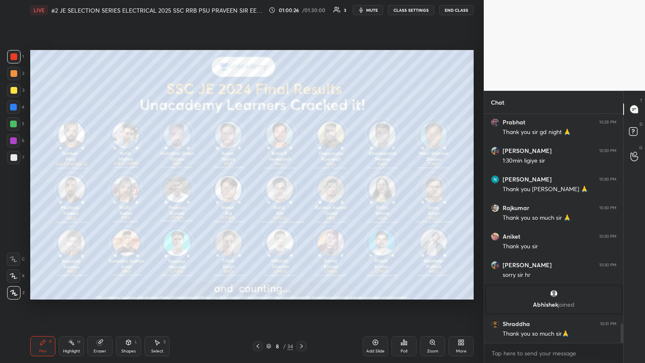
click at [301, 8] on button "End Class" at bounding box center [456, 10] width 34 height 10
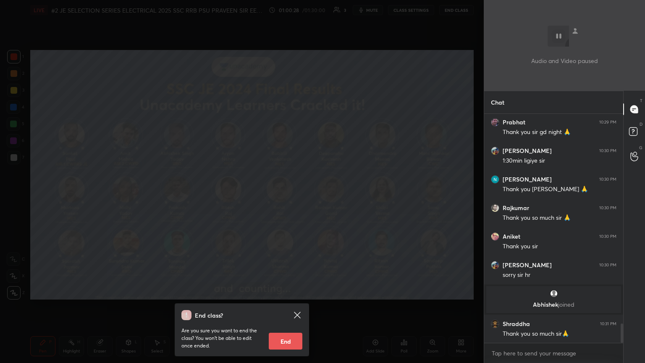
click at [288, 197] on button "End" at bounding box center [286, 341] width 34 height 17
type textarea "x"
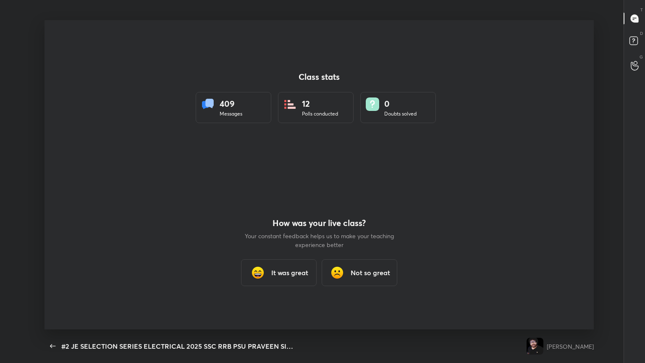
scroll to position [0, 0]
click at [278, 197] on h3 "It was great" at bounding box center [289, 272] width 37 height 10
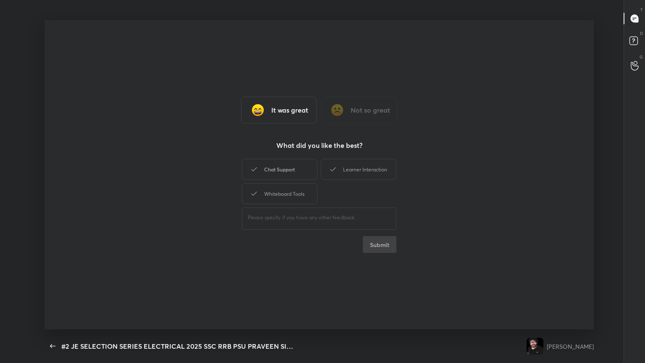
click at [281, 170] on div "Chat Support" at bounding box center [280, 169] width 76 height 21
drag, startPoint x: 282, startPoint y: 183, endPoint x: 299, endPoint y: 186, distance: 17.1
click at [282, 184] on div "Chat Support Learner Interaction Whiteboard Tools" at bounding box center [319, 181] width 155 height 49
drag, startPoint x: 352, startPoint y: 172, endPoint x: 352, endPoint y: 177, distance: 5.5
click at [301, 173] on div "Learner Interaction" at bounding box center [359, 169] width 76 height 21
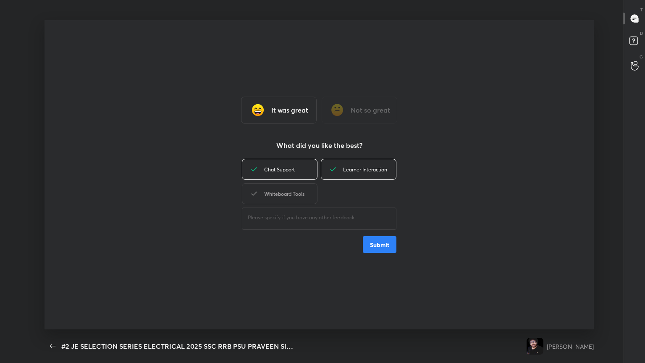
click at [292, 185] on div "Chat Support Learner Interaction Whiteboard Tools" at bounding box center [319, 181] width 155 height 49
click at [296, 195] on div "Whiteboard Tools" at bounding box center [280, 193] width 76 height 21
click at [301, 197] on button "Submit" at bounding box center [380, 244] width 34 height 17
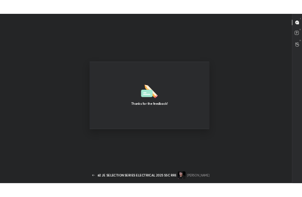
scroll to position [41849, 41698]
